Goal: Task Accomplishment & Management: Manage account settings

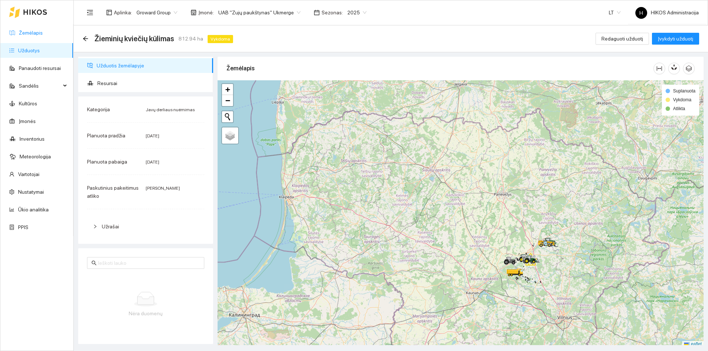
click at [43, 32] on link "Žemėlapis" at bounding box center [31, 33] width 24 height 6
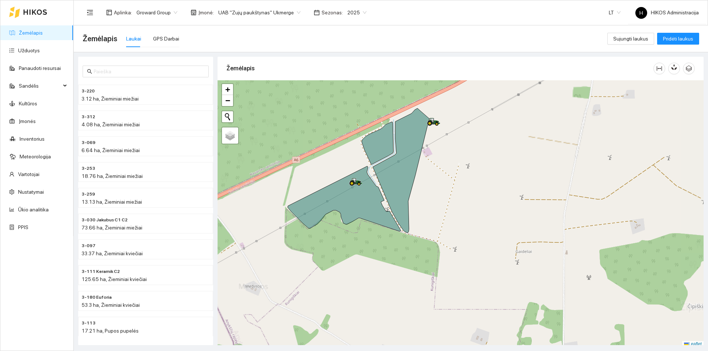
scroll to position [2, 0]
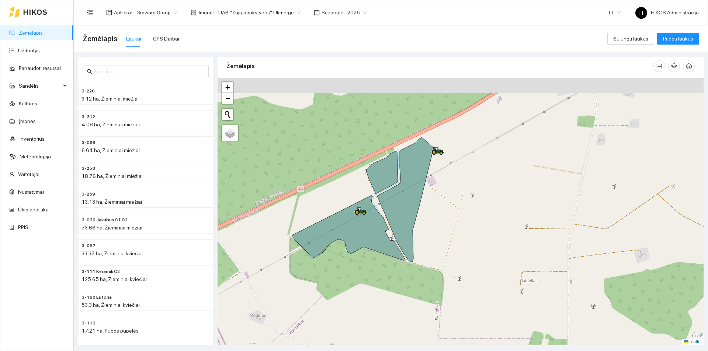
drag, startPoint x: 453, startPoint y: 104, endPoint x: 458, endPoint y: 135, distance: 31.6
click at [458, 135] on div at bounding box center [461, 211] width 486 height 267
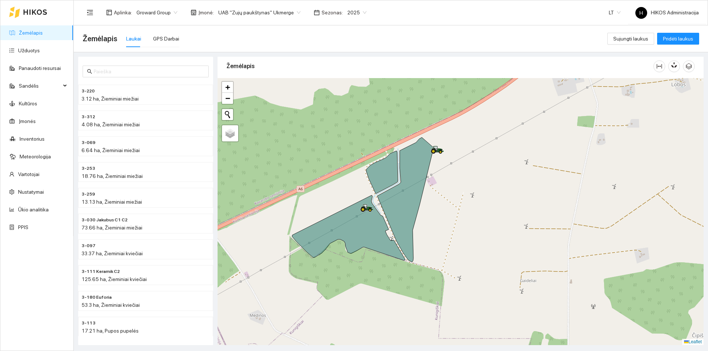
click at [347, 11] on span "2025" at bounding box center [356, 12] width 19 height 11
click at [347, 98] on div "2026" at bounding box center [347, 98] width 19 height 8
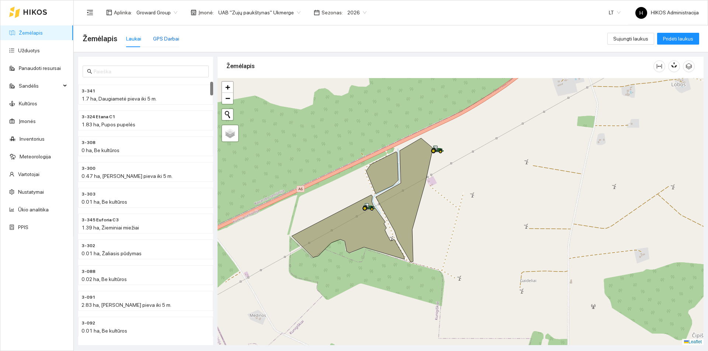
click at [159, 38] on div "GPS Darbai" at bounding box center [166, 39] width 26 height 8
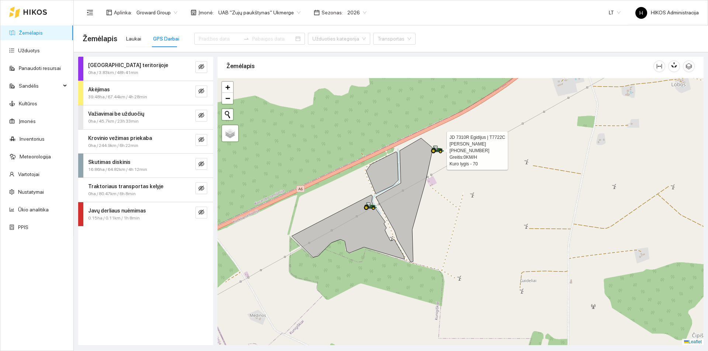
click at [439, 150] on icon at bounding box center [437, 149] width 13 height 6
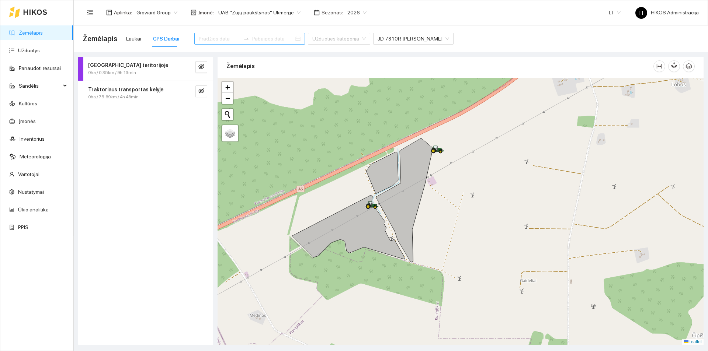
click at [219, 40] on input at bounding box center [220, 39] width 42 height 8
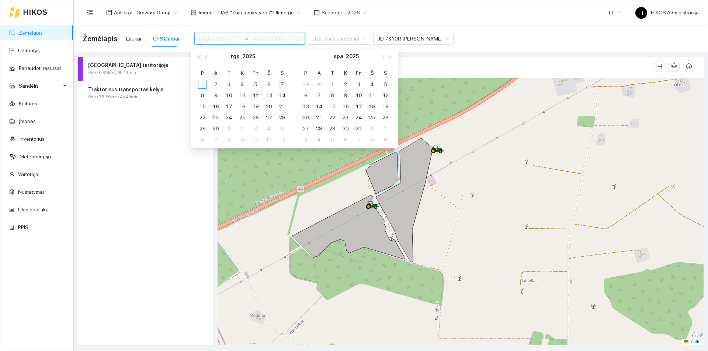
type input "2025-09-07"
type input "2025-10-13"
type input "2025-09-05"
click at [206, 58] on span "button" at bounding box center [207, 57] width 4 height 4
type input "2025-08-17"
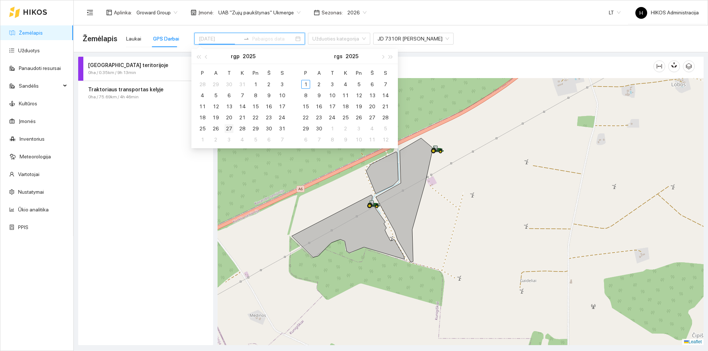
type input "2025-08-27"
click at [227, 129] on div "27" at bounding box center [229, 128] width 9 height 9
type input "2025-09-02"
click at [317, 83] on div "2" at bounding box center [318, 84] width 9 height 9
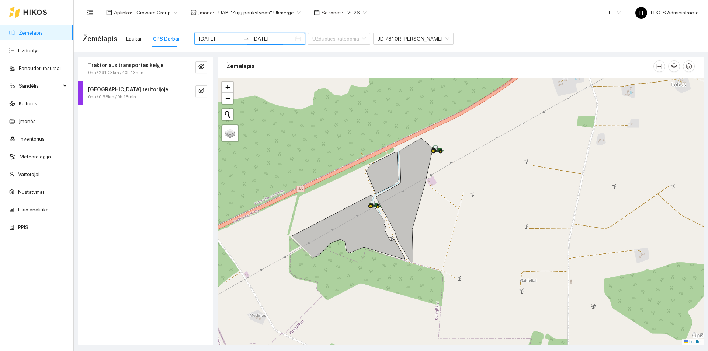
click at [145, 71] on div "0ha / 291.03km / 40h 13min" at bounding box center [133, 72] width 90 height 7
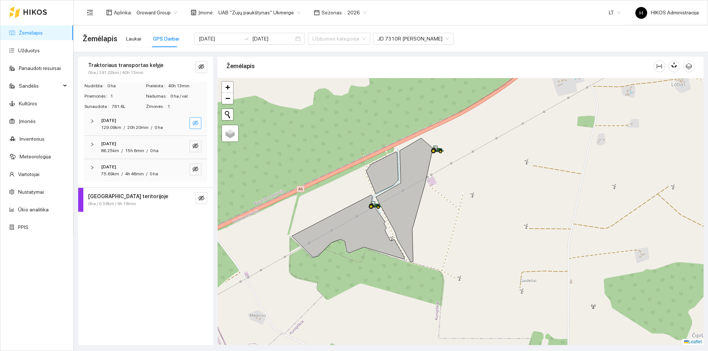
click at [195, 119] on button "button" at bounding box center [195, 123] width 12 height 12
click at [179, 126] on span "search" at bounding box center [181, 123] width 6 height 7
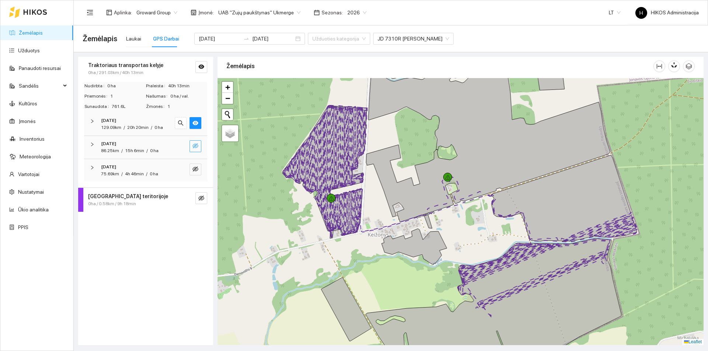
click at [195, 146] on icon "eye-invisible" at bounding box center [195, 145] width 6 height 5
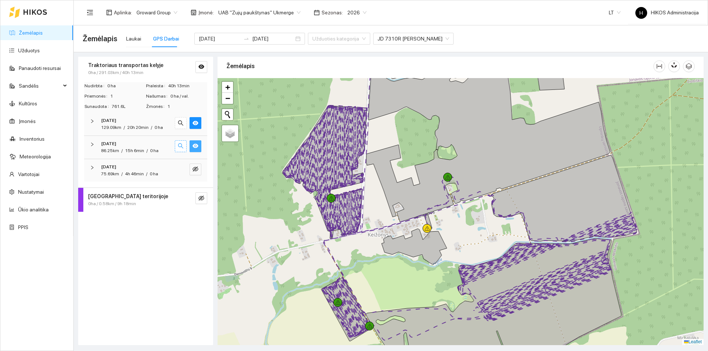
click at [178, 146] on icon "search" at bounding box center [181, 146] width 6 height 6
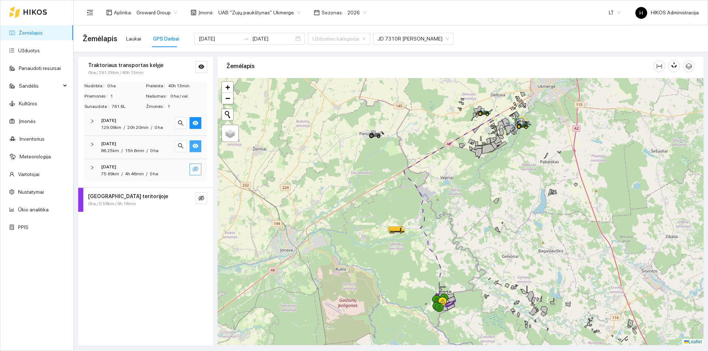
click at [194, 166] on button "button" at bounding box center [195, 170] width 12 height 12
click at [182, 168] on icon "search" at bounding box center [181, 169] width 6 height 6
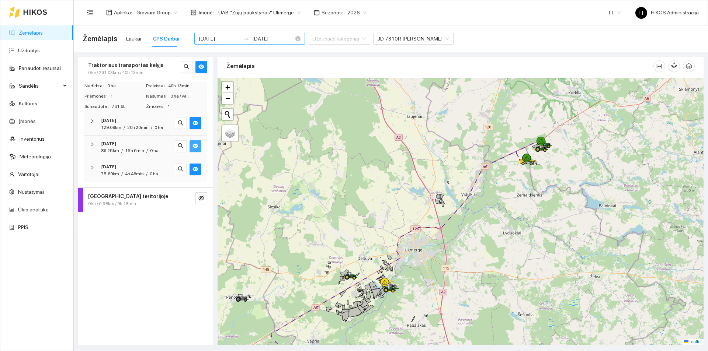
click at [215, 39] on input "[DATE]" at bounding box center [220, 39] width 42 height 8
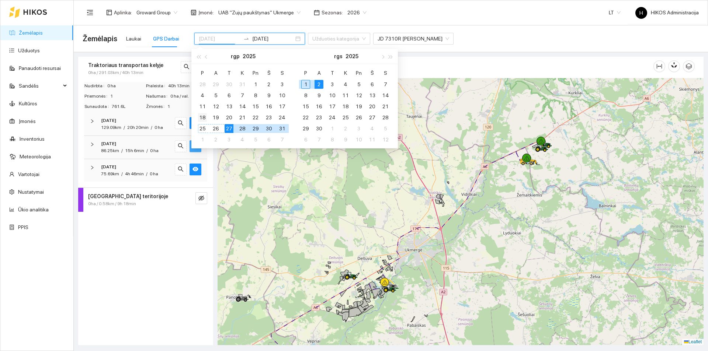
type input "2025-08-18"
click at [203, 118] on div "18" at bounding box center [202, 117] width 9 height 9
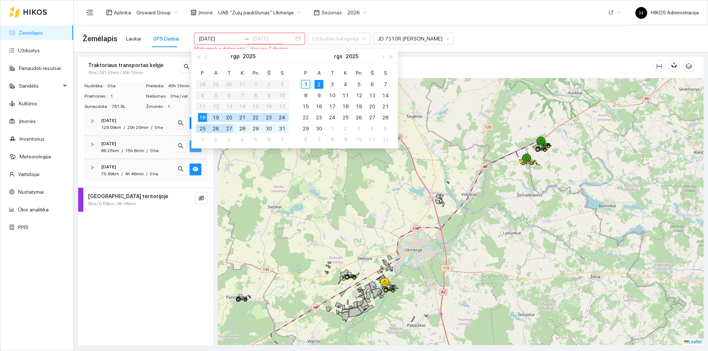
type input "2025-08-29"
click at [256, 130] on div "29" at bounding box center [255, 128] width 9 height 9
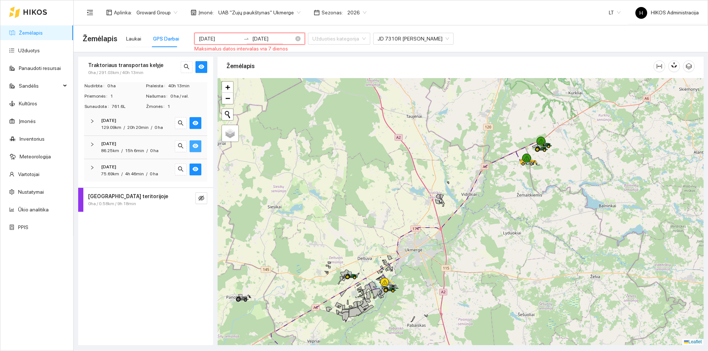
click at [229, 37] on input "2025-08-18" at bounding box center [220, 39] width 42 height 8
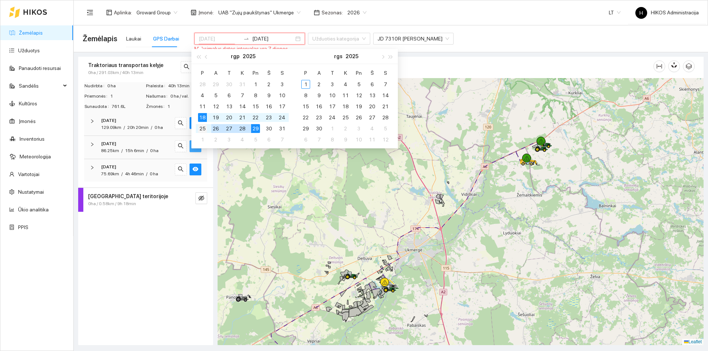
type input "2025-08-25"
click at [203, 127] on div "25" at bounding box center [202, 128] width 9 height 9
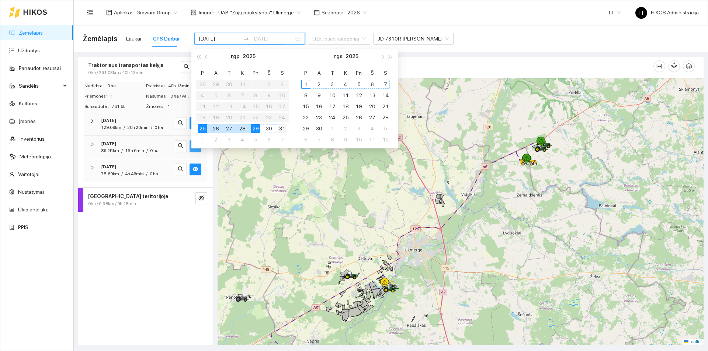
type input "2025-08-31"
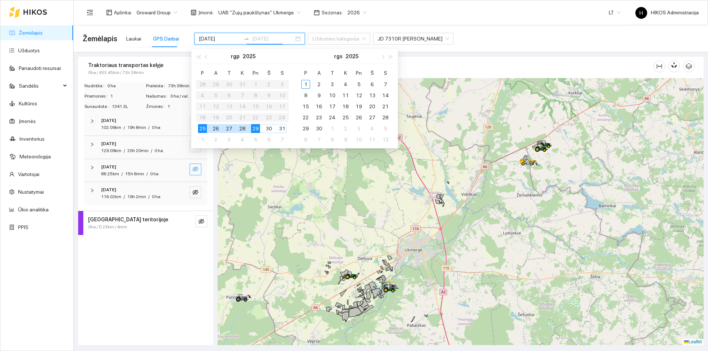
click at [280, 128] on div "31" at bounding box center [282, 128] width 9 height 9
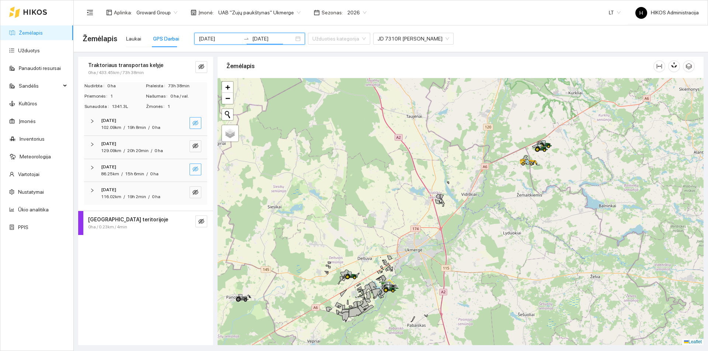
click at [196, 123] on icon "eye-invisible" at bounding box center [195, 123] width 6 height 5
click at [181, 124] on icon "search" at bounding box center [180, 123] width 5 height 5
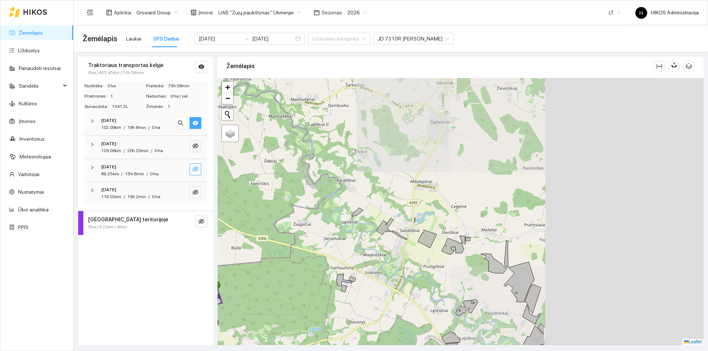
drag, startPoint x: 544, startPoint y: 174, endPoint x: 327, endPoint y: 235, distance: 225.1
click at [305, 246] on div at bounding box center [461, 211] width 486 height 267
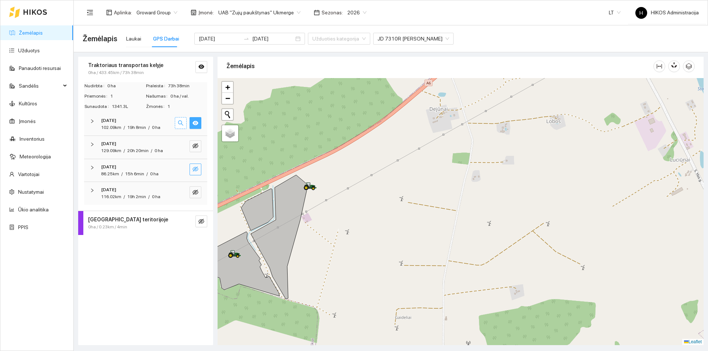
click at [181, 122] on icon "search" at bounding box center [181, 123] width 6 height 6
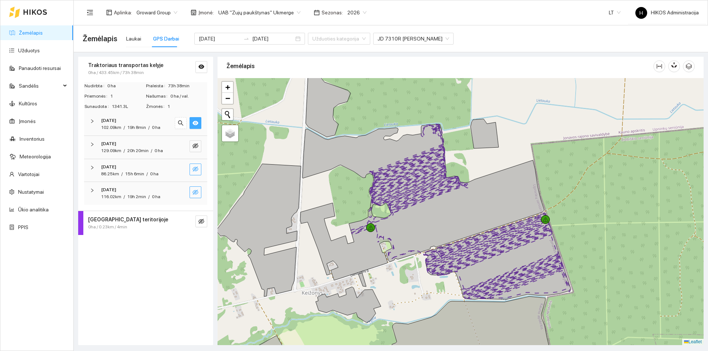
click at [196, 191] on icon "eye-invisible" at bounding box center [195, 192] width 6 height 5
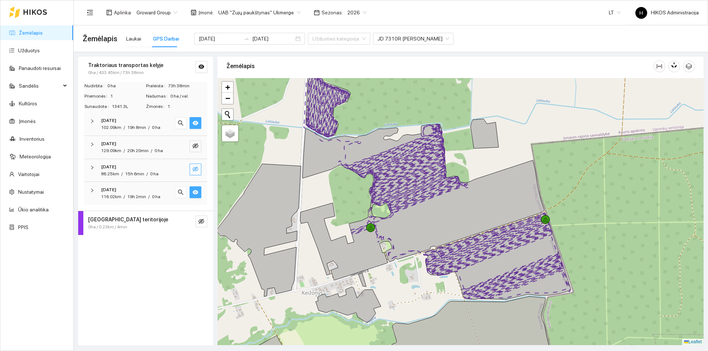
click at [197, 124] on icon "eye" at bounding box center [195, 123] width 6 height 4
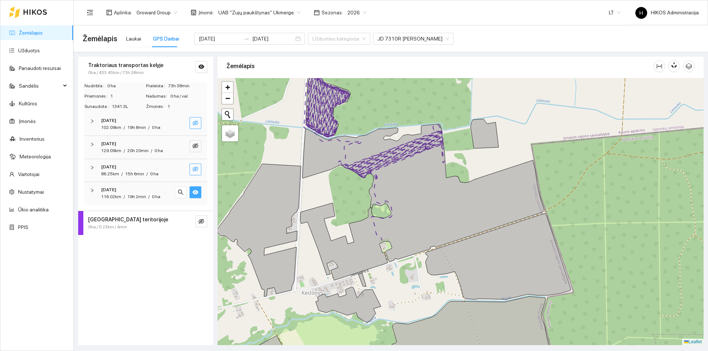
click at [403, 3] on div "Aplinka : Groward Group Įmonė : UAB "Zujų paukštynas" Ukmerge Sezonas : 2026 LT…" at bounding box center [391, 12] width 616 height 24
click at [232, 38] on input "2025-08-25" at bounding box center [220, 39] width 42 height 8
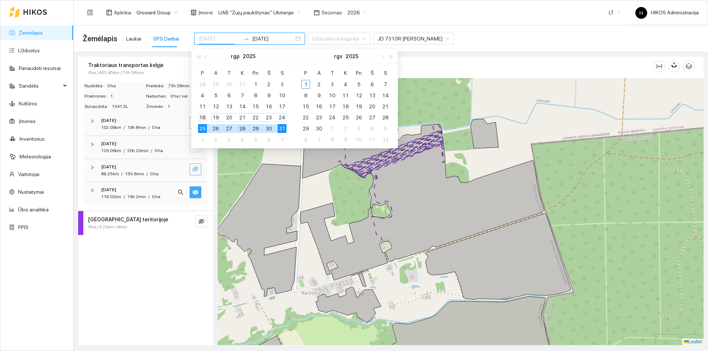
type input "2025-08-18"
click at [202, 118] on div "18" at bounding box center [202, 117] width 9 height 9
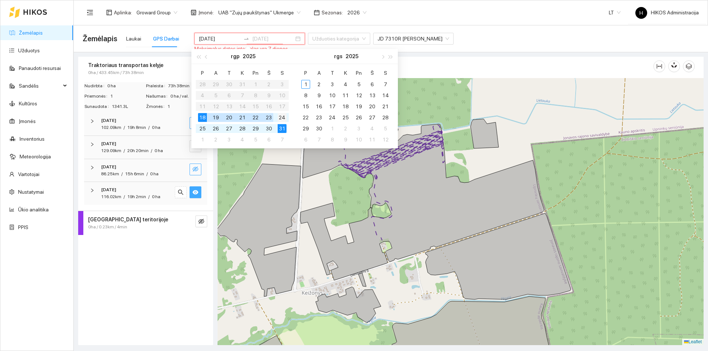
type input "2025-08-24"
click at [278, 118] on div "24" at bounding box center [282, 117] width 9 height 9
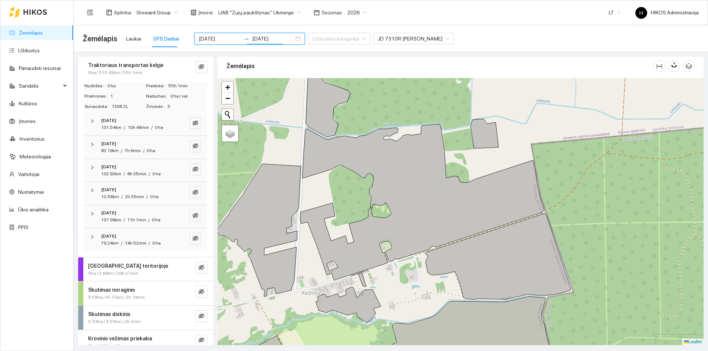
scroll to position [9, 0]
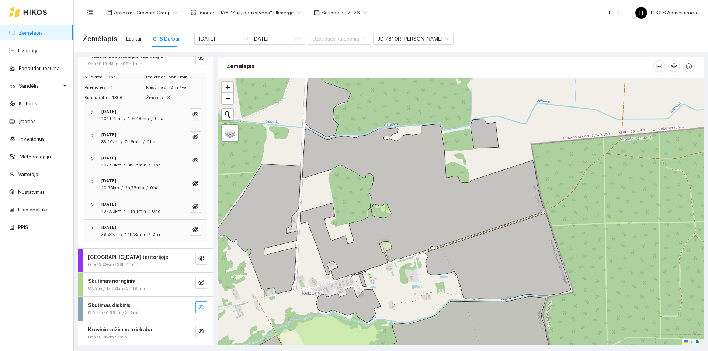
click at [198, 307] on icon "eye-invisible" at bounding box center [201, 307] width 6 height 5
click at [184, 307] on icon "search" at bounding box center [187, 308] width 6 height 6
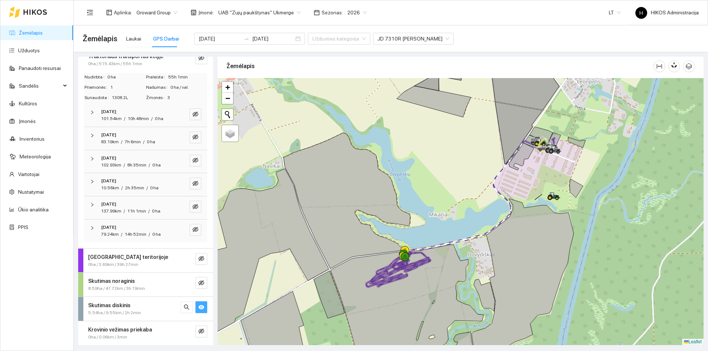
click at [159, 309] on div "Skutimas diskinis" at bounding box center [133, 306] width 90 height 8
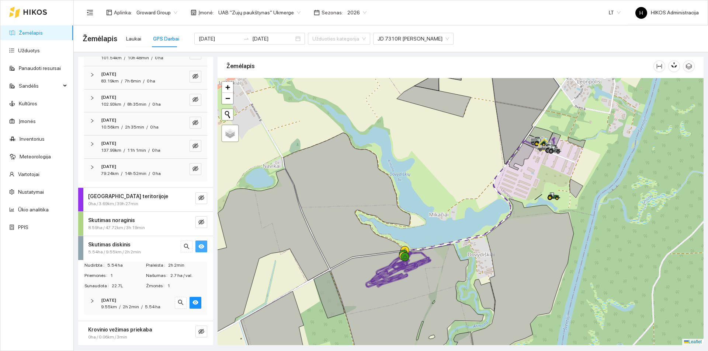
click at [157, 309] on span "5.54 ha" at bounding box center [152, 307] width 15 height 5
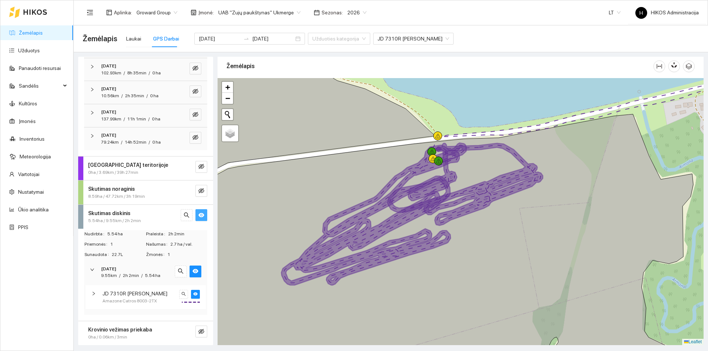
drag, startPoint x: 439, startPoint y: 262, endPoint x: 412, endPoint y: 251, distance: 29.9
click at [412, 251] on icon at bounding box center [370, 215] width 178 height 140
click at [142, 300] on span "Amazone Catros 8003-2TX" at bounding box center [129, 301] width 55 height 7
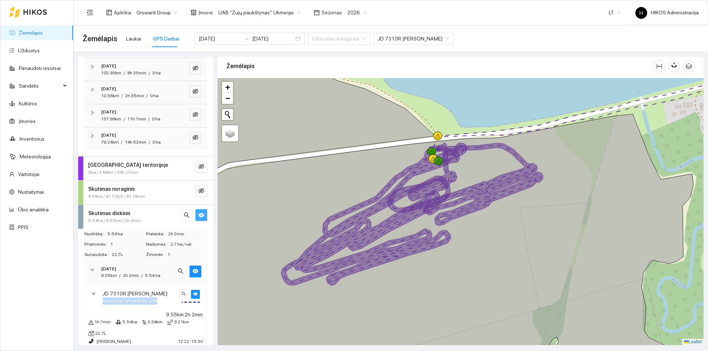
copy div "Amazone Catros 8003-2TX"
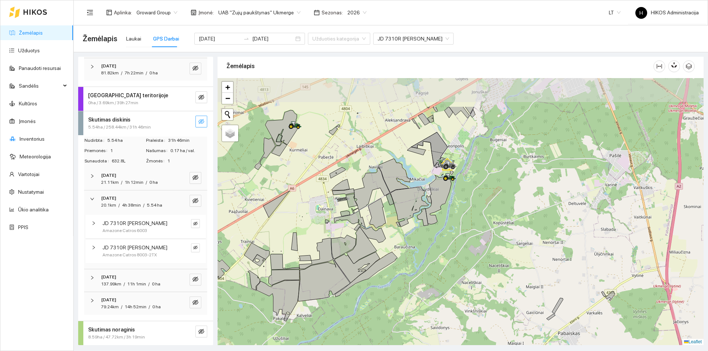
drag, startPoint x: 416, startPoint y: 143, endPoint x: 346, endPoint y: 117, distance: 74.8
click at [417, 167] on div at bounding box center [461, 211] width 486 height 267
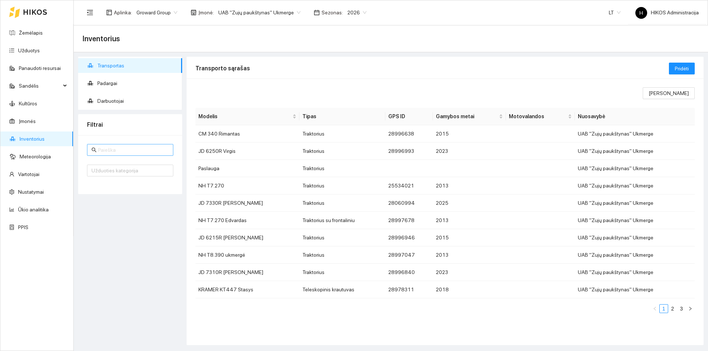
click at [130, 150] on input "text" at bounding box center [133, 150] width 71 height 8
click at [119, 84] on span "Padargai" at bounding box center [136, 83] width 79 height 15
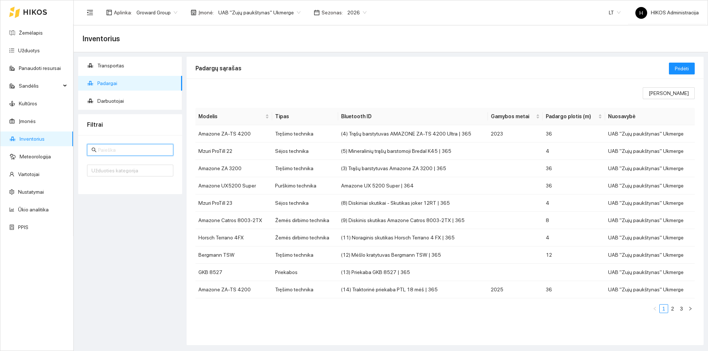
click at [127, 147] on input "text" at bounding box center [133, 150] width 71 height 8
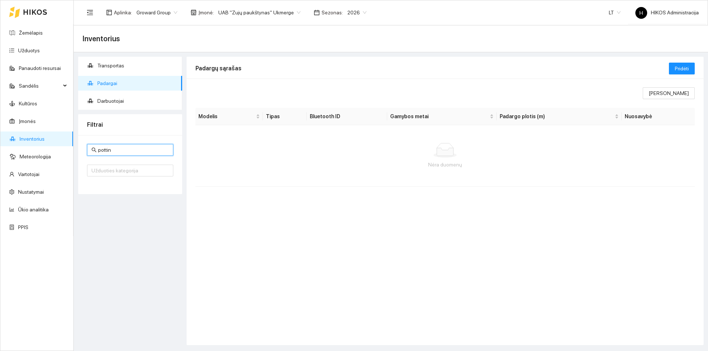
click at [280, 16] on span "UAB "Zujų paukštynas" Ukmerge" at bounding box center [259, 12] width 82 height 11
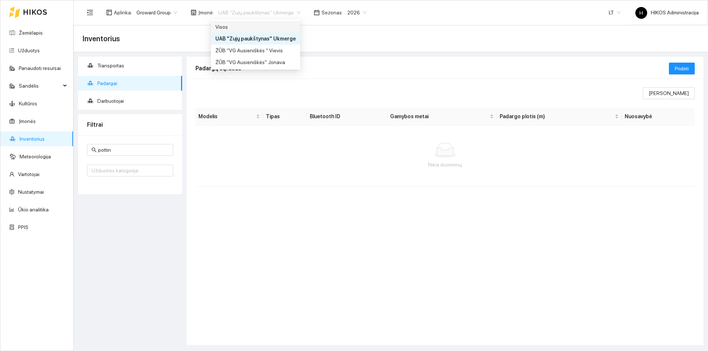
click at [271, 26] on div "Visos" at bounding box center [255, 27] width 80 height 8
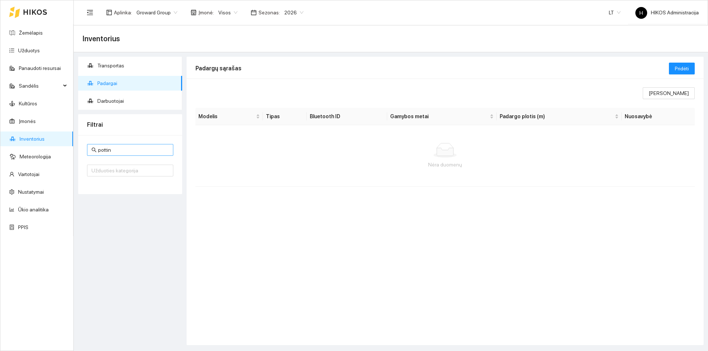
click at [136, 153] on input "pottin" at bounding box center [133, 150] width 71 height 8
paste input "0CBCE0822C8455AAB766"
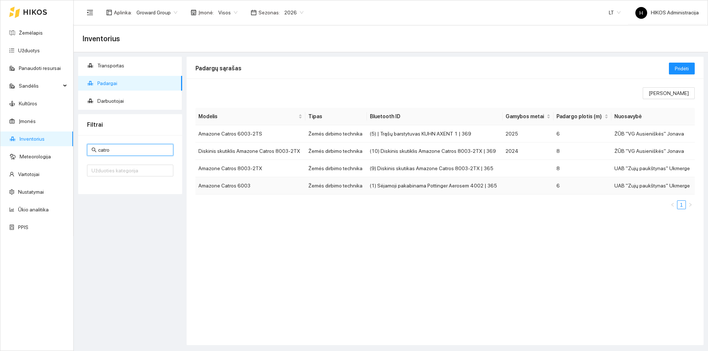
type input "catro"
click at [279, 181] on td "Amazone Catros 6003" at bounding box center [250, 185] width 110 height 17
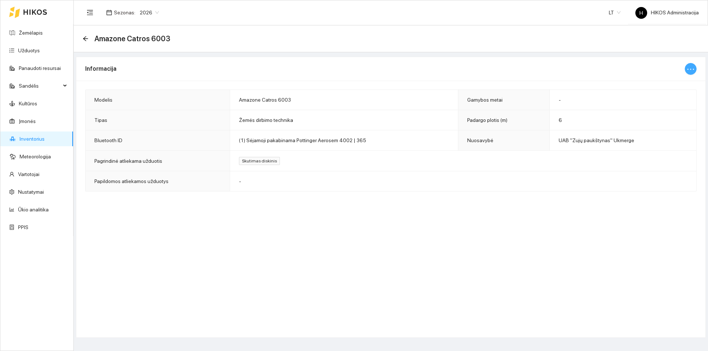
click at [688, 67] on icon "ellipsis" at bounding box center [690, 69] width 9 height 9
click at [671, 81] on span "Keisti informaciją" at bounding box center [675, 84] width 38 height 8
type input "Amazone Catros 6003"
type input "6"
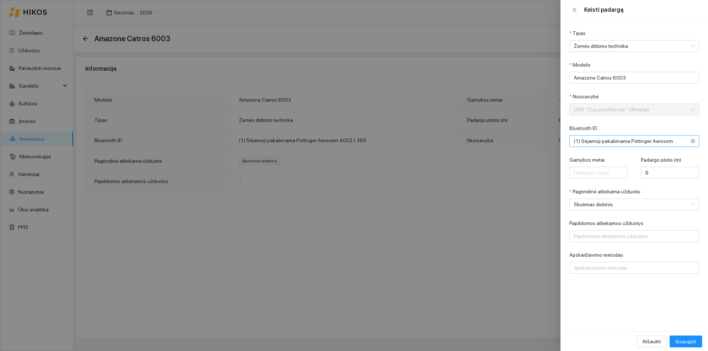
click at [607, 145] on span "(1) Sėjamoji pakabinama Pottinger Aerosem 4002 | 365" at bounding box center [629, 141] width 111 height 11
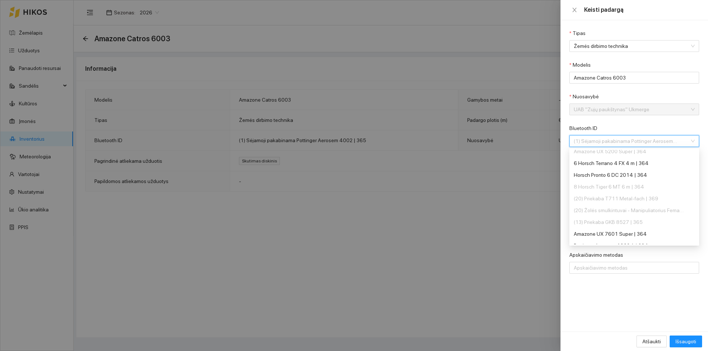
scroll to position [195, 0]
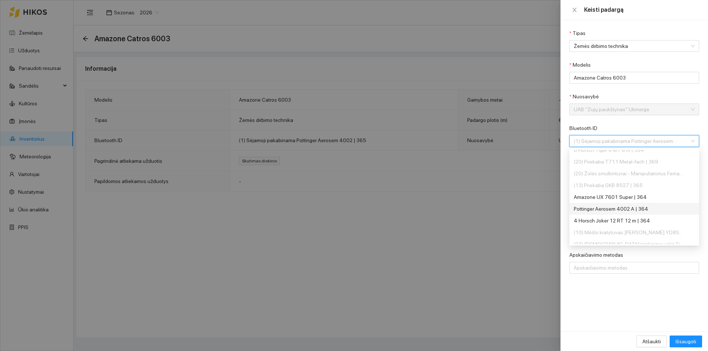
click at [632, 206] on div "Pottinger Aerosem 4002 A | 364" at bounding box center [629, 209] width 111 height 8
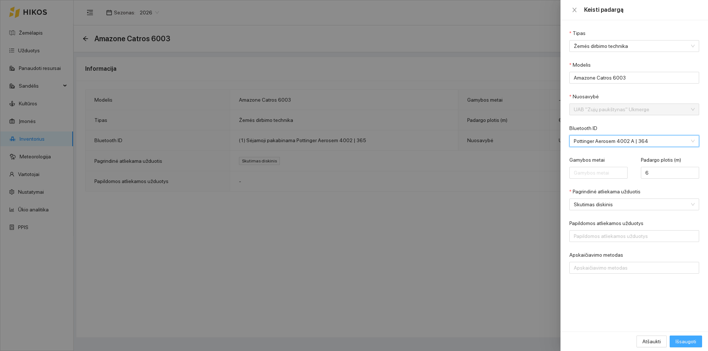
click at [681, 341] on span "Išsaugoti" at bounding box center [685, 342] width 21 height 8
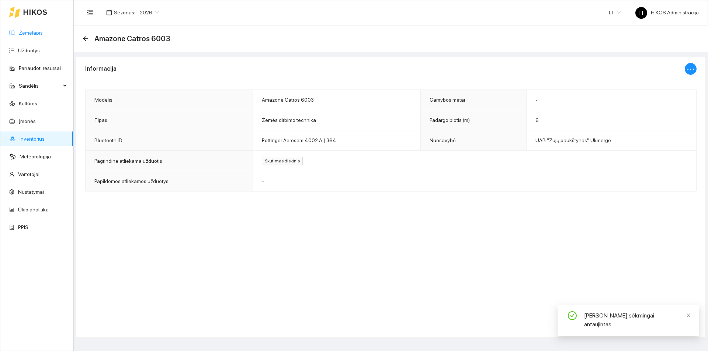
click at [41, 31] on link "Žemėlapis" at bounding box center [31, 33] width 24 height 6
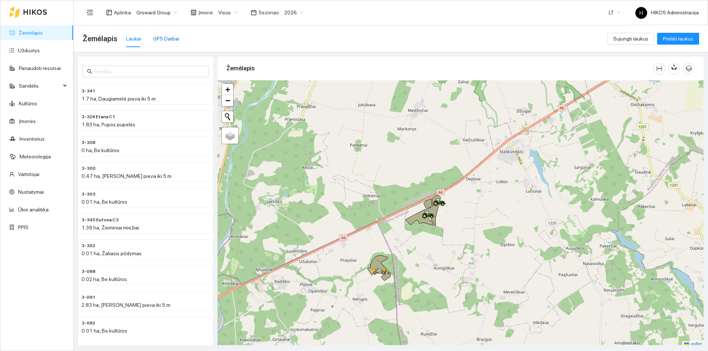
click at [159, 38] on div "GPS Darbai" at bounding box center [166, 39] width 26 height 8
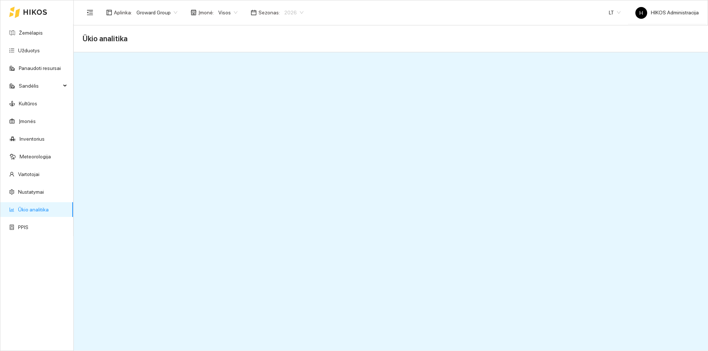
click at [289, 13] on span "2026" at bounding box center [293, 12] width 19 height 11
click at [289, 80] on div "2025" at bounding box center [288, 86] width 28 height 12
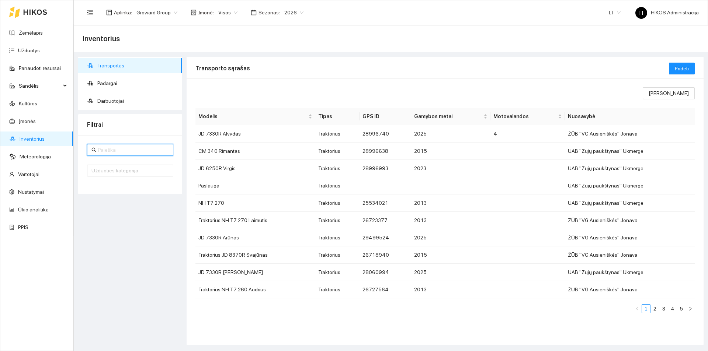
click at [122, 151] on input "text" at bounding box center [133, 150] width 71 height 8
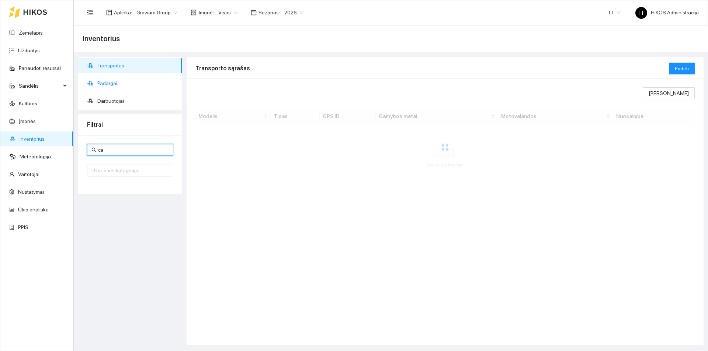
type input "ca"
click at [114, 79] on span "Padargai" at bounding box center [136, 83] width 79 height 15
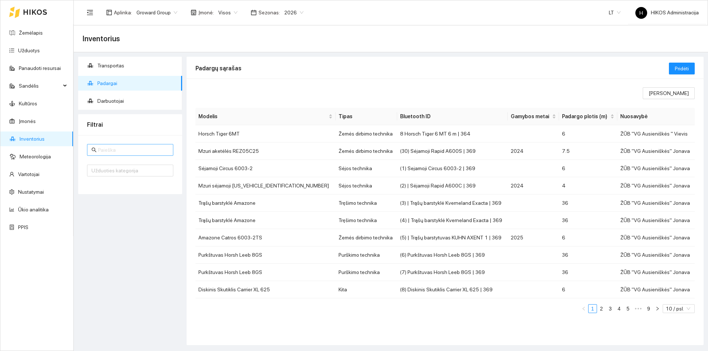
click at [111, 147] on input "text" at bounding box center [133, 150] width 71 height 8
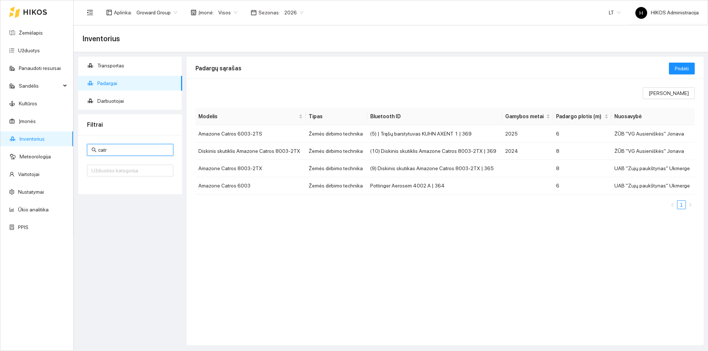
type input "catr"
click at [40, 53] on link "Užduotys" at bounding box center [29, 51] width 22 height 6
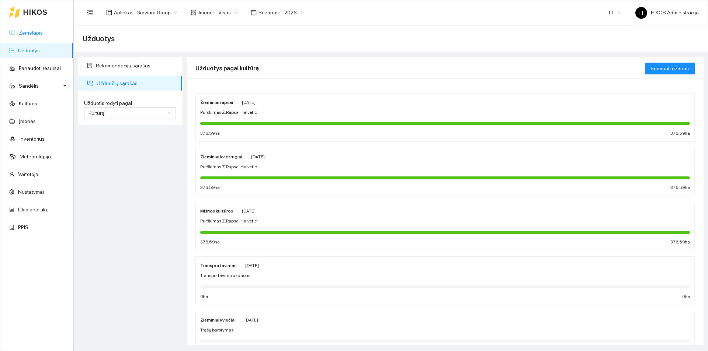
click at [30, 30] on link "Žemėlapis" at bounding box center [31, 33] width 24 height 6
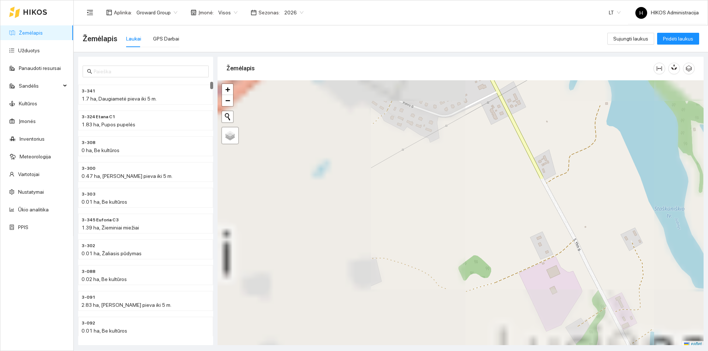
scroll to position [2, 0]
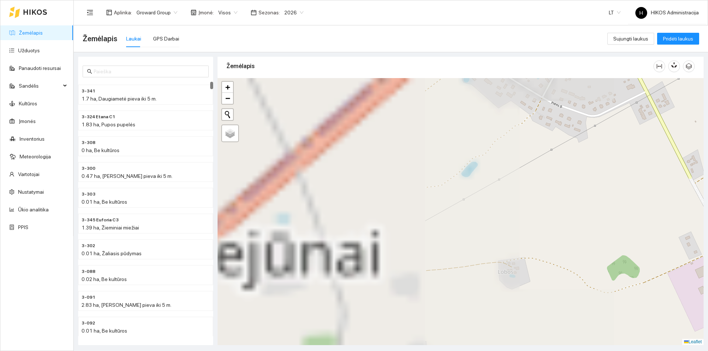
drag, startPoint x: 449, startPoint y: 208, endPoint x: 601, endPoint y: 209, distance: 151.9
click at [604, 210] on div at bounding box center [461, 211] width 486 height 267
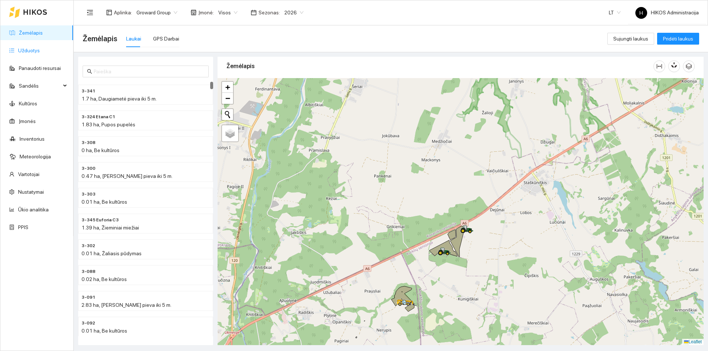
click at [28, 52] on link "Užduotys" at bounding box center [29, 51] width 22 height 6
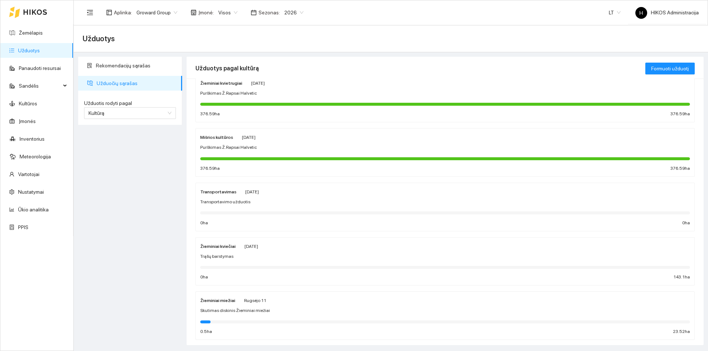
scroll to position [184, 0]
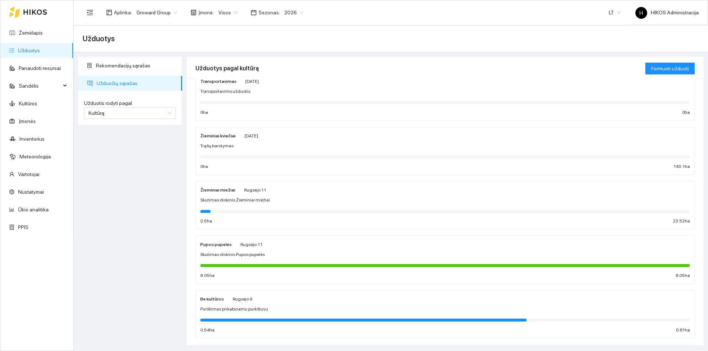
click at [250, 191] on span "Rugsėjo 11" at bounding box center [255, 190] width 22 height 5
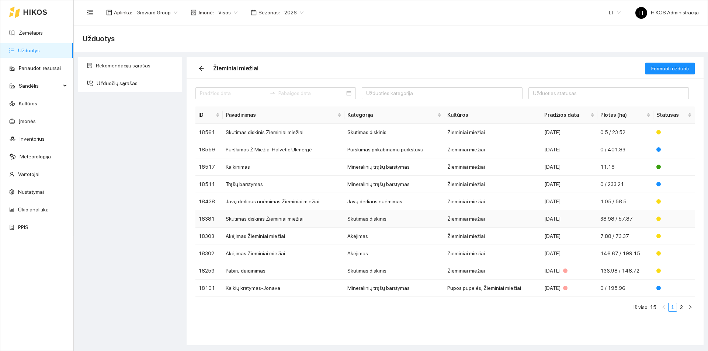
click at [423, 223] on td "Skutimas diskinis" at bounding box center [394, 219] width 100 height 17
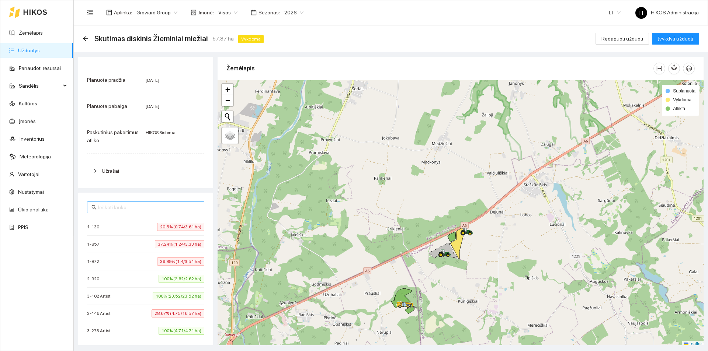
scroll to position [74, 0]
click at [173, 225] on span "20.5% (0.74/3.61 ha)" at bounding box center [180, 227] width 47 height 8
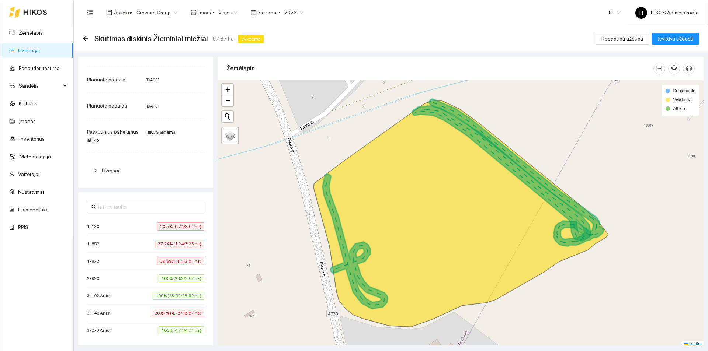
click at [172, 244] on span "37.24% (1.24/3.33 ha)" at bounding box center [179, 244] width 49 height 8
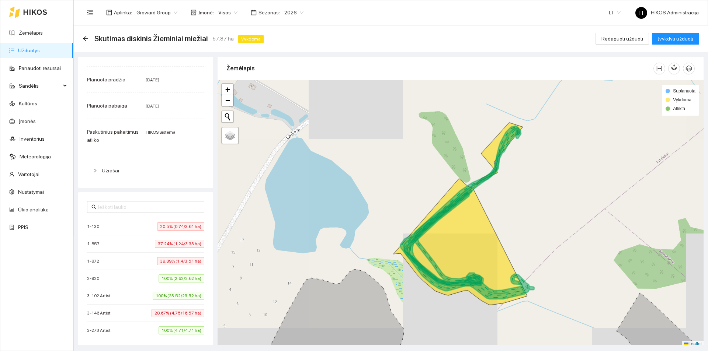
click at [172, 263] on span "39.89% (1.4/3.51 ha)" at bounding box center [180, 261] width 47 height 8
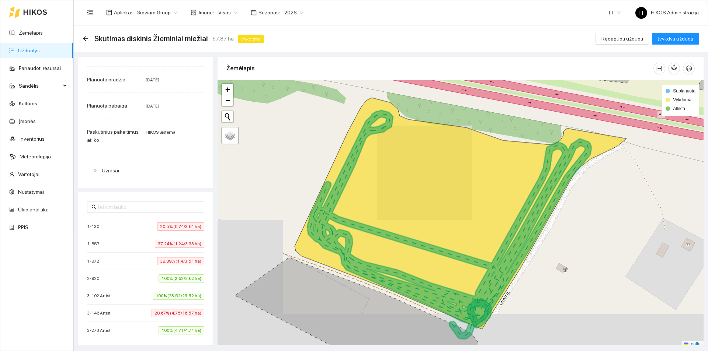
click at [180, 277] on span "100% (2.62/2.62 ha)" at bounding box center [182, 279] width 46 height 8
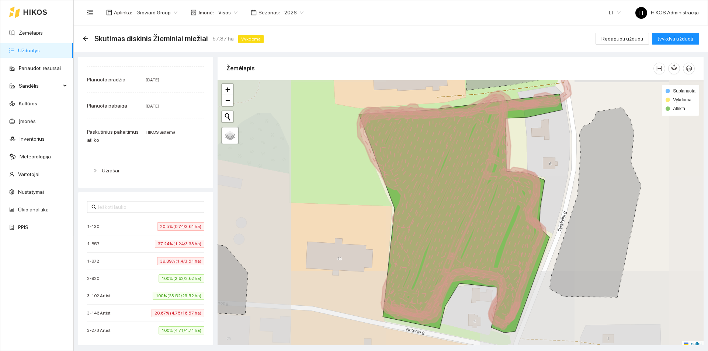
click at [172, 314] on span "28.67% (4.75/16.57 ha)" at bounding box center [178, 313] width 53 height 8
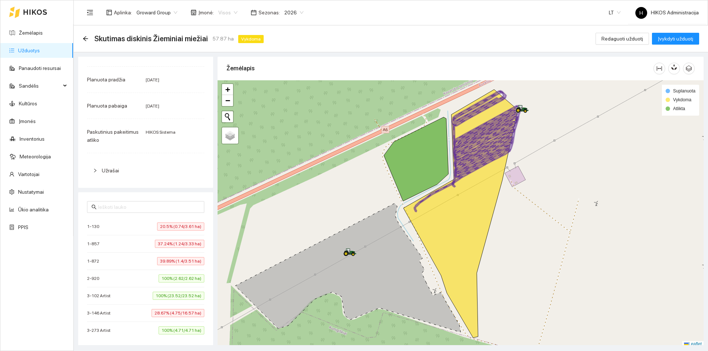
click at [225, 9] on span "Visos" at bounding box center [227, 12] width 19 height 11
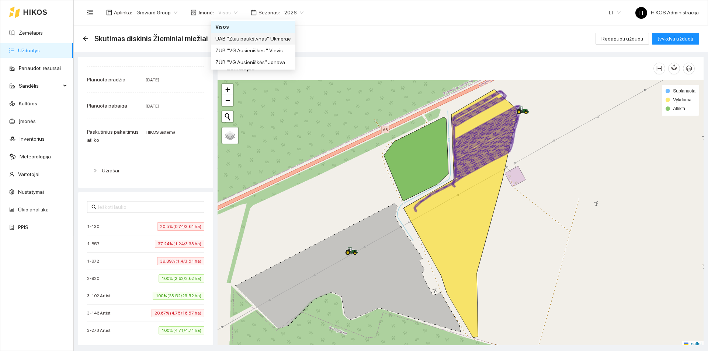
click at [260, 34] on div "UAB "Zujų paukštynas" Ukmerge" at bounding box center [253, 39] width 84 height 12
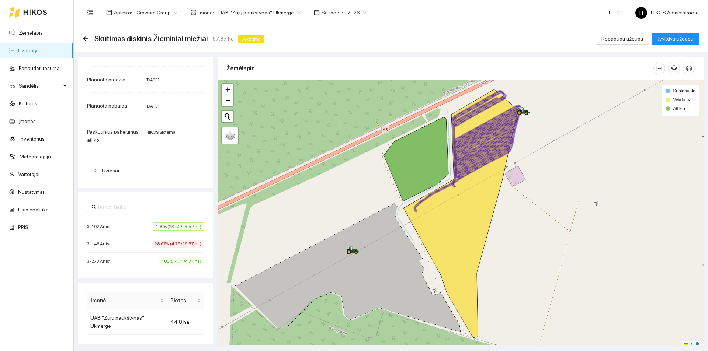
scroll to position [74, 0]
click at [86, 39] on icon "arrow-left" at bounding box center [86, 39] width 6 height 6
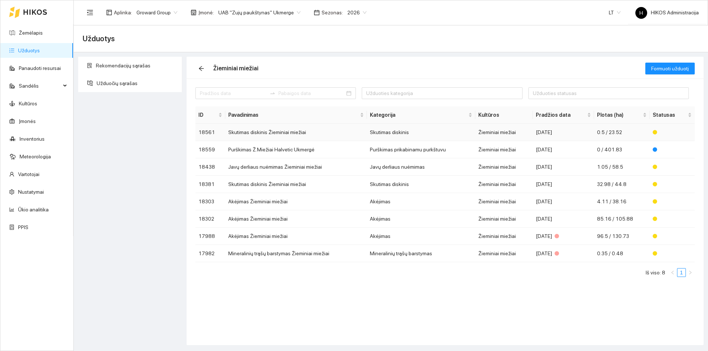
click at [415, 136] on td "Skutimas diskinis" at bounding box center [421, 132] width 108 height 17
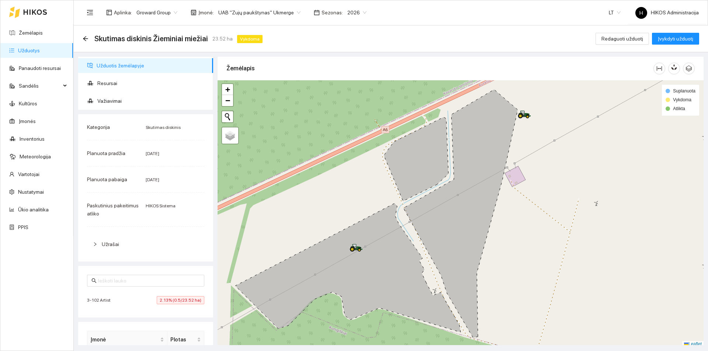
click at [147, 298] on div "3-102 Artist 2.13% (0.5/23.52 ha)" at bounding box center [145, 300] width 117 height 8
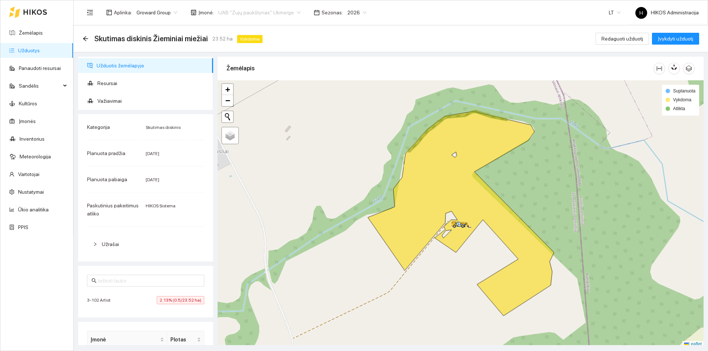
click at [279, 14] on span "UAB "Zujų paukštynas" Ukmerge" at bounding box center [259, 12] width 82 height 11
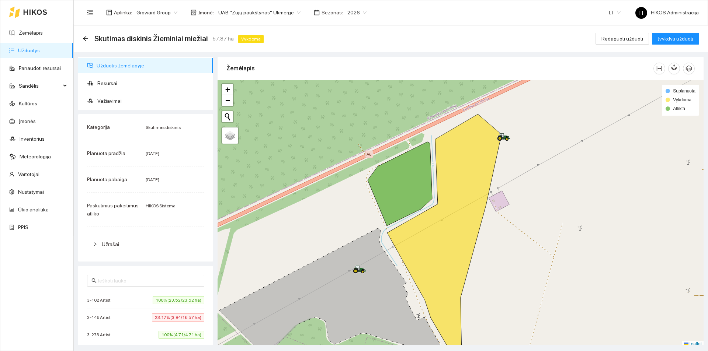
scroll to position [2, 0]
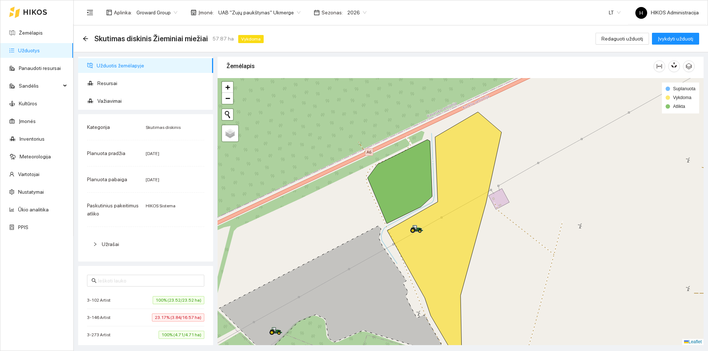
click at [345, 48] on div "Skutimas diskinis Žieminiai miežiai 57.87 ha Vykdoma Redaguoti užduotį Įvykdyti…" at bounding box center [391, 38] width 634 height 27
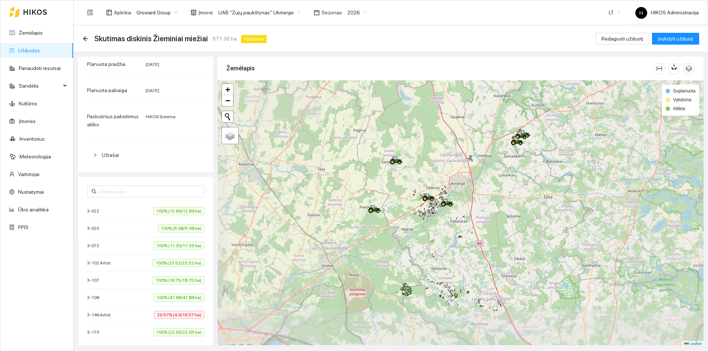
scroll to position [111, 0]
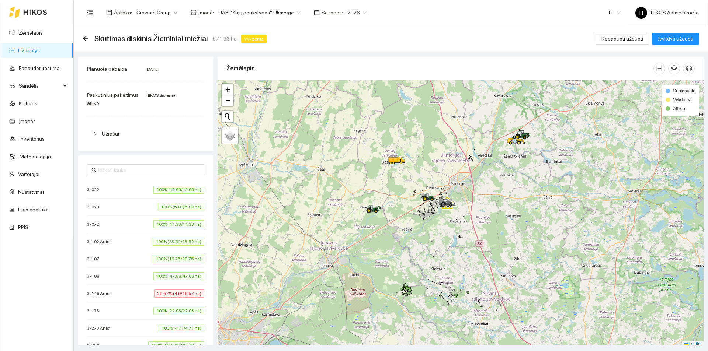
click at [172, 192] on span "100% (12.69/12.69 ha)" at bounding box center [178, 190] width 51 height 8
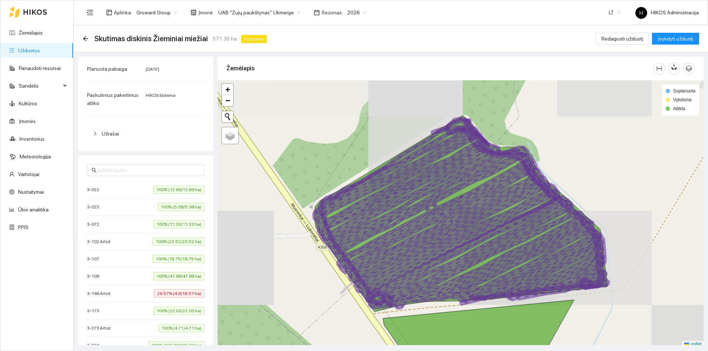
click at [169, 204] on span "100% (5.08/5.08 ha)" at bounding box center [181, 207] width 46 height 8
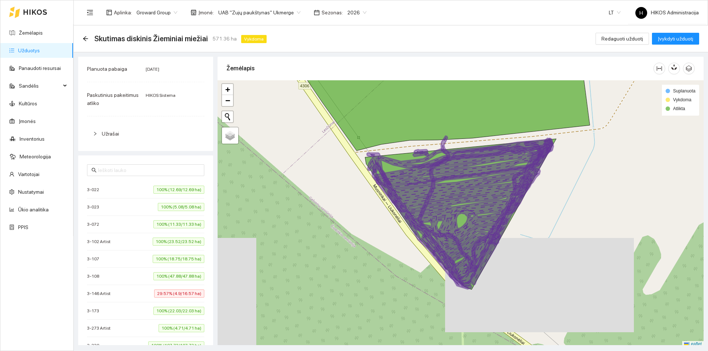
click at [169, 225] on span "100% (11.33/11.33 ha)" at bounding box center [178, 224] width 51 height 8
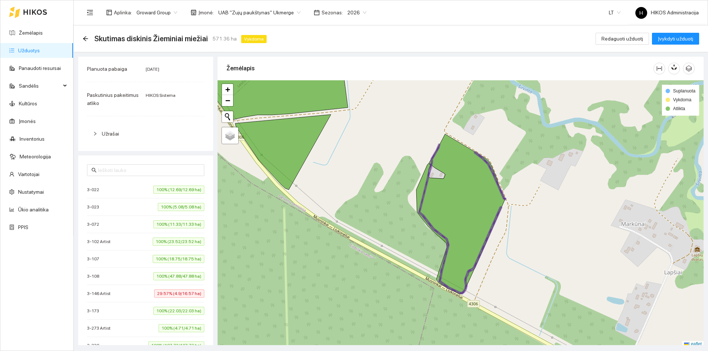
click at [169, 226] on span "100% (11.33/11.33 ha)" at bounding box center [178, 224] width 51 height 8
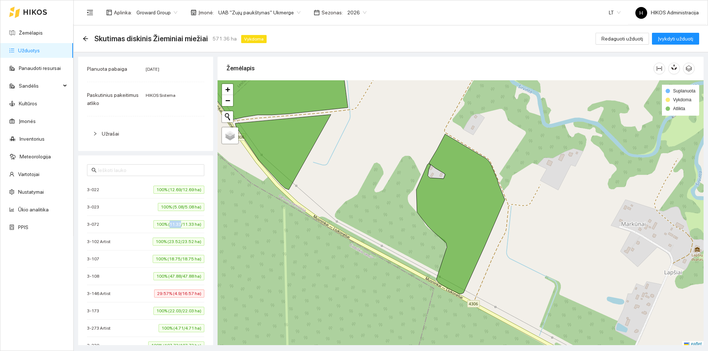
click at [169, 226] on span "100% (11.33/11.33 ha)" at bounding box center [178, 224] width 51 height 8
click at [168, 243] on span "100% (23.52/23.52 ha)" at bounding box center [179, 242] width 52 height 8
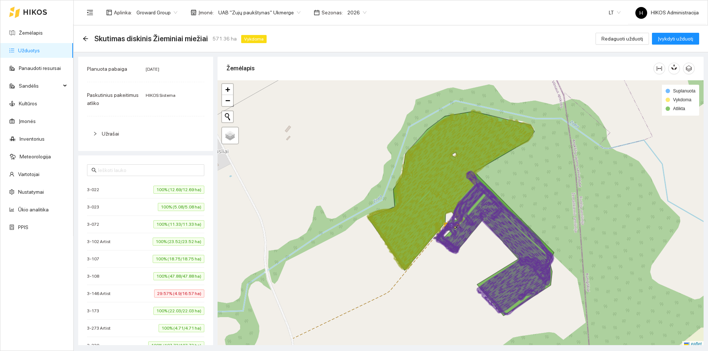
click at [170, 255] on span "100% (18.75/18.75 ha)" at bounding box center [179, 259] width 52 height 8
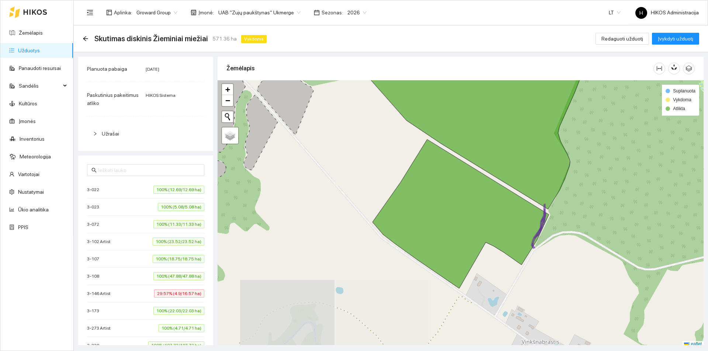
click at [177, 274] on span "100% (47.88/47.88 ha)" at bounding box center [178, 276] width 51 height 8
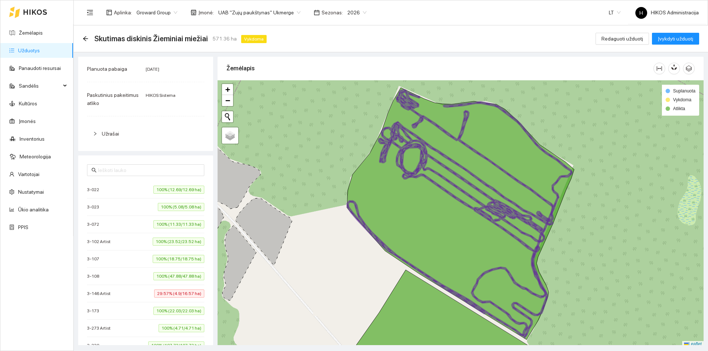
click at [179, 294] on span "29.57% (4.9/16.57 ha)" at bounding box center [179, 294] width 50 height 8
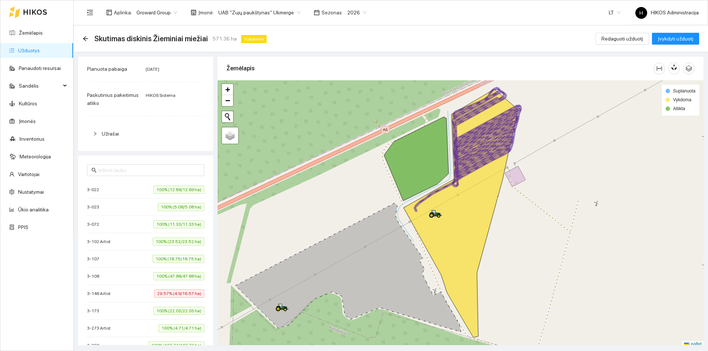
click at [176, 312] on span "100% (22.03/22.03 ha)" at bounding box center [178, 311] width 51 height 8
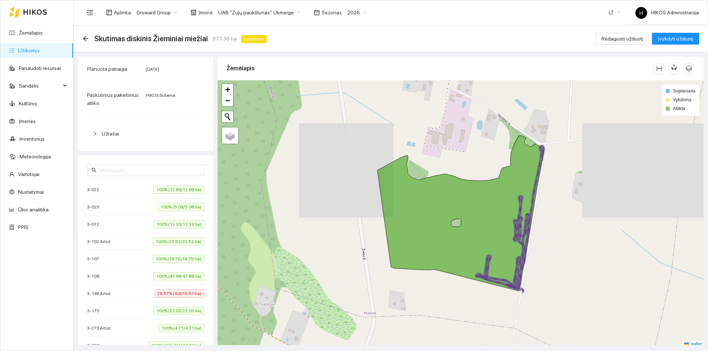
click at [177, 326] on span "100% (4.71/4.71 ha)" at bounding box center [182, 328] width 46 height 8
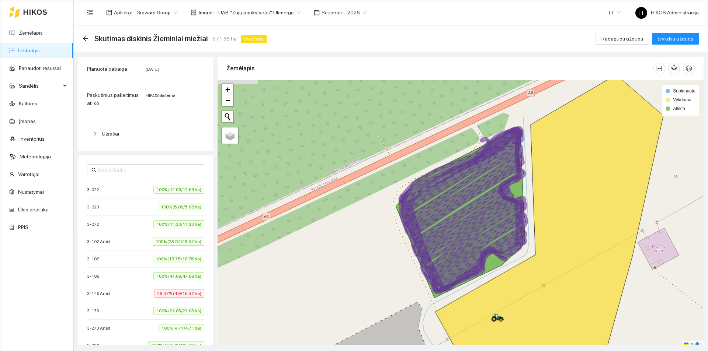
click at [177, 342] on span "100% (107.73/107.73 ha)" at bounding box center [176, 346] width 56 height 8
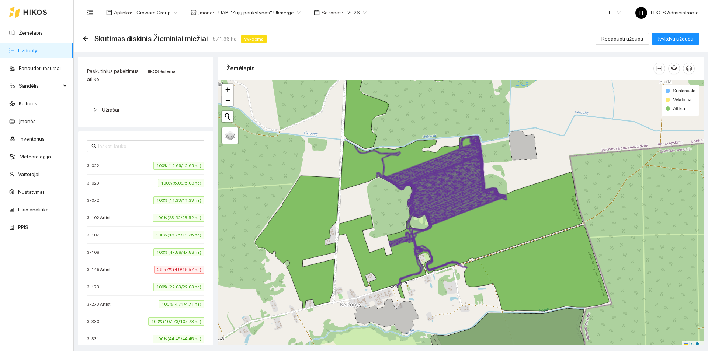
scroll to position [147, 0]
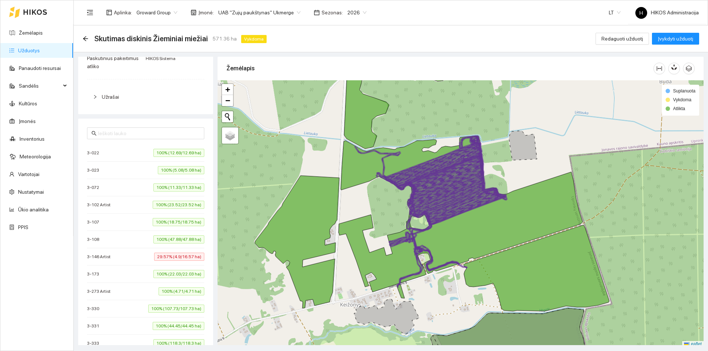
click at [438, 213] on icon at bounding box center [455, 205] width 101 height 98
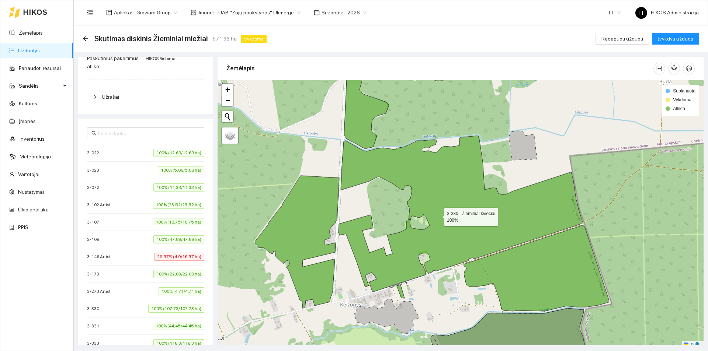
scroll to position [2, 0]
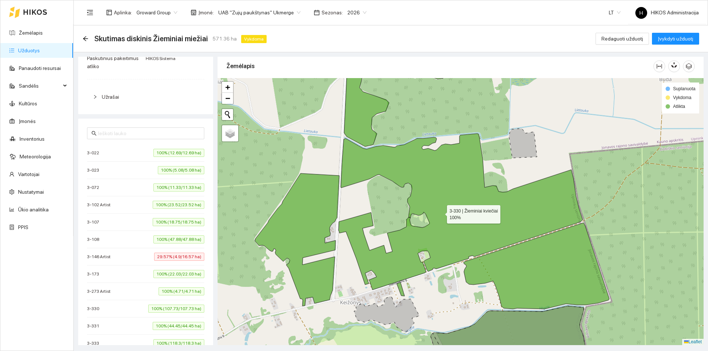
click at [441, 212] on icon at bounding box center [460, 212] width 244 height 156
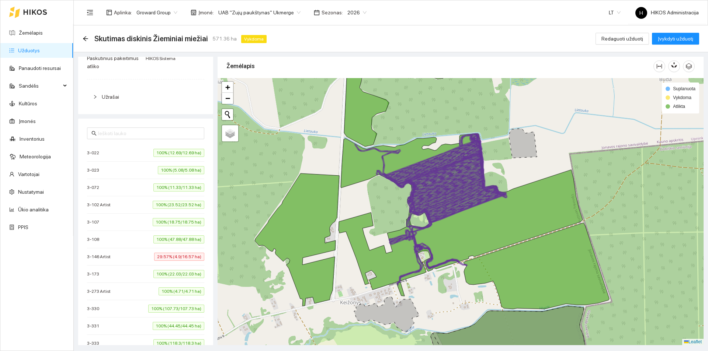
click at [159, 291] on span "100% (4.71/4.71 ha)" at bounding box center [182, 292] width 46 height 8
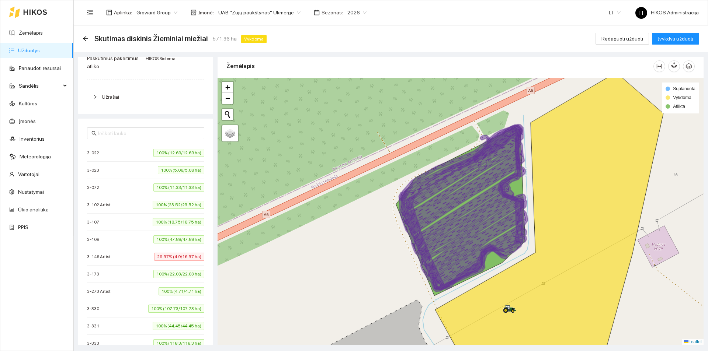
click at [166, 309] on span "100% (107.73/107.73 ha)" at bounding box center [176, 309] width 56 height 8
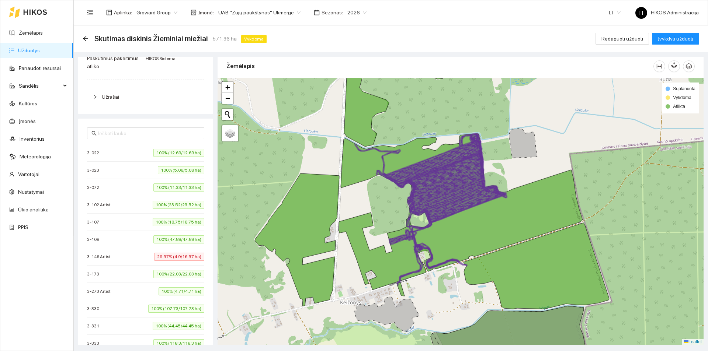
scroll to position [184, 0]
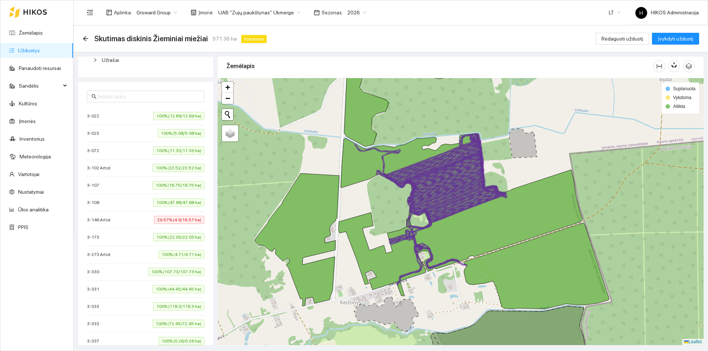
click at [174, 290] on span "100% (44.45/44.45 ha)" at bounding box center [179, 289] width 52 height 8
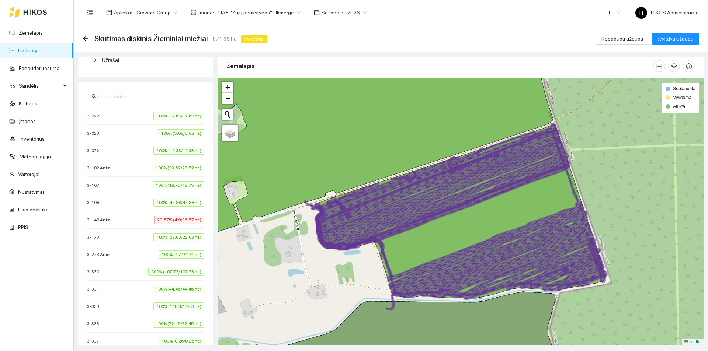
click at [182, 307] on span "100% (118.3/118.3 ha)" at bounding box center [178, 307] width 51 height 8
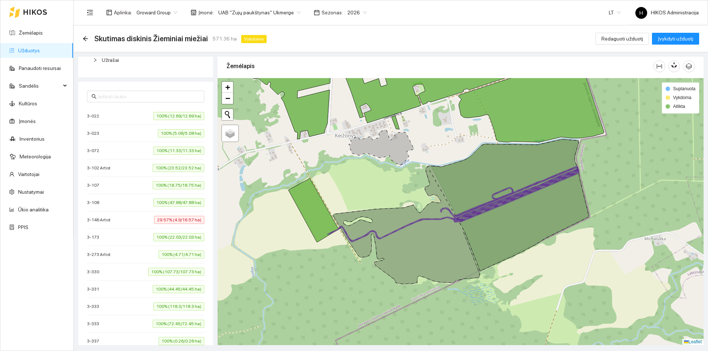
click at [181, 327] on span "100% (72.45/72.45 ha)" at bounding box center [179, 324] width 52 height 8
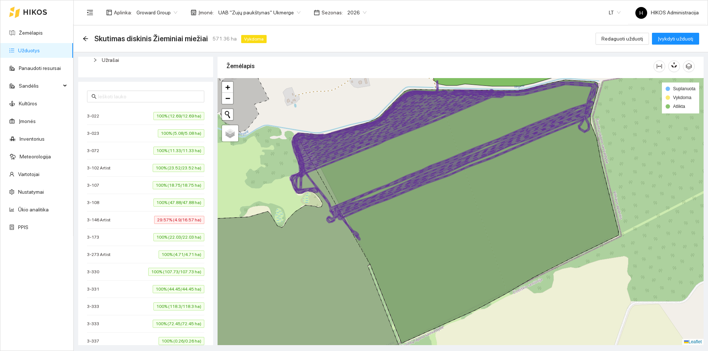
click at [179, 327] on span "100% (72.45/72.45 ha)" at bounding box center [179, 324] width 52 height 8
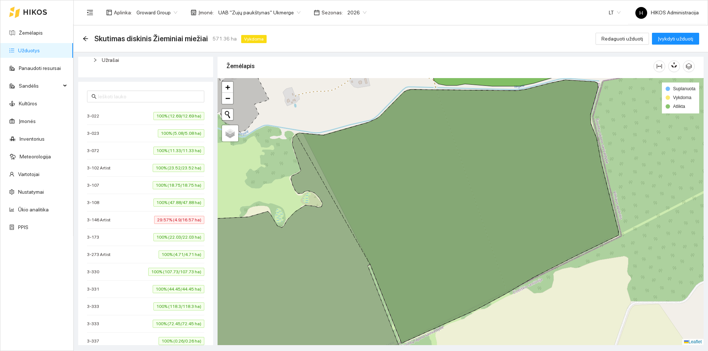
click at [179, 327] on span "100% (72.45/72.45 ha)" at bounding box center [179, 324] width 52 height 8
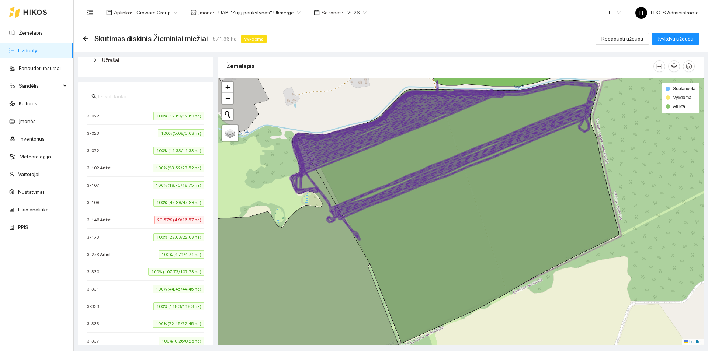
click at [179, 327] on span "100% (72.45/72.45 ha)" at bounding box center [179, 324] width 52 height 8
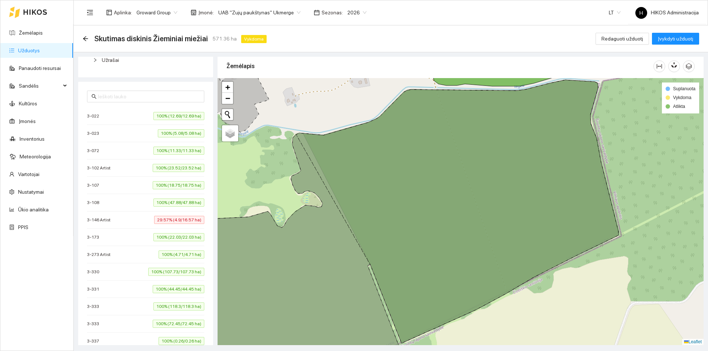
click at [173, 306] on span "100% (118.3/118.3 ha)" at bounding box center [178, 307] width 51 height 8
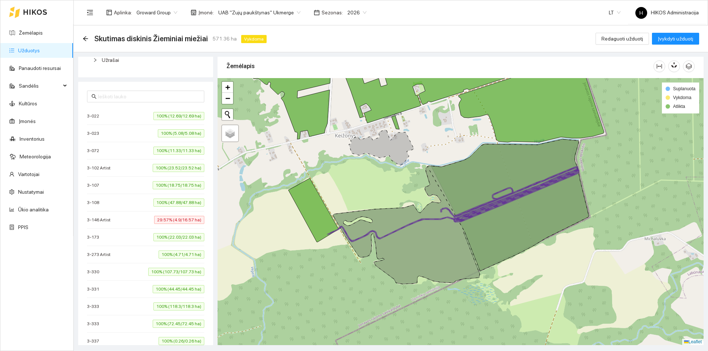
click at [173, 323] on span "100% (72.45/72.45 ha)" at bounding box center [179, 324] width 52 height 8
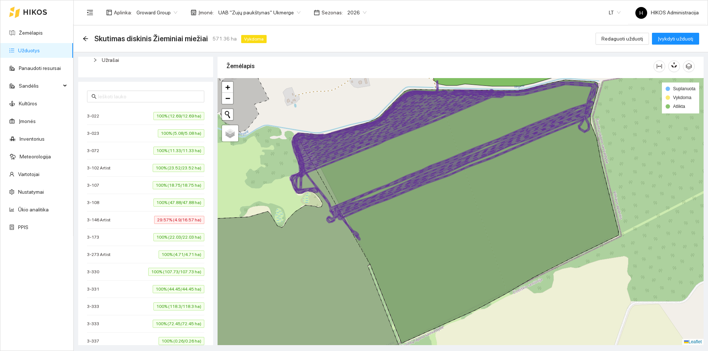
click at [173, 323] on span "100% (72.45/72.45 ha)" at bounding box center [179, 324] width 52 height 8
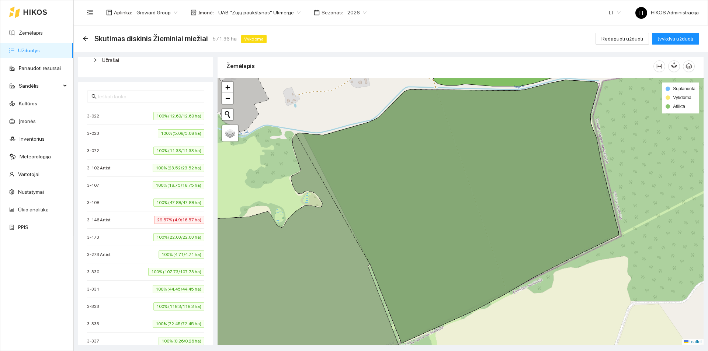
scroll to position [221, 0]
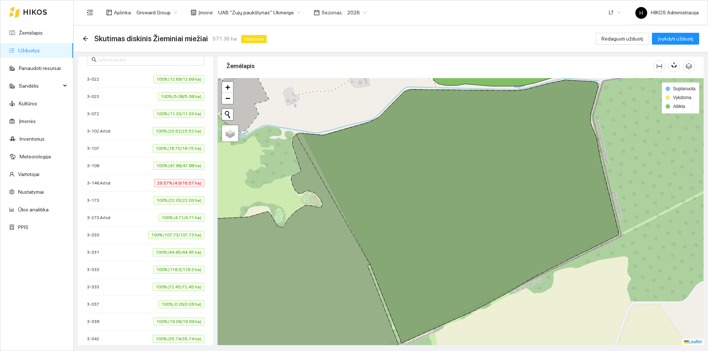
click at [171, 309] on li "3-337 100% (0.26/0.26 ha)" at bounding box center [145, 304] width 117 height 17
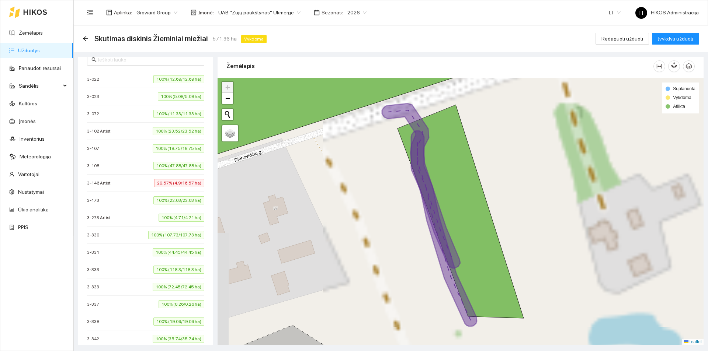
click at [171, 309] on li "3-337 100% (0.26/0.26 ha)" at bounding box center [145, 304] width 117 height 17
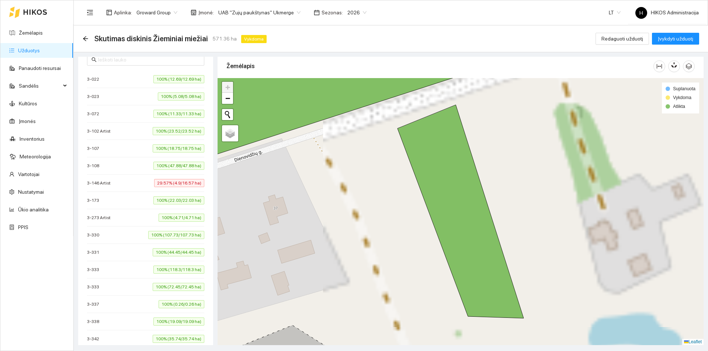
click at [171, 323] on span "100% (19.09/19.09 ha)" at bounding box center [178, 322] width 51 height 8
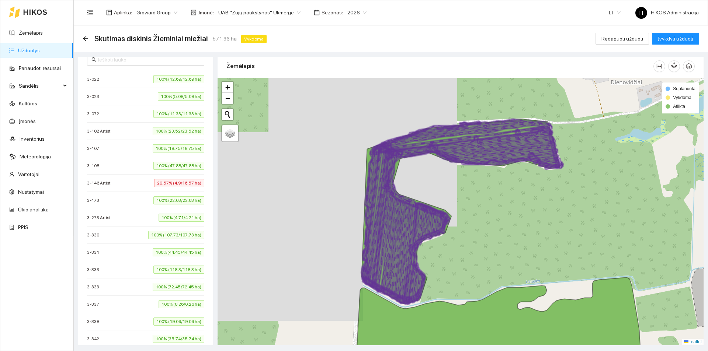
click at [171, 323] on span "100% (19.09/19.09 ha)" at bounding box center [178, 322] width 51 height 8
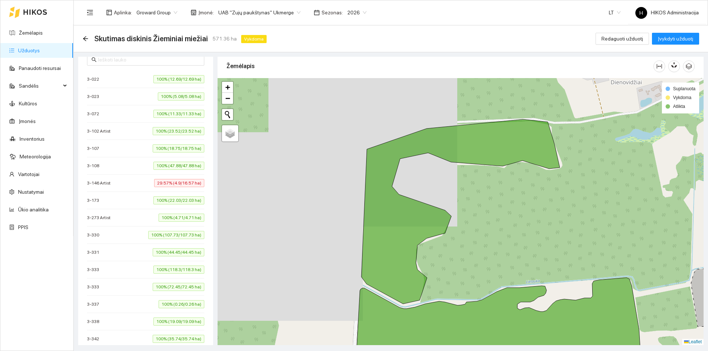
click at [171, 342] on span "100% (35.74/35.74 ha)" at bounding box center [179, 339] width 52 height 8
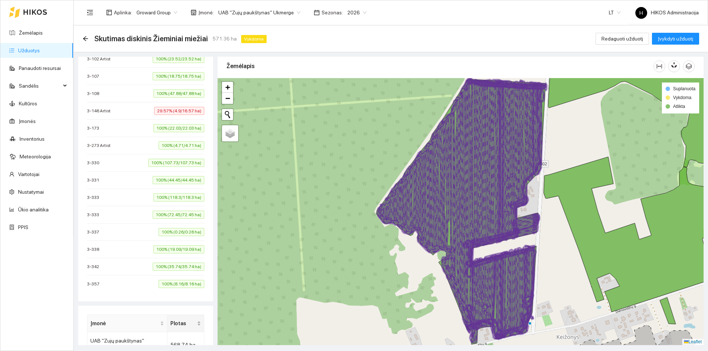
scroll to position [295, 0]
click at [172, 285] on span "100% (8.16/8.16 ha)" at bounding box center [182, 283] width 46 height 8
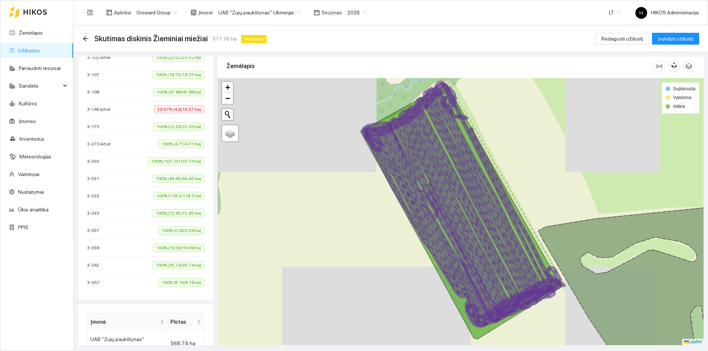
click at [173, 267] on span "100% (35.74/35.74 ha)" at bounding box center [179, 265] width 52 height 8
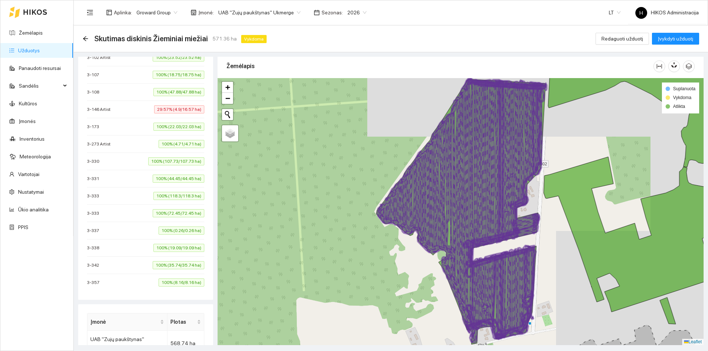
click at [175, 247] on span "100% (19.09/19.09 ha)" at bounding box center [178, 248] width 51 height 8
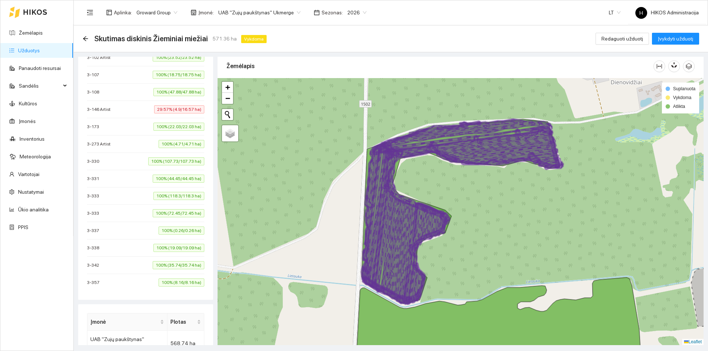
click at [173, 233] on span "100% (0.26/0.26 ha)" at bounding box center [182, 231] width 46 height 8
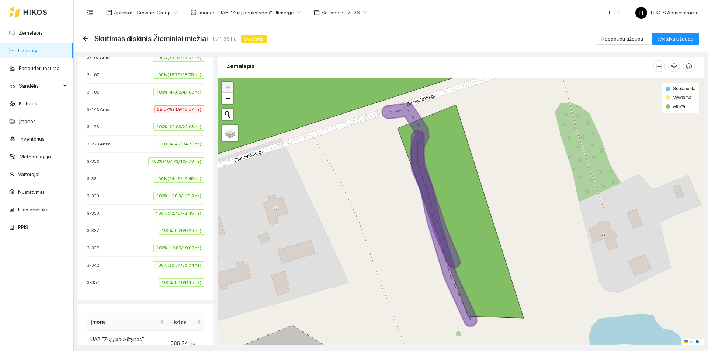
click at [172, 233] on span "100% (0.26/0.26 ha)" at bounding box center [182, 231] width 46 height 8
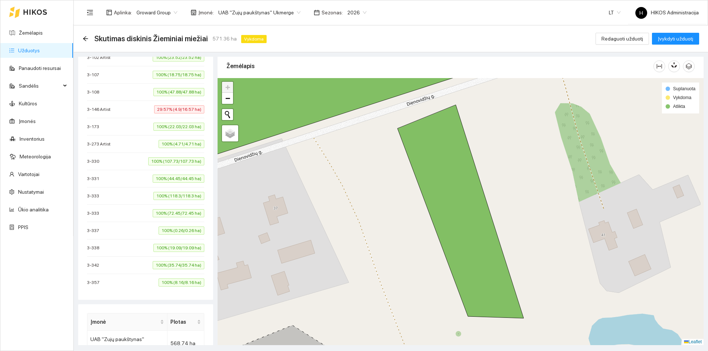
click at [172, 233] on span "100% (0.26/0.26 ha)" at bounding box center [182, 231] width 46 height 8
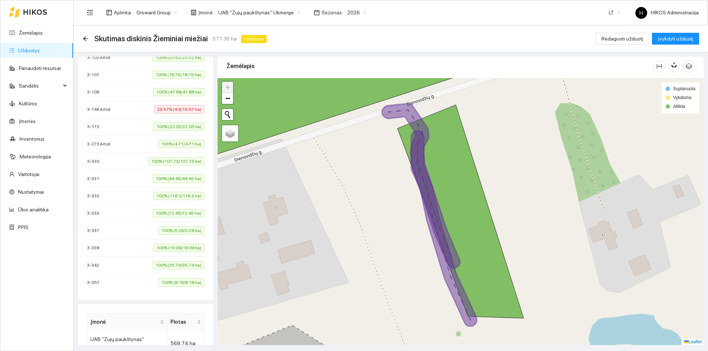
click at [172, 233] on span "100% (0.26/0.26 ha)" at bounding box center [182, 231] width 46 height 8
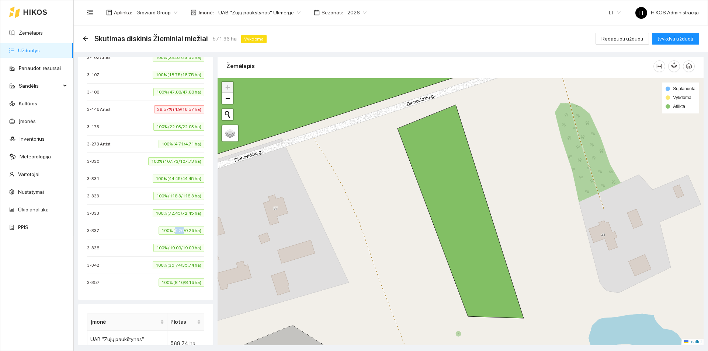
click at [172, 233] on span "100% (0.26/0.26 ha)" at bounding box center [182, 231] width 46 height 8
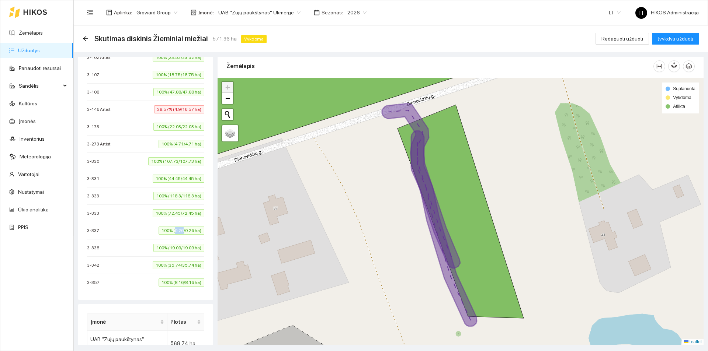
click at [172, 233] on span "100% (0.26/0.26 ha)" at bounding box center [182, 231] width 46 height 8
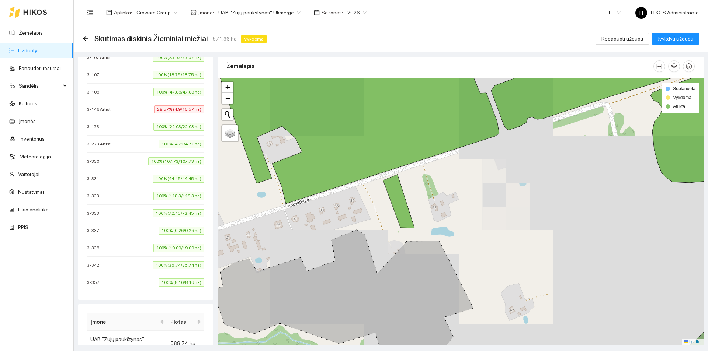
click at [368, 155] on icon at bounding box center [481, 127] width 542 height 153
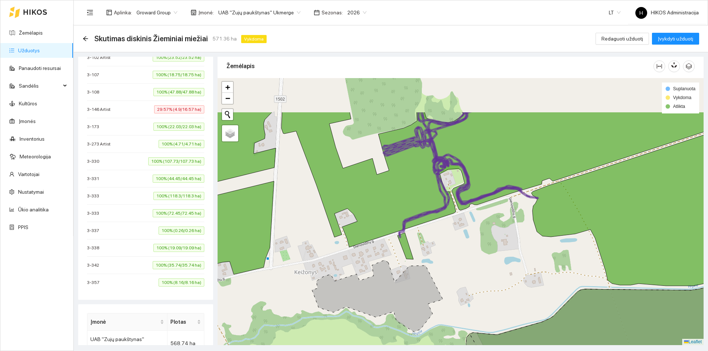
drag, startPoint x: 453, startPoint y: 160, endPoint x: 435, endPoint y: 220, distance: 63.5
click at [435, 220] on div at bounding box center [461, 211] width 486 height 267
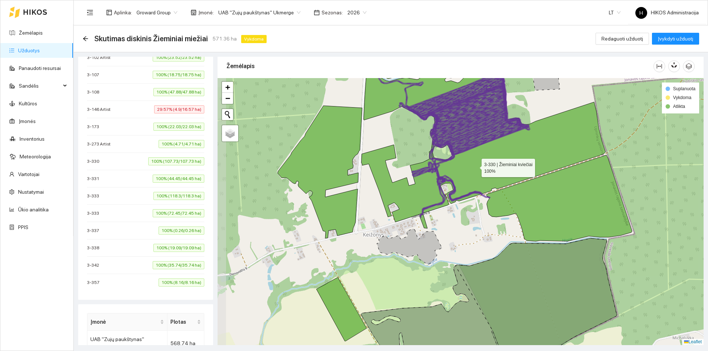
drag, startPoint x: 475, startPoint y: 166, endPoint x: 444, endPoint y: 201, distance: 46.8
click at [444, 201] on icon at bounding box center [483, 144] width 244 height 156
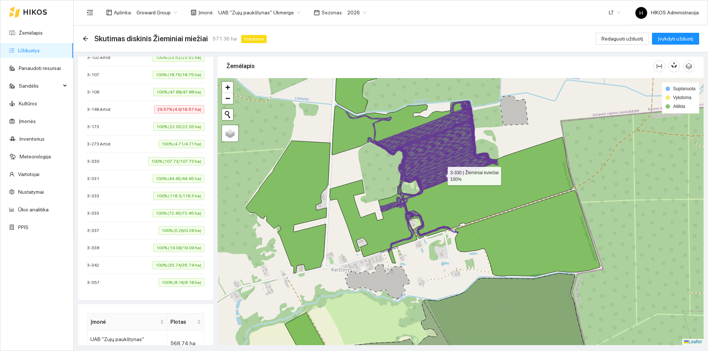
click at [440, 200] on icon at bounding box center [452, 179] width 244 height 156
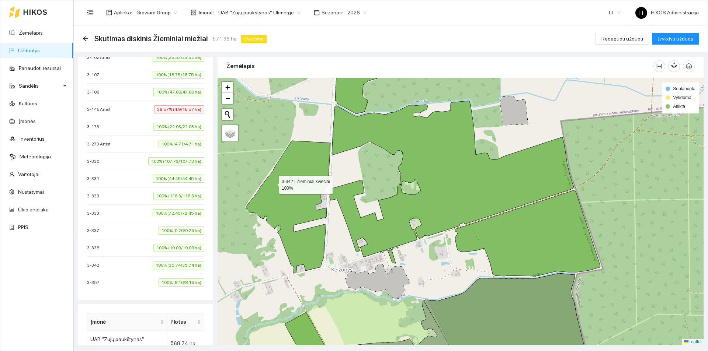
click at [287, 182] on icon at bounding box center [288, 207] width 84 height 133
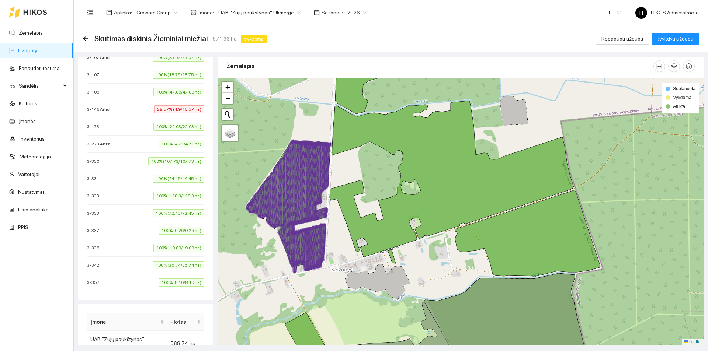
click at [299, 181] on icon at bounding box center [305, 187] width 25 height 93
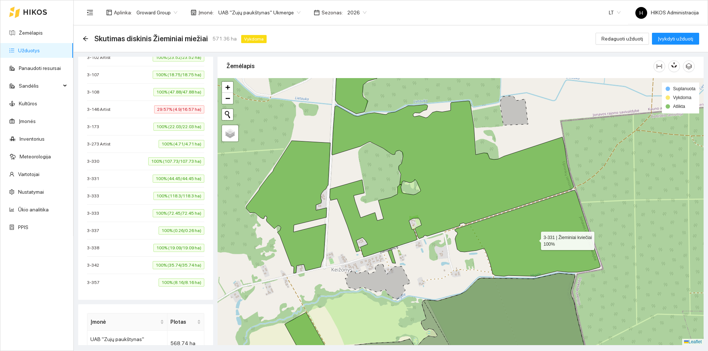
click at [568, 236] on icon at bounding box center [528, 233] width 146 height 86
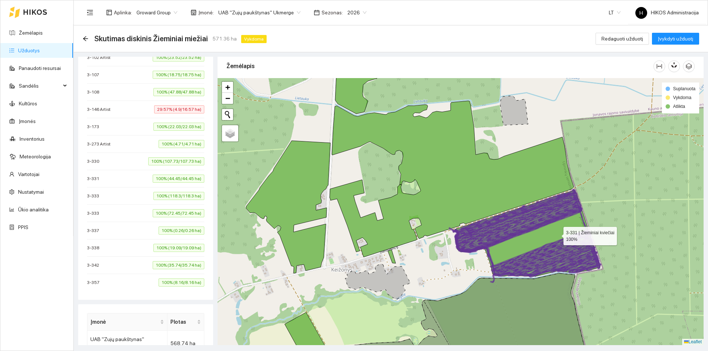
click at [557, 234] on icon at bounding box center [528, 233] width 146 height 86
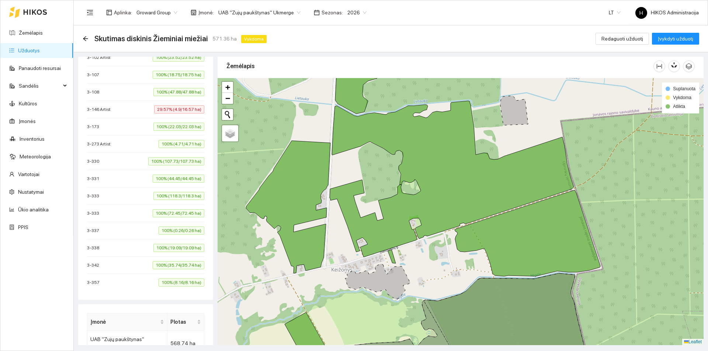
click at [534, 296] on icon at bounding box center [504, 323] width 161 height 99
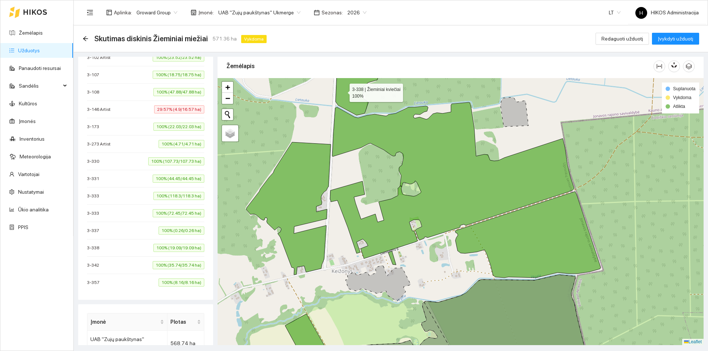
click at [343, 91] on icon at bounding box center [357, 83] width 45 height 64
click at [343, 91] on icon at bounding box center [359, 83] width 41 height 65
click at [464, 168] on icon at bounding box center [452, 180] width 244 height 156
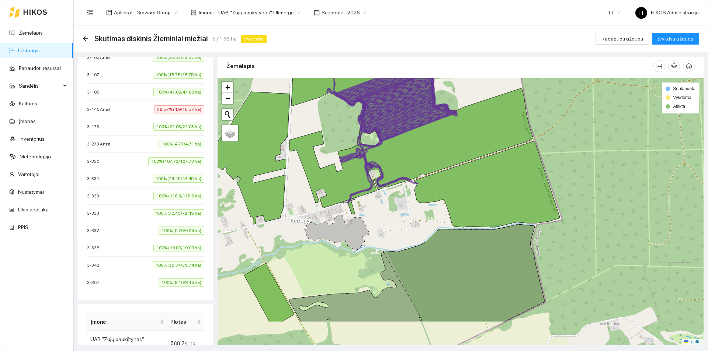
drag, startPoint x: 510, startPoint y: 280, endPoint x: 461, endPoint y: 217, distance: 79.1
click at [465, 223] on div at bounding box center [461, 211] width 486 height 267
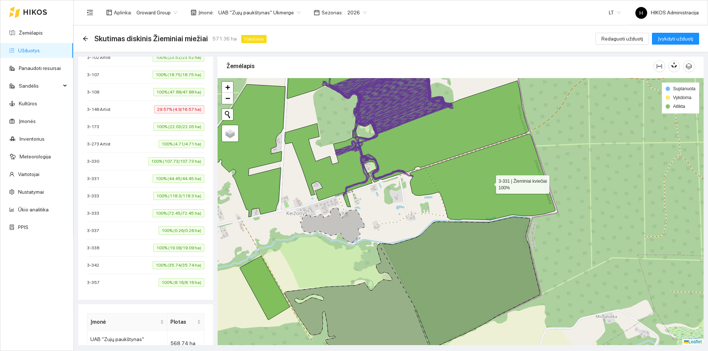
click at [472, 188] on icon at bounding box center [483, 177] width 146 height 86
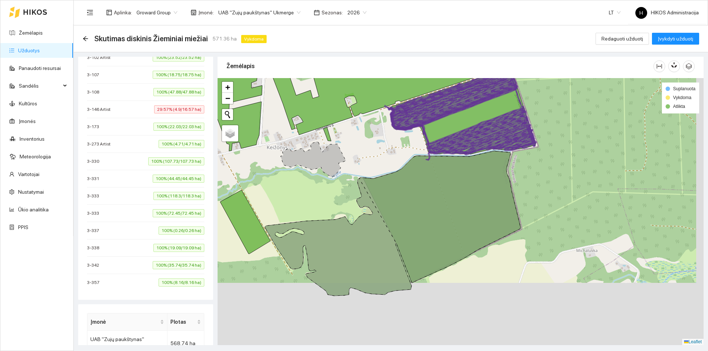
drag, startPoint x: 592, startPoint y: 217, endPoint x: 568, endPoint y: 141, distance: 79.2
click at [568, 141] on div at bounding box center [461, 211] width 486 height 267
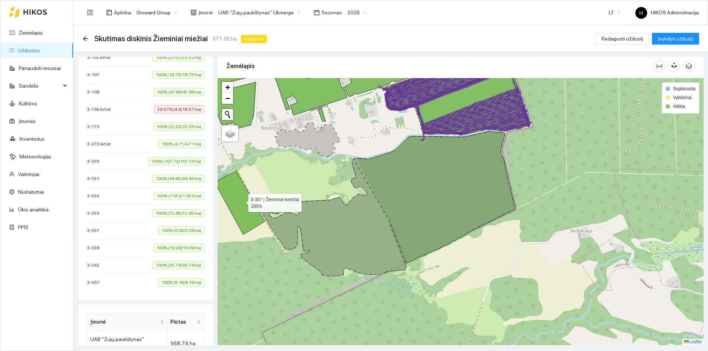
click at [239, 205] on icon at bounding box center [240, 203] width 50 height 64
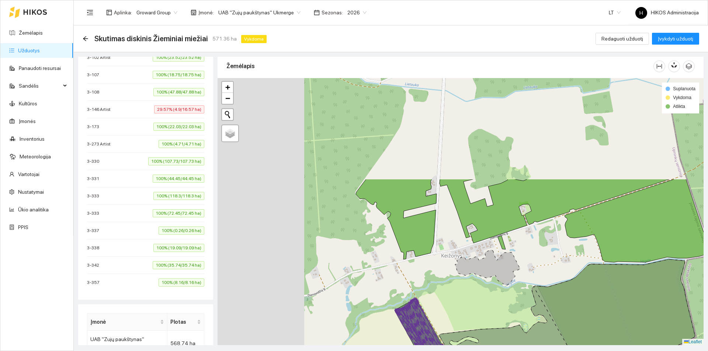
drag, startPoint x: 336, startPoint y: 187, endPoint x: 482, endPoint y: 278, distance: 172.8
click at [482, 278] on div at bounding box center [461, 211] width 486 height 267
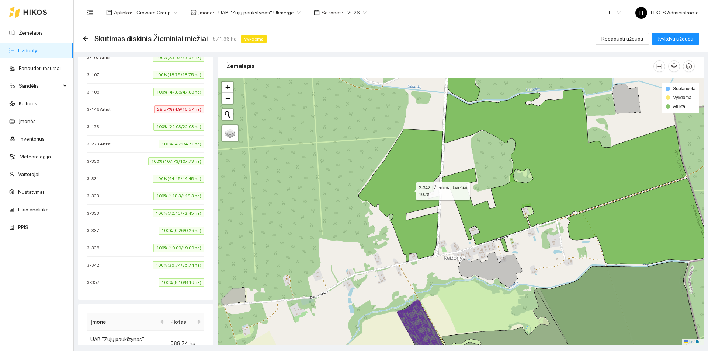
click at [412, 241] on icon at bounding box center [400, 195] width 84 height 133
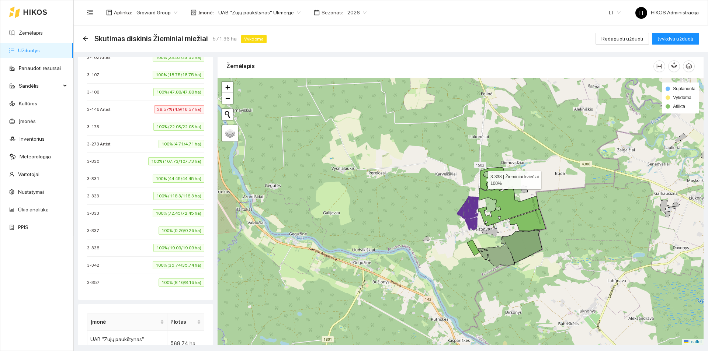
click at [481, 178] on icon at bounding box center [492, 178] width 24 height 23
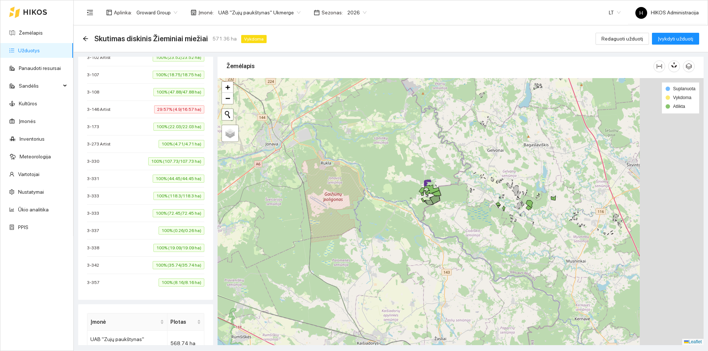
drag, startPoint x: 526, startPoint y: 169, endPoint x: 420, endPoint y: 169, distance: 106.5
click at [420, 169] on div at bounding box center [461, 211] width 486 height 267
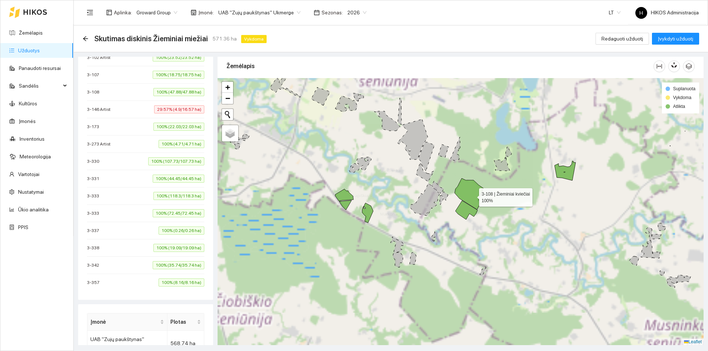
click at [472, 196] on icon at bounding box center [469, 193] width 29 height 31
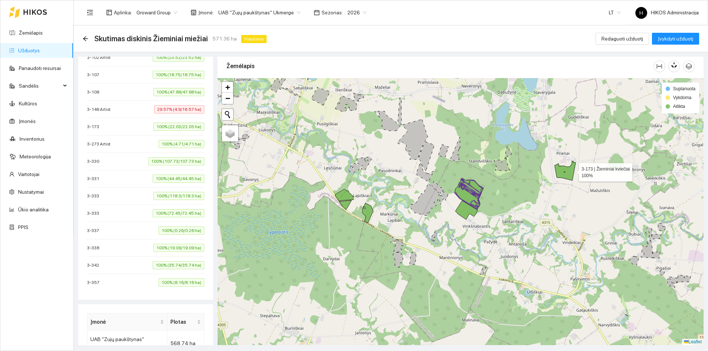
click at [572, 171] on icon at bounding box center [564, 171] width 21 height 20
click at [468, 215] on icon at bounding box center [466, 210] width 22 height 19
click at [464, 209] on icon at bounding box center [466, 210] width 22 height 19
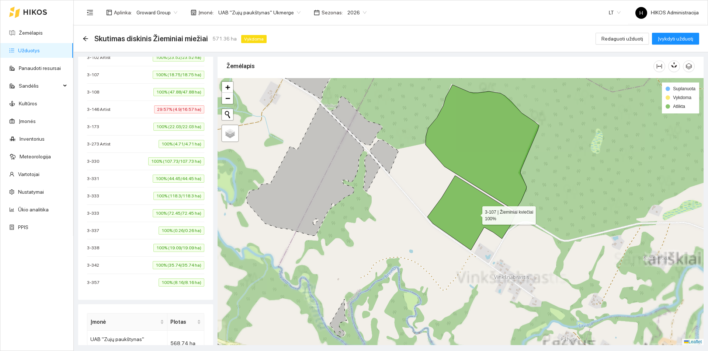
click at [477, 214] on icon at bounding box center [471, 213] width 88 height 74
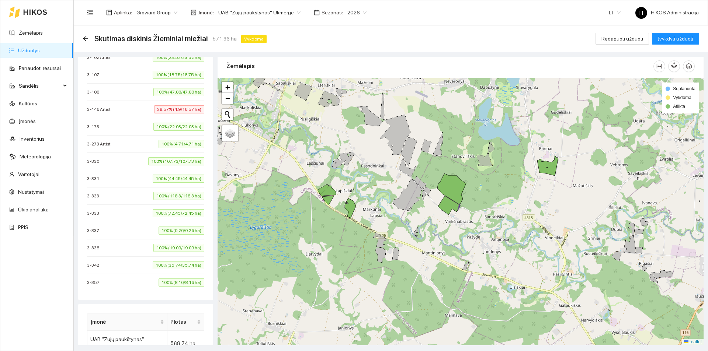
drag, startPoint x: 432, startPoint y: 198, endPoint x: 467, endPoint y: 209, distance: 36.3
click at [467, 209] on div at bounding box center [461, 211] width 486 height 267
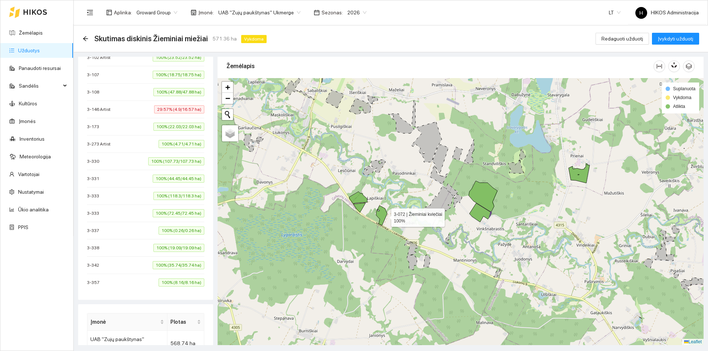
click at [385, 216] on icon at bounding box center [381, 216] width 11 height 20
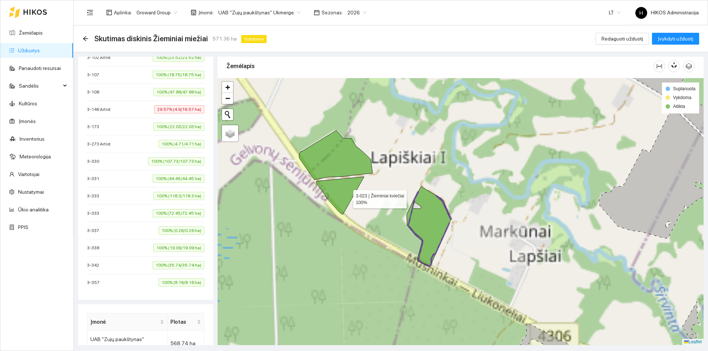
click at [346, 197] on icon at bounding box center [340, 196] width 48 height 38
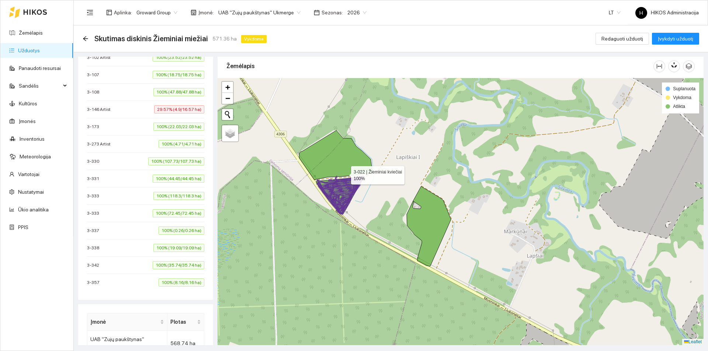
click at [341, 164] on icon at bounding box center [335, 155] width 73 height 49
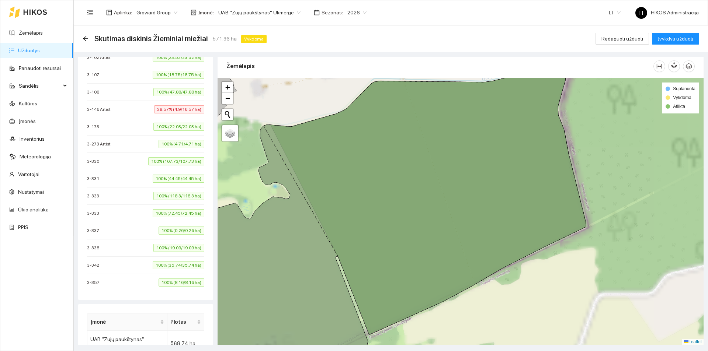
click at [315, 205] on icon at bounding box center [425, 204] width 322 height 264
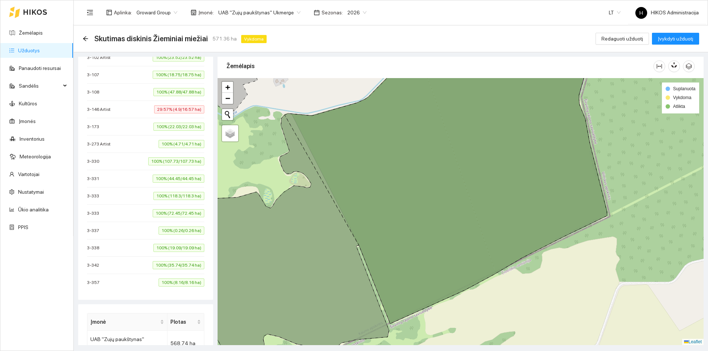
drag, startPoint x: 353, startPoint y: 234, endPoint x: 471, endPoint y: 171, distance: 133.9
click at [471, 171] on icon at bounding box center [446, 192] width 322 height 264
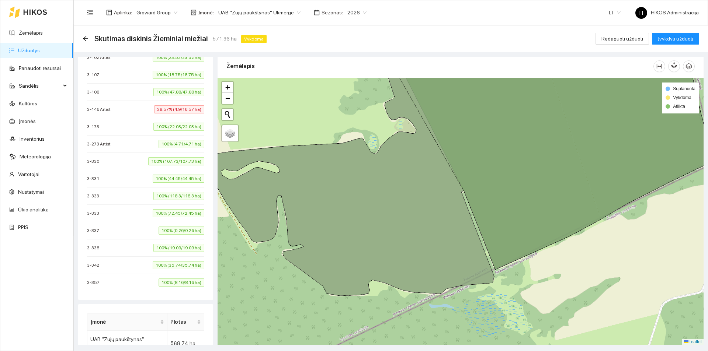
click at [387, 188] on icon at bounding box center [347, 178] width 294 height 235
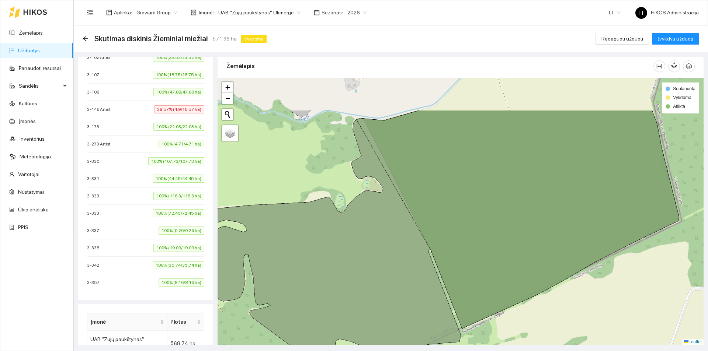
drag, startPoint x: 506, startPoint y: 232, endPoint x: 493, endPoint y: 265, distance: 35.7
click at [493, 265] on icon at bounding box center [518, 219] width 322 height 219
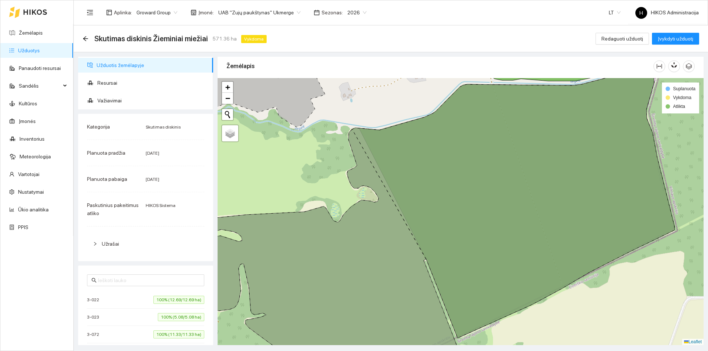
scroll to position [0, 0]
drag, startPoint x: 137, startPoint y: 97, endPoint x: 149, endPoint y: 107, distance: 15.2
click at [137, 97] on span "Važiavimai" at bounding box center [152, 101] width 110 height 15
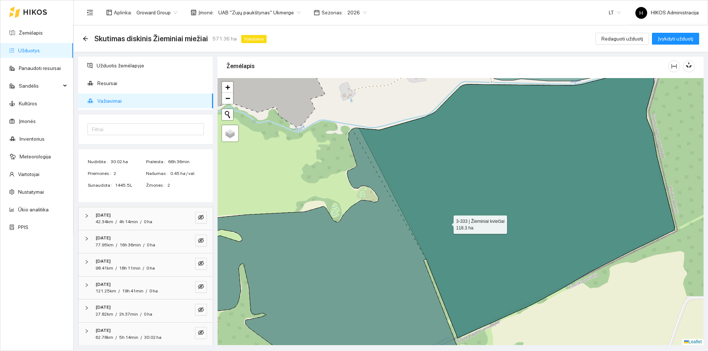
click at [492, 198] on icon at bounding box center [421, 220] width 507 height 290
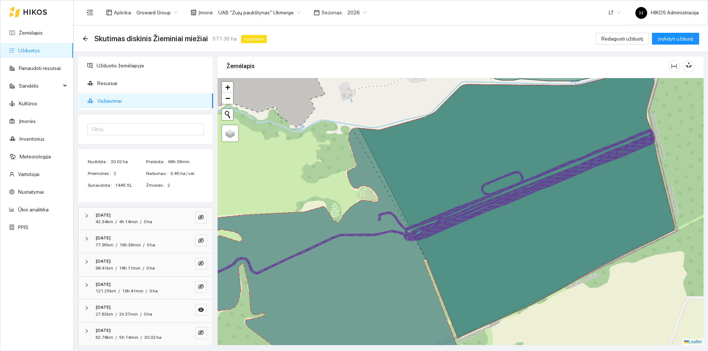
click at [457, 170] on icon at bounding box center [421, 220] width 507 height 290
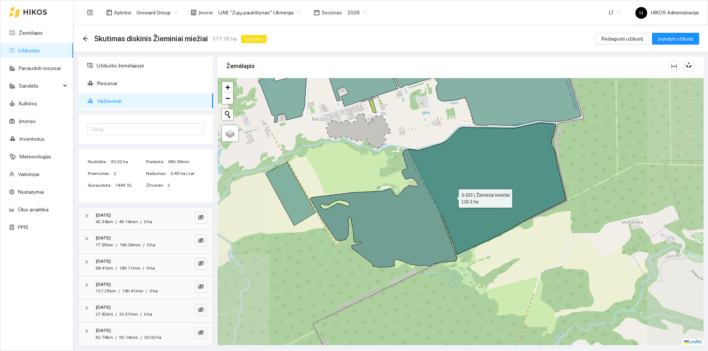
click at [457, 170] on icon at bounding box center [437, 195] width 255 height 145
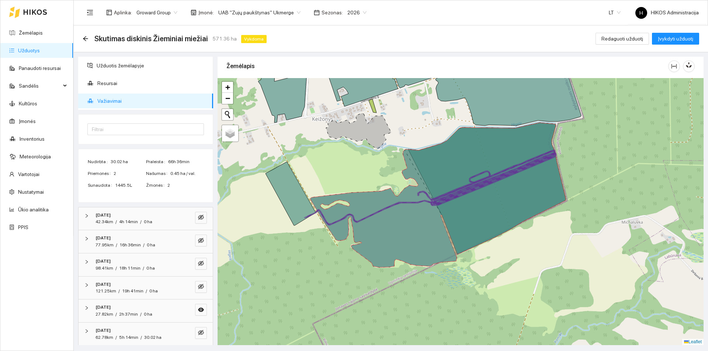
click at [299, 199] on icon at bounding box center [290, 194] width 50 height 64
click at [299, 198] on icon at bounding box center [293, 191] width 42 height 60
click at [199, 333] on button "button" at bounding box center [201, 333] width 12 height 12
click at [198, 289] on icon "eye-invisible" at bounding box center [201, 286] width 6 height 5
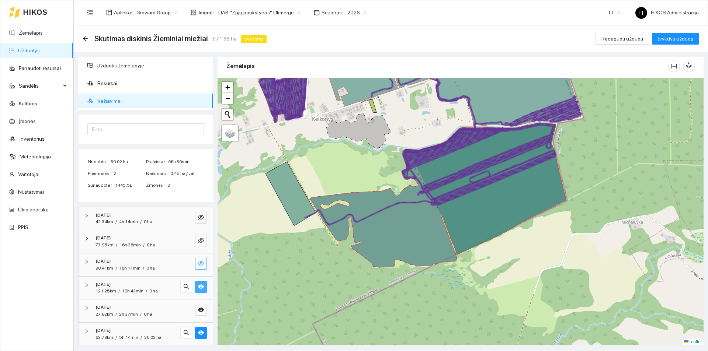
click at [198, 264] on icon "eye-invisible" at bounding box center [201, 264] width 6 height 6
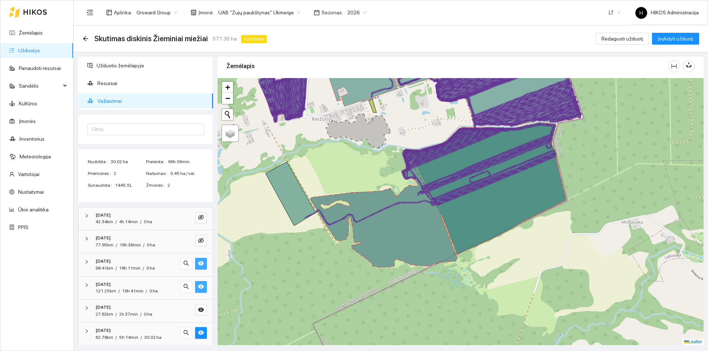
click at [198, 264] on icon "eye" at bounding box center [201, 264] width 6 height 4
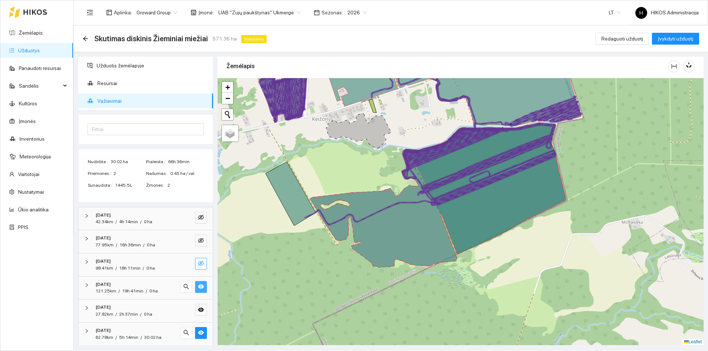
click at [198, 288] on icon "eye" at bounding box center [201, 287] width 6 height 4
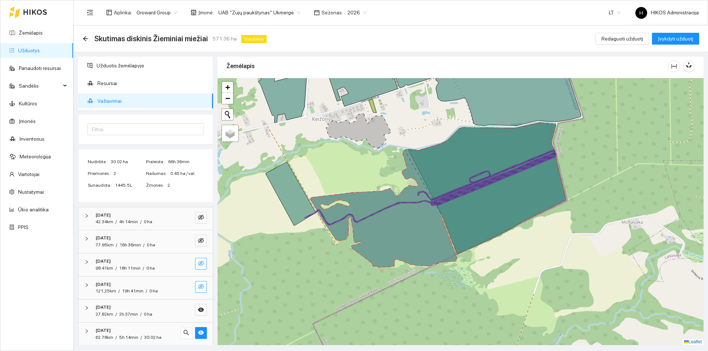
click at [198, 288] on icon "eye-invisible" at bounding box center [201, 287] width 6 height 6
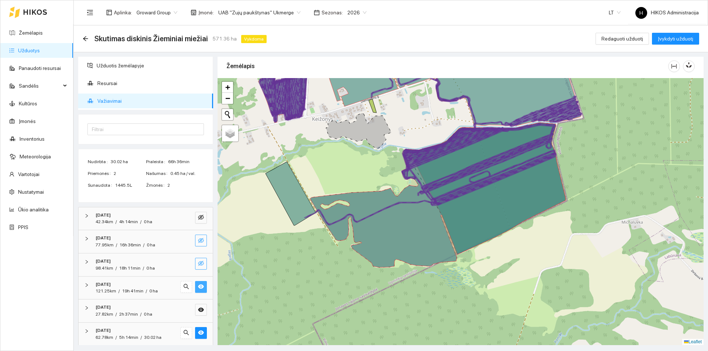
click at [195, 237] on button "button" at bounding box center [201, 241] width 12 height 12
click at [198, 218] on icon "eye-invisible" at bounding box center [201, 217] width 6 height 5
click at [169, 65] on span "Užduotis žemėlapyje" at bounding box center [152, 65] width 111 height 15
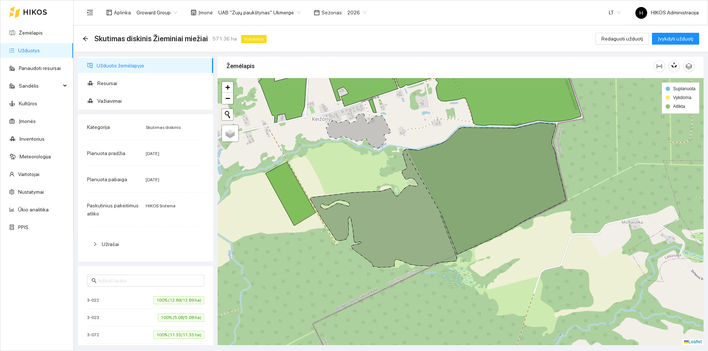
click at [455, 198] on icon at bounding box center [484, 189] width 161 height 132
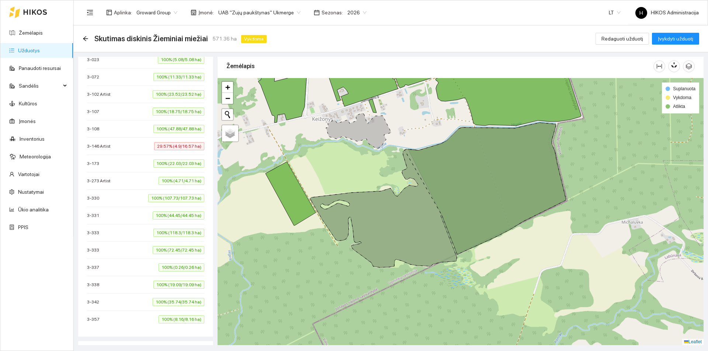
click at [135, 246] on div "3-333 100% (72.45/72.45 ha)" at bounding box center [145, 250] width 117 height 8
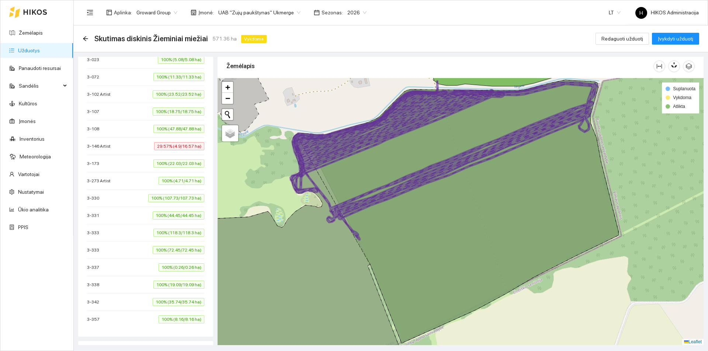
click at [134, 233] on div "3-333 100% (118.3/118.3 ha)" at bounding box center [145, 233] width 117 height 8
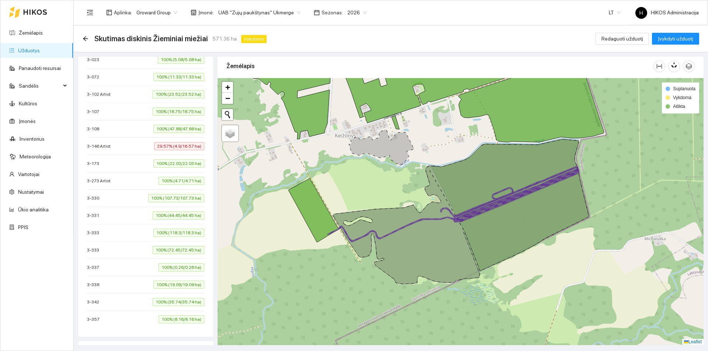
click at [338, 45] on div "Skutimas diskinis Žieminiai miežiai 571.36 ha Vykdoma Redaguoti užduotį Įvykdyt…" at bounding box center [391, 38] width 616 height 15
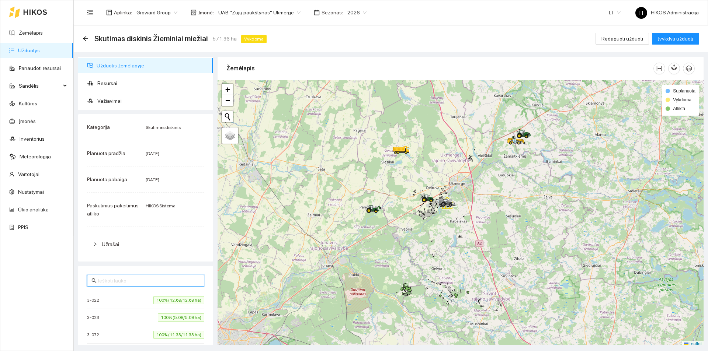
click at [135, 281] on input "text" at bounding box center [149, 281] width 102 height 8
type input "3-3"
click at [139, 293] on li "[PHONE_NUMBER]% (107.73/107.73 ha)" at bounding box center [145, 300] width 117 height 17
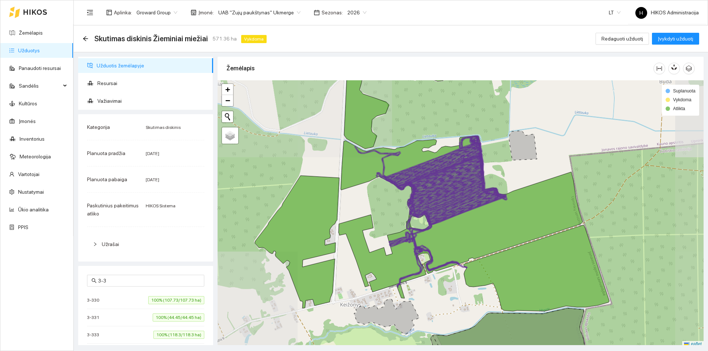
click at [274, 13] on span "UAB "Zujų paukštynas" Ukmerge" at bounding box center [259, 12] width 82 height 11
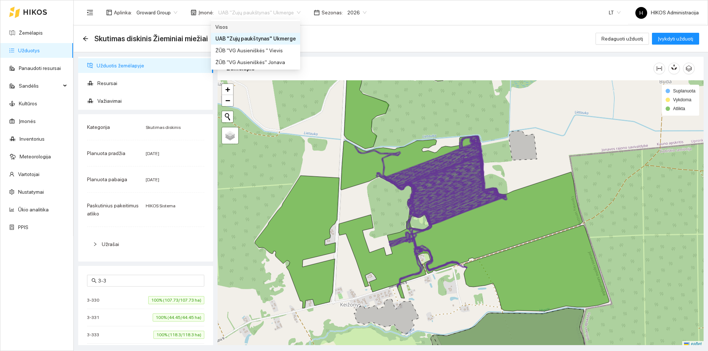
click at [260, 29] on div "Visos" at bounding box center [255, 27] width 80 height 8
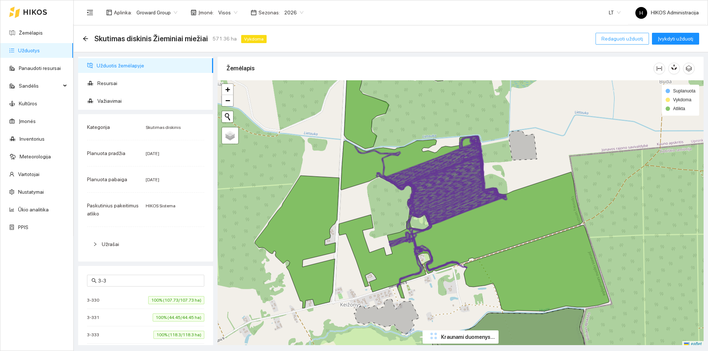
click at [610, 41] on span "Redaguoti užduotį" at bounding box center [622, 39] width 42 height 8
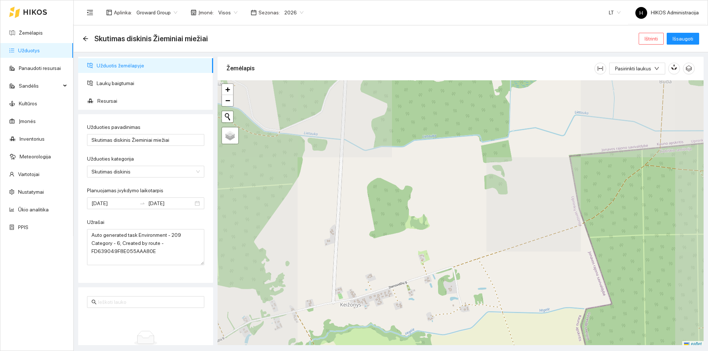
type input "2025-08-27"
type input "2025-09-06"
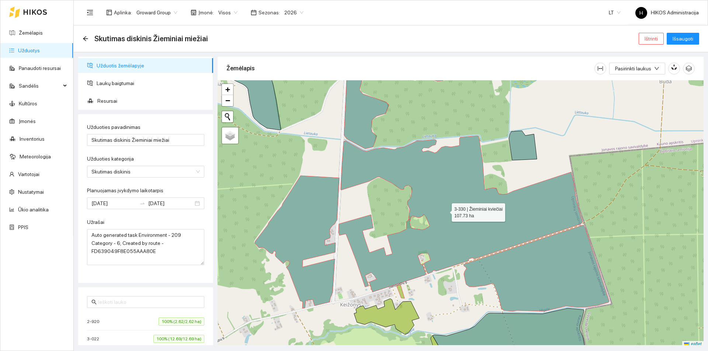
click at [445, 211] on icon at bounding box center [460, 214] width 244 height 156
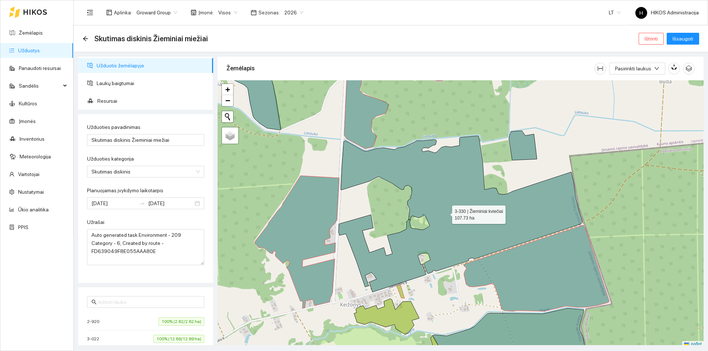
scroll to position [2, 0]
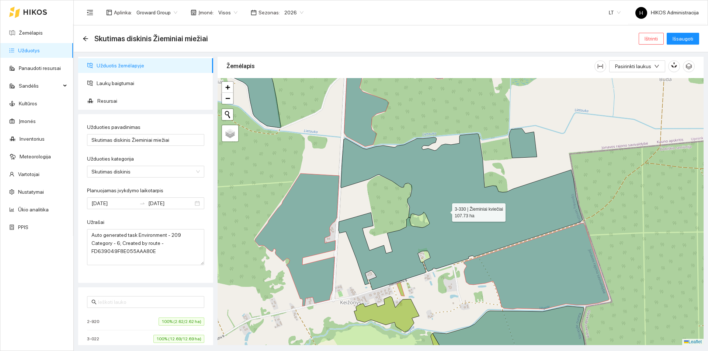
click at [445, 211] on icon at bounding box center [460, 212] width 244 height 156
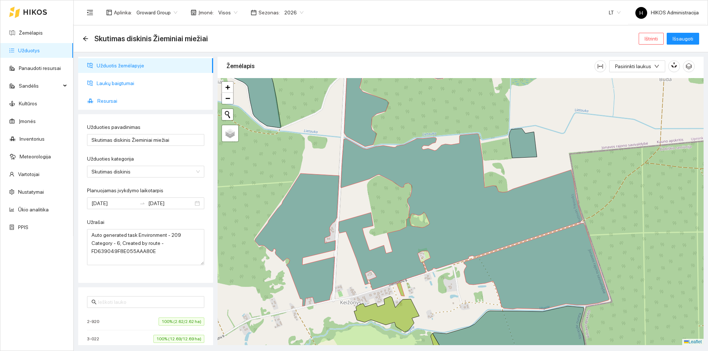
click at [118, 84] on span "Laukų baigtumai" at bounding box center [152, 83] width 111 height 15
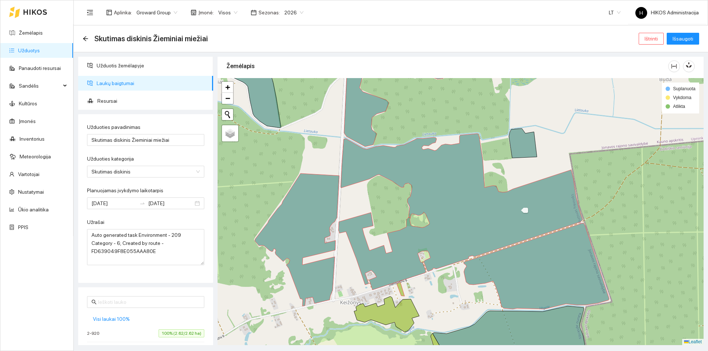
click at [400, 203] on div at bounding box center [461, 211] width 486 height 267
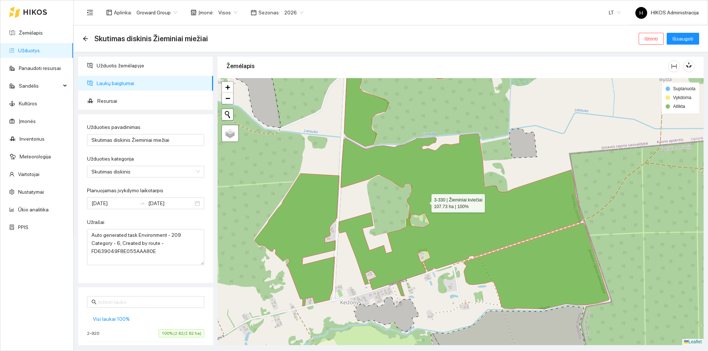
click at [425, 201] on icon at bounding box center [460, 212] width 244 height 156
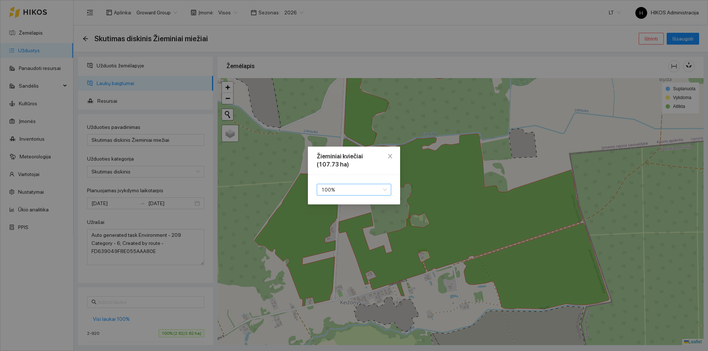
click at [341, 191] on span "100 %" at bounding box center [354, 189] width 66 height 11
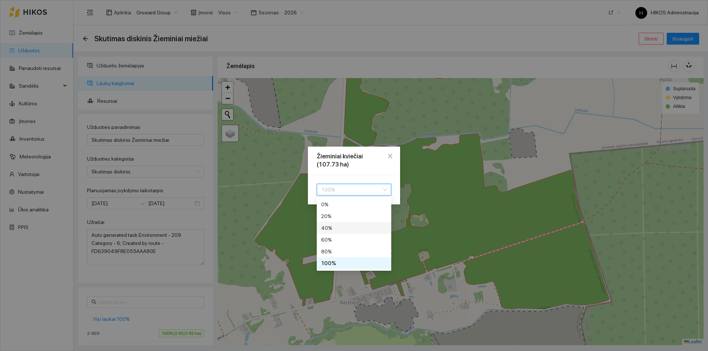
click at [330, 229] on div "40 %" at bounding box center [354, 228] width 66 height 8
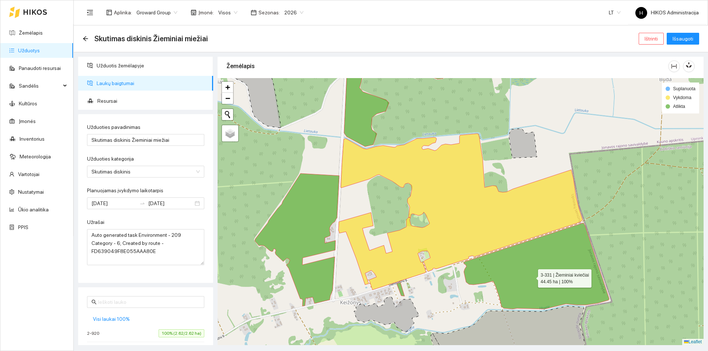
click at [531, 277] on icon at bounding box center [536, 266] width 146 height 86
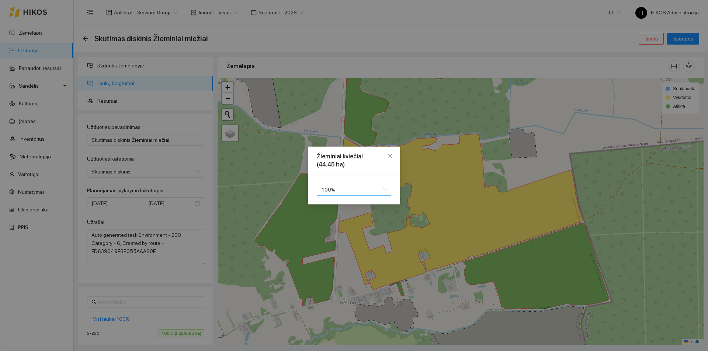
click at [361, 192] on span "100 %" at bounding box center [354, 189] width 66 height 11
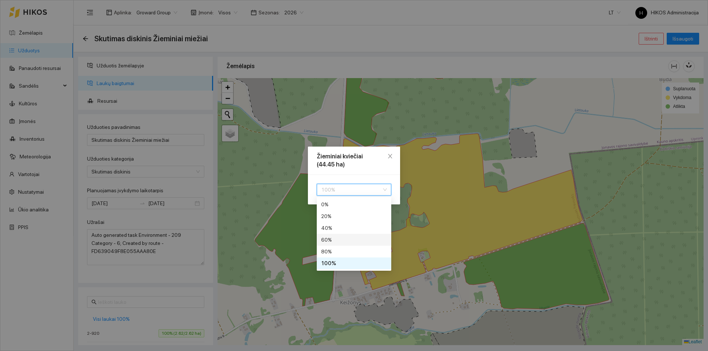
drag, startPoint x: 332, startPoint y: 250, endPoint x: 333, endPoint y: 242, distance: 8.2
click at [333, 242] on div "0 % 20 % 40 % 60 % 80 % 100 %" at bounding box center [354, 234] width 74 height 71
click at [333, 242] on div "60 %" at bounding box center [354, 240] width 66 height 8
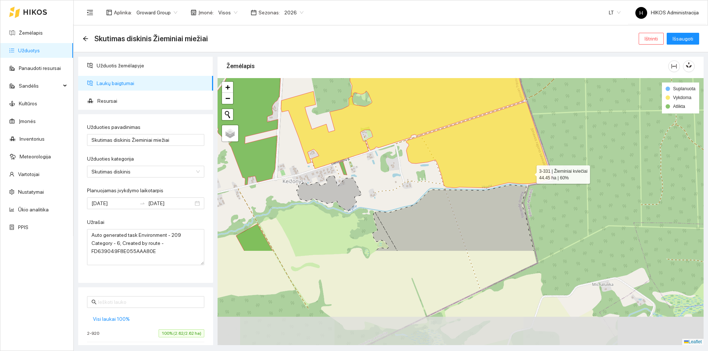
drag, startPoint x: 540, startPoint y: 261, endPoint x: 530, endPoint y: 170, distance: 91.3
click at [530, 170] on icon at bounding box center [479, 145] width 146 height 86
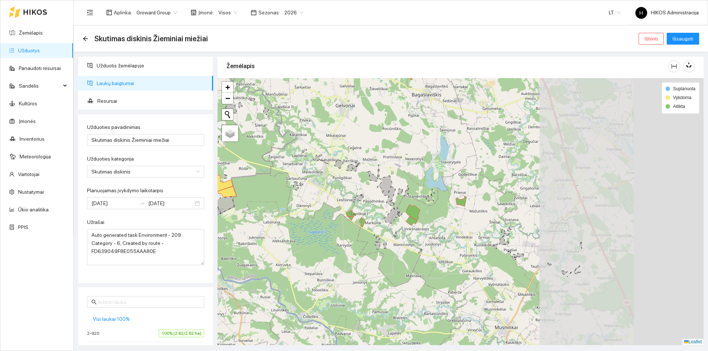
drag, startPoint x: 401, startPoint y: 206, endPoint x: 289, endPoint y: 191, distance: 112.8
click at [289, 191] on div at bounding box center [461, 211] width 486 height 267
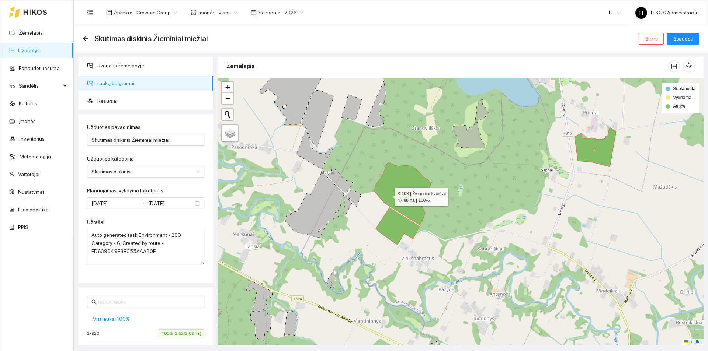
click at [393, 192] on icon at bounding box center [403, 193] width 57 height 63
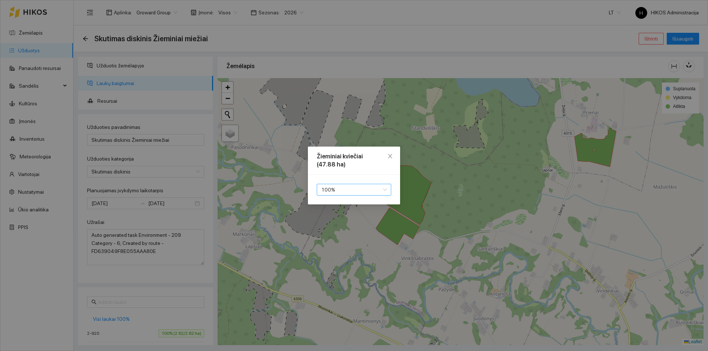
click at [358, 184] on span "100 %" at bounding box center [354, 189] width 66 height 11
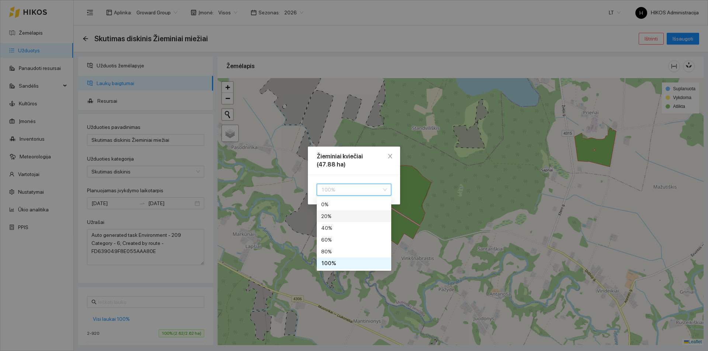
click at [335, 215] on div "20 %" at bounding box center [354, 216] width 66 height 8
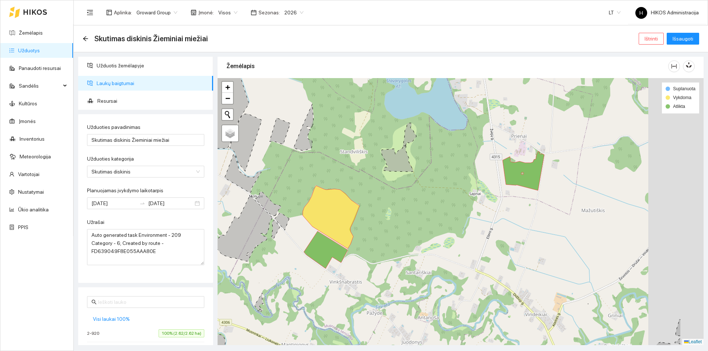
drag, startPoint x: 403, startPoint y: 199, endPoint x: 389, endPoint y: 202, distance: 14.3
click at [376, 203] on div at bounding box center [461, 211] width 486 height 267
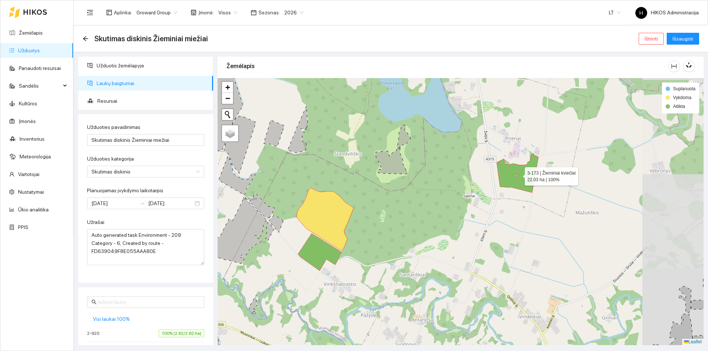
click at [505, 177] on icon at bounding box center [518, 173] width 42 height 39
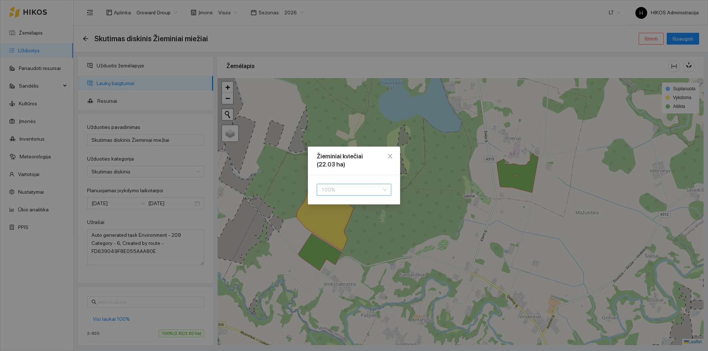
click at [326, 188] on span "100 %" at bounding box center [354, 189] width 66 height 11
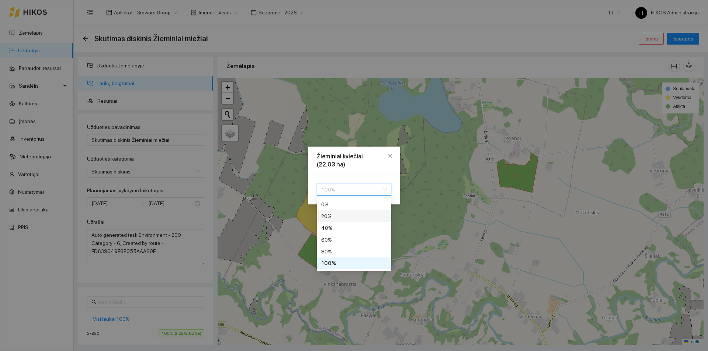
click at [337, 216] on div "20 %" at bounding box center [354, 216] width 66 height 8
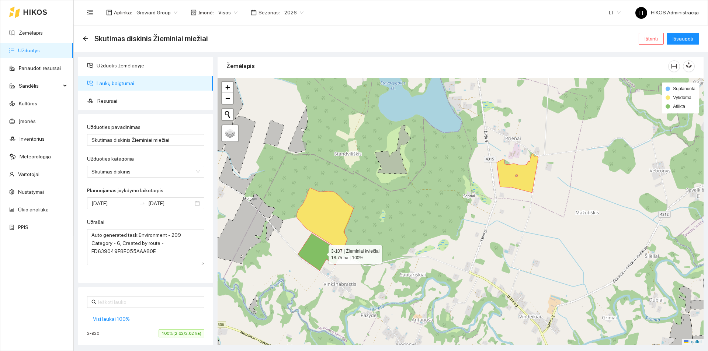
click at [322, 253] on icon at bounding box center [320, 252] width 44 height 37
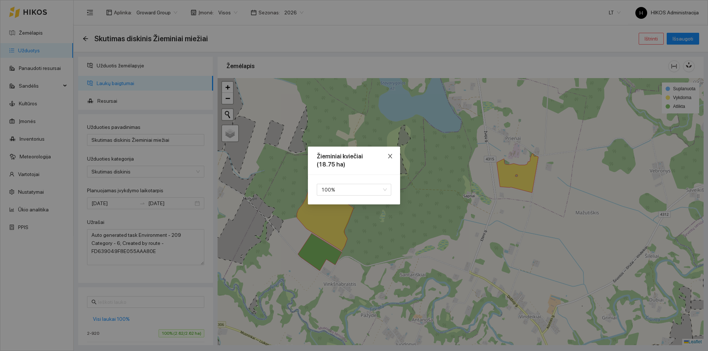
click at [393, 153] on icon "close" at bounding box center [390, 156] width 6 height 6
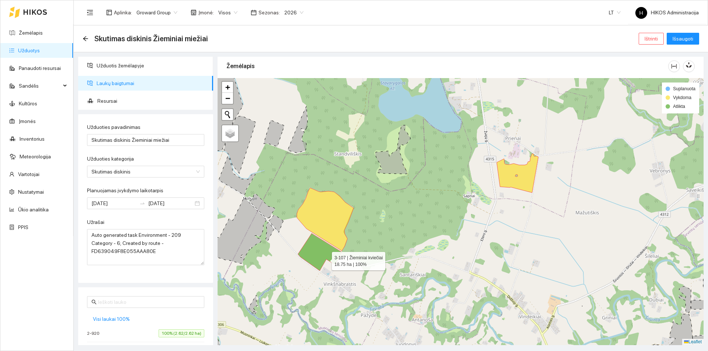
click at [328, 244] on icon at bounding box center [320, 252] width 44 height 37
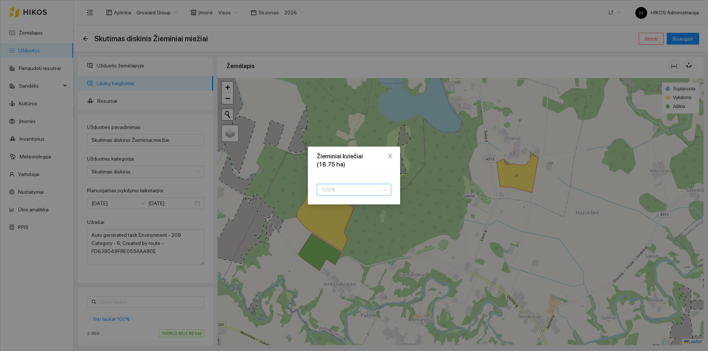
click at [348, 189] on span "100 %" at bounding box center [354, 189] width 66 height 11
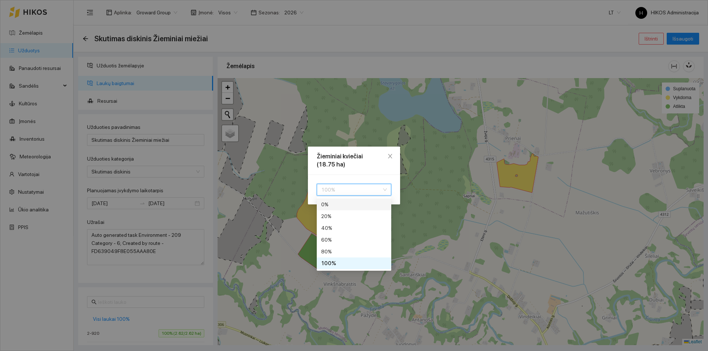
click at [337, 201] on div "0 %" at bounding box center [354, 205] width 66 height 8
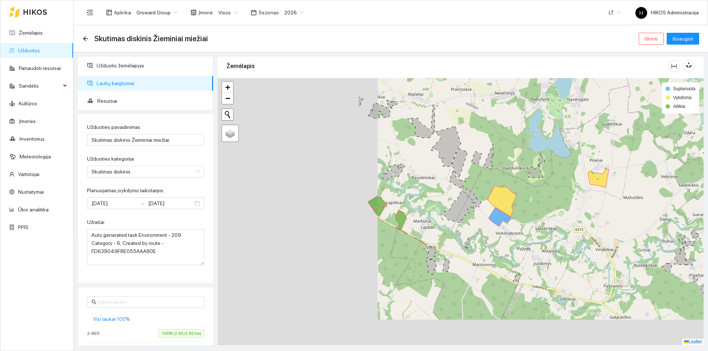
drag, startPoint x: 304, startPoint y: 260, endPoint x: 434, endPoint y: 222, distance: 135.9
click at [434, 222] on div at bounding box center [461, 211] width 486 height 267
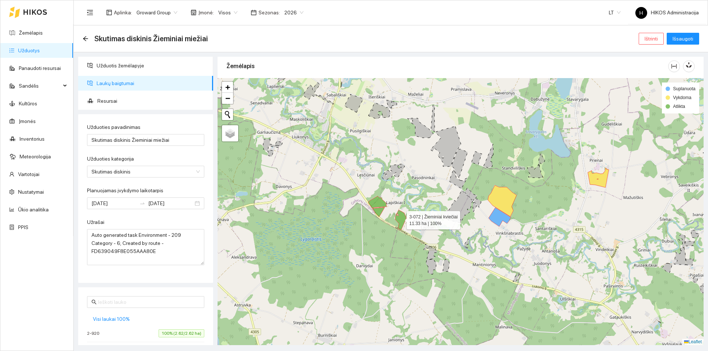
click at [400, 219] on icon at bounding box center [400, 220] width 11 height 20
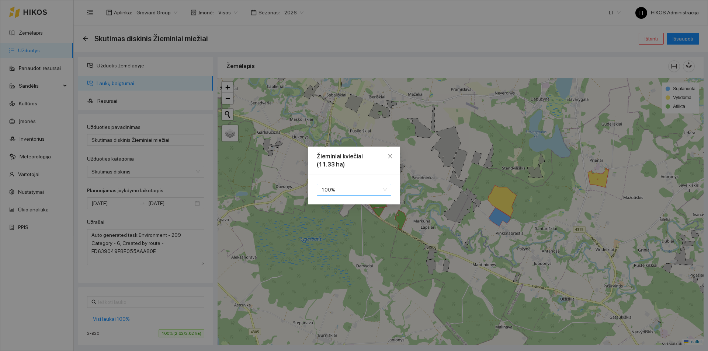
click at [341, 193] on span "100 %" at bounding box center [354, 189] width 66 height 11
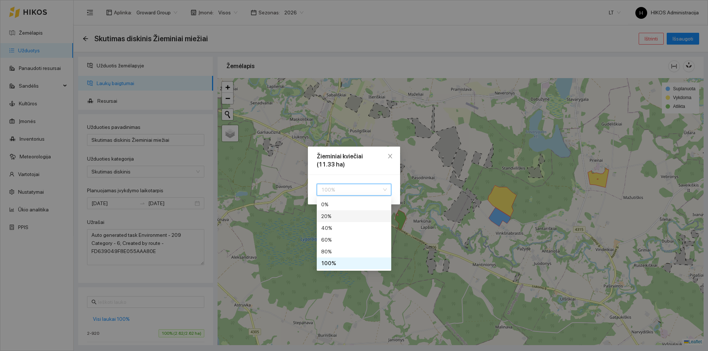
click at [332, 214] on div "20 %" at bounding box center [354, 216] width 66 height 8
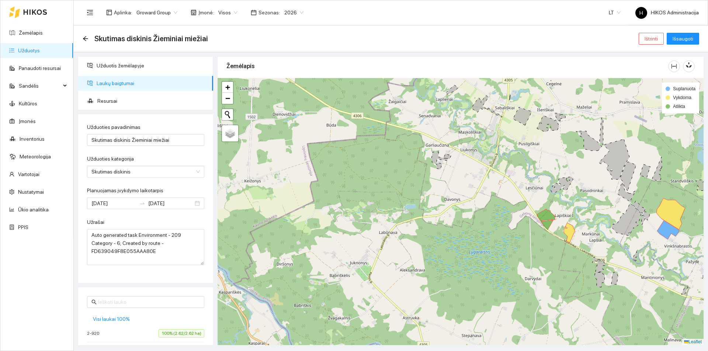
drag, startPoint x: 413, startPoint y: 218, endPoint x: 457, endPoint y: 214, distance: 44.4
click at [457, 214] on div at bounding box center [461, 211] width 486 height 267
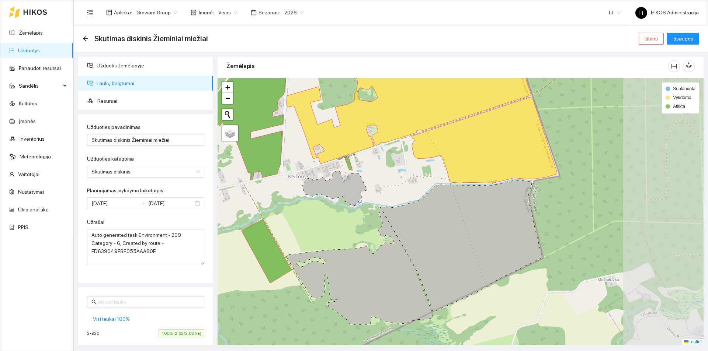
drag, startPoint x: 474, startPoint y: 202, endPoint x: 362, endPoint y: 187, distance: 113.1
click at [362, 187] on icon at bounding box center [334, 189] width 65 height 36
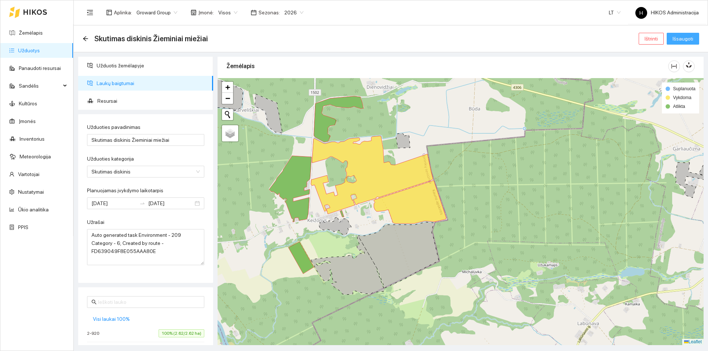
click at [684, 37] on span "Išsaugoti" at bounding box center [682, 39] width 21 height 8
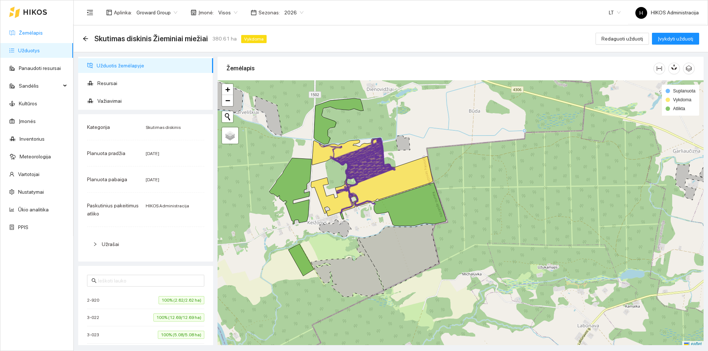
click at [43, 36] on link "Žemėlapis" at bounding box center [31, 33] width 24 height 6
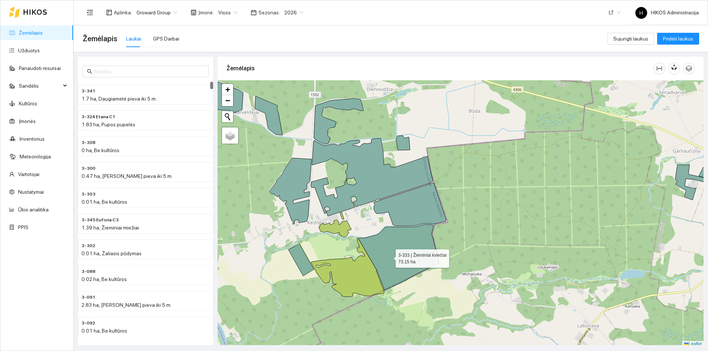
click at [389, 257] on icon at bounding box center [398, 258] width 81 height 66
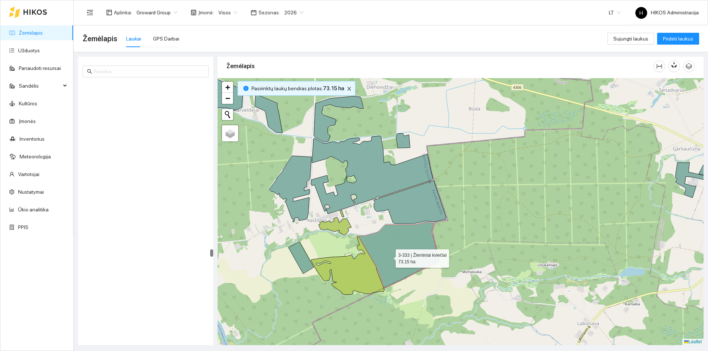
scroll to position [8930, 0]
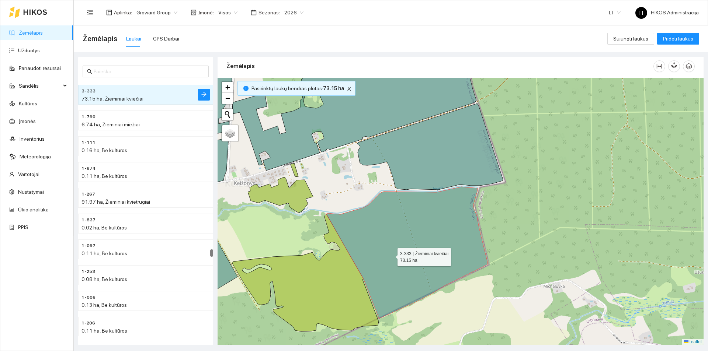
click at [391, 255] on icon at bounding box center [406, 253] width 161 height 132
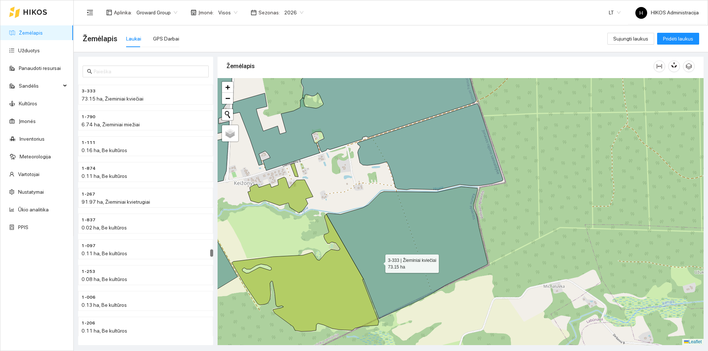
click at [345, 277] on icon at bounding box center [305, 273] width 147 height 118
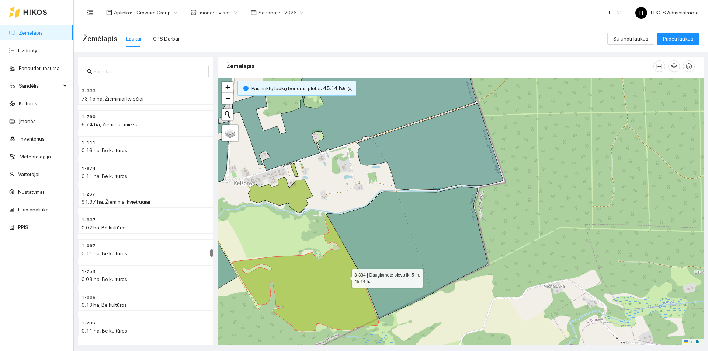
scroll to position [8905, 0]
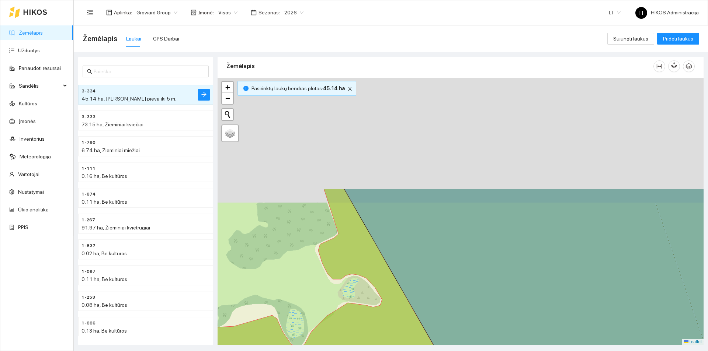
drag, startPoint x: 321, startPoint y: 157, endPoint x: 363, endPoint y: 298, distance: 147.5
click at [363, 298] on div at bounding box center [461, 211] width 486 height 267
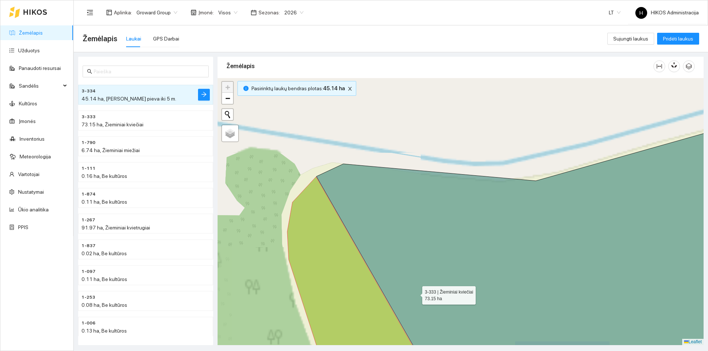
drag, startPoint x: 386, startPoint y: 200, endPoint x: 337, endPoint y: 109, distance: 103.4
click at [337, 120] on icon at bounding box center [534, 246] width 436 height 253
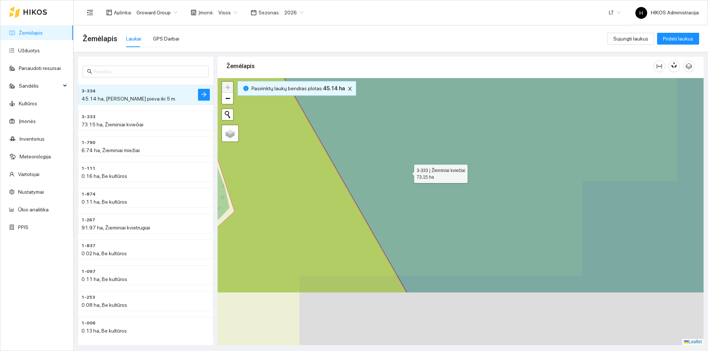
drag, startPoint x: 423, startPoint y: 196, endPoint x: 419, endPoint y: 190, distance: 7.4
click at [418, 188] on icon at bounding box center [466, 132] width 486 height 321
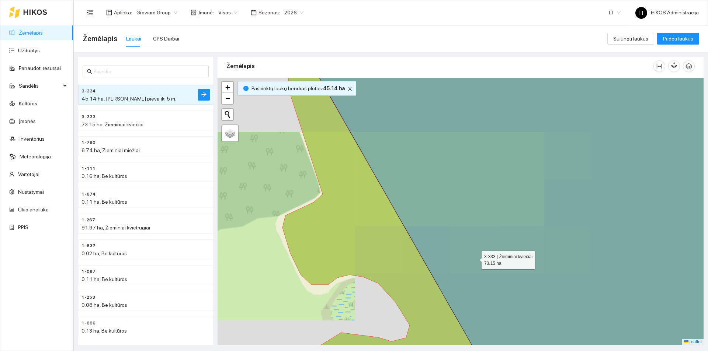
drag, startPoint x: 475, startPoint y: 258, endPoint x: 402, endPoint y: 109, distance: 166.2
click at [402, 109] on icon at bounding box center [528, 211] width 448 height 321
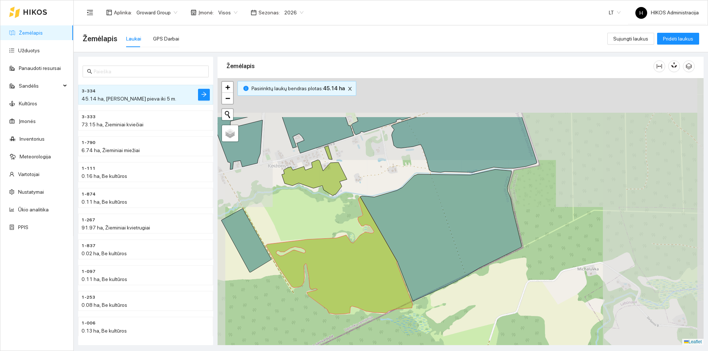
drag, startPoint x: 419, startPoint y: 185, endPoint x: 393, endPoint y: 220, distance: 43.5
click at [393, 220] on icon at bounding box center [440, 236] width 161 height 132
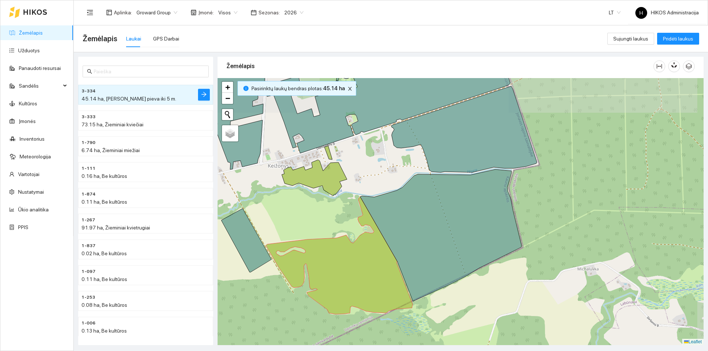
click at [414, 211] on icon at bounding box center [440, 236] width 161 height 132
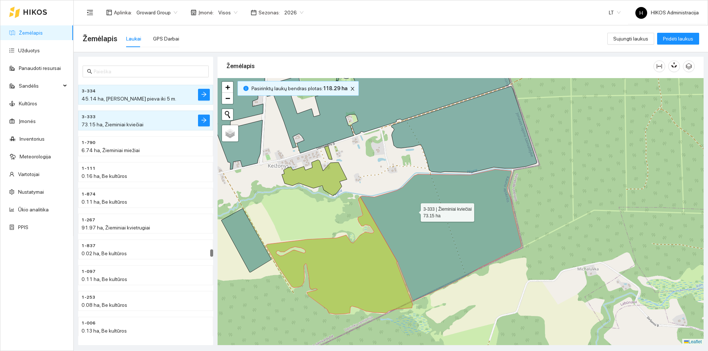
scroll to position [8930, 0]
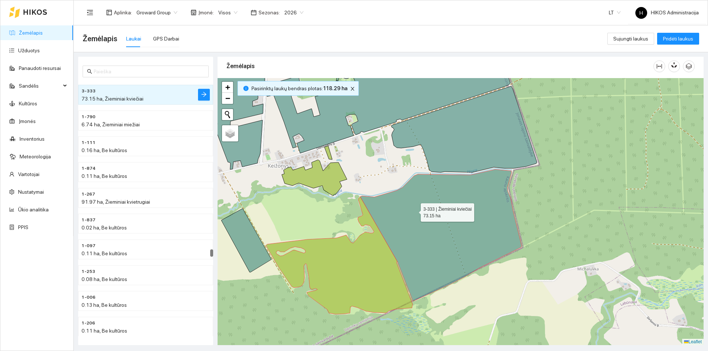
click at [414, 211] on icon at bounding box center [440, 236] width 161 height 132
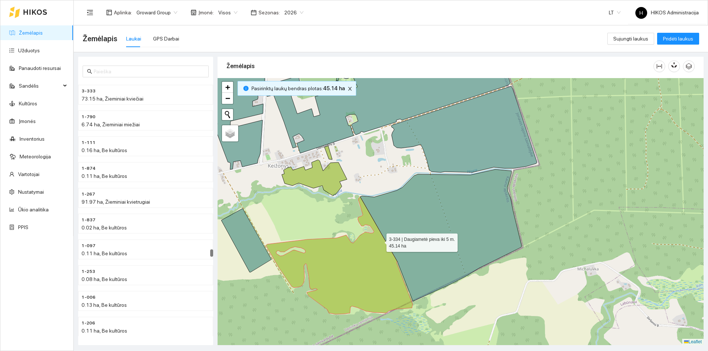
click at [380, 241] on icon at bounding box center [339, 256] width 147 height 118
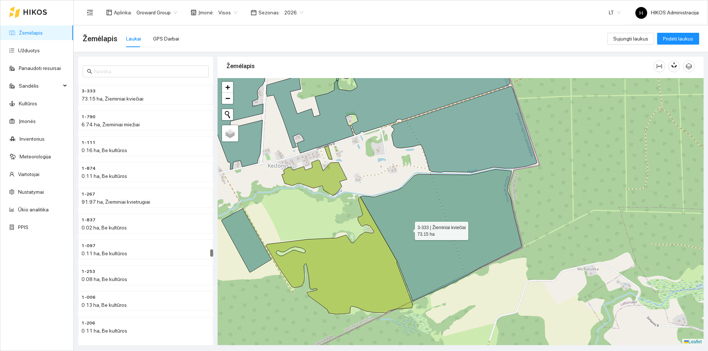
click at [408, 229] on icon at bounding box center [440, 236] width 161 height 132
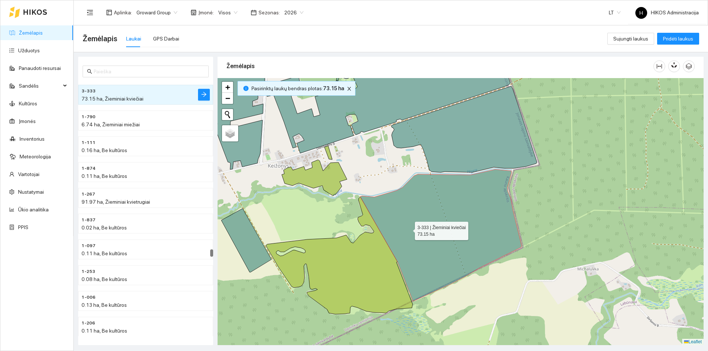
click at [408, 229] on icon at bounding box center [440, 236] width 161 height 132
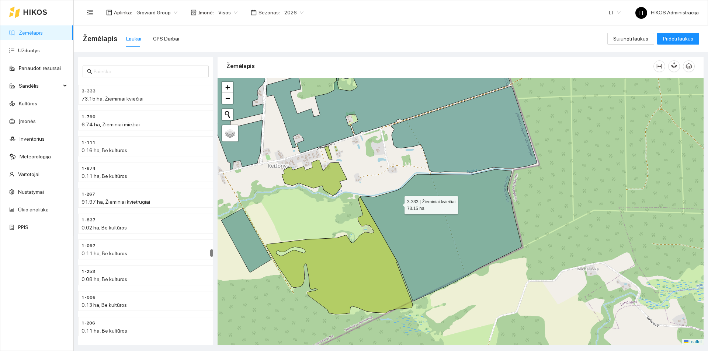
click at [412, 206] on icon at bounding box center [440, 236] width 161 height 132
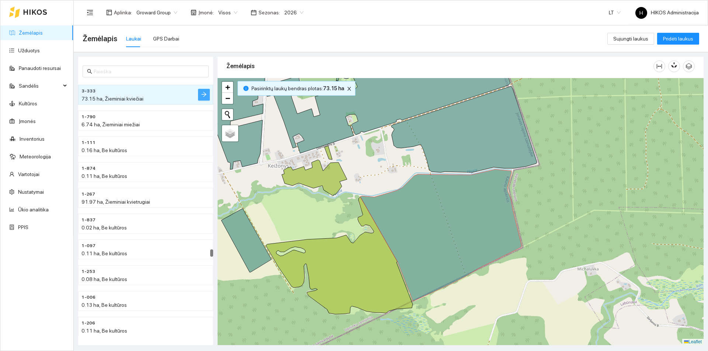
click at [199, 92] on button "button" at bounding box center [204, 95] width 12 height 12
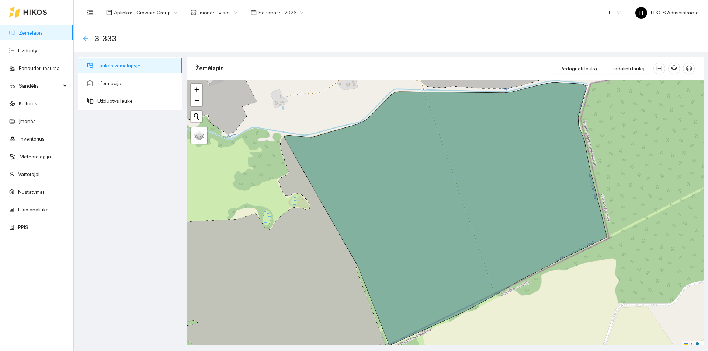
click at [87, 39] on icon "arrow-left" at bounding box center [85, 38] width 5 height 5
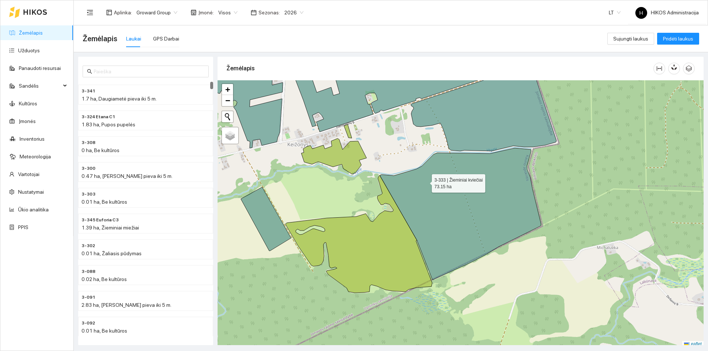
click at [425, 182] on icon at bounding box center [460, 214] width 161 height 132
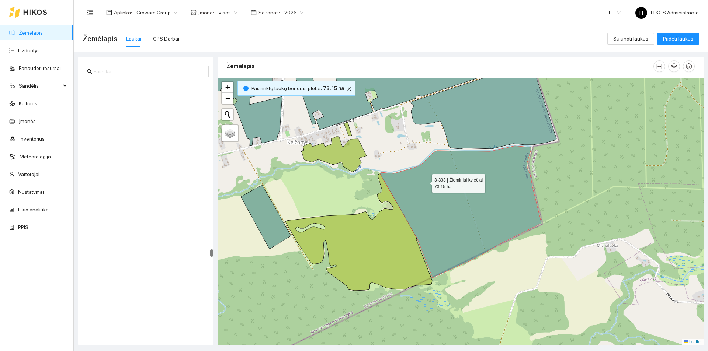
scroll to position [8930, 0]
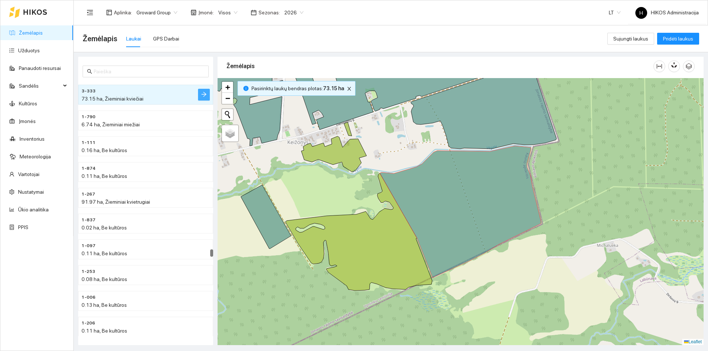
click at [204, 95] on icon "arrow-right" at bounding box center [204, 94] width 6 height 6
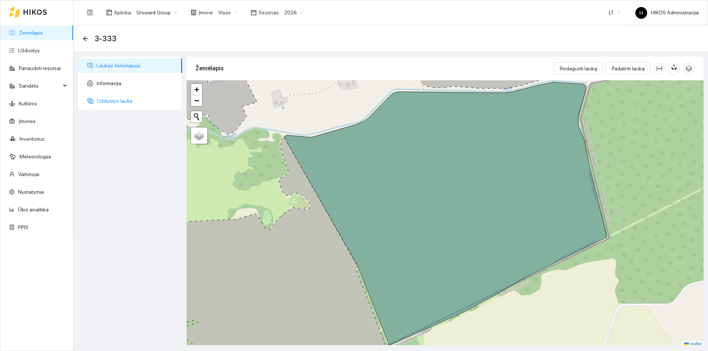
click at [131, 104] on span "Užduotys lauke" at bounding box center [136, 101] width 79 height 15
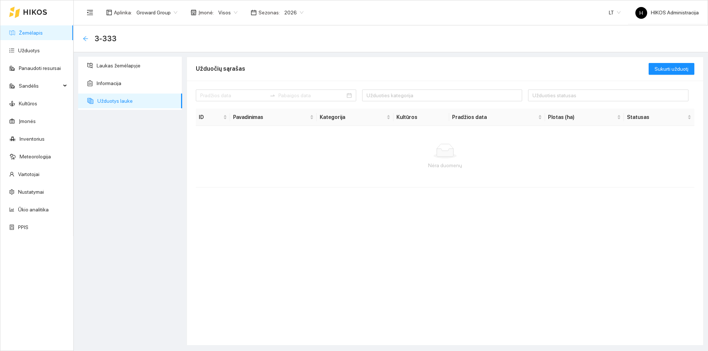
click at [87, 41] on icon "arrow-left" at bounding box center [86, 39] width 6 height 6
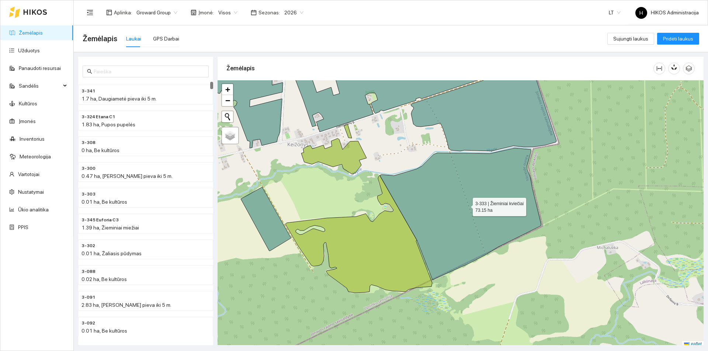
click at [430, 227] on icon at bounding box center [460, 214] width 161 height 132
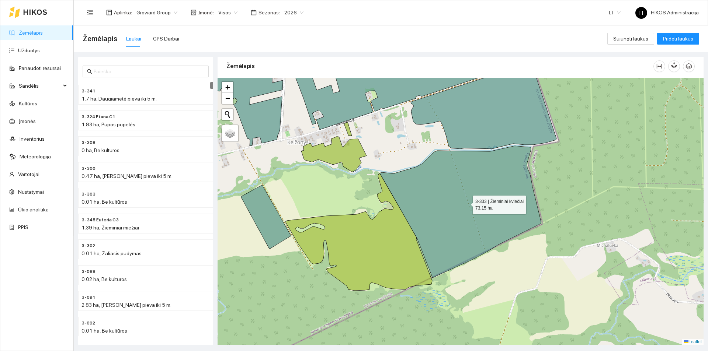
scroll to position [8930, 0]
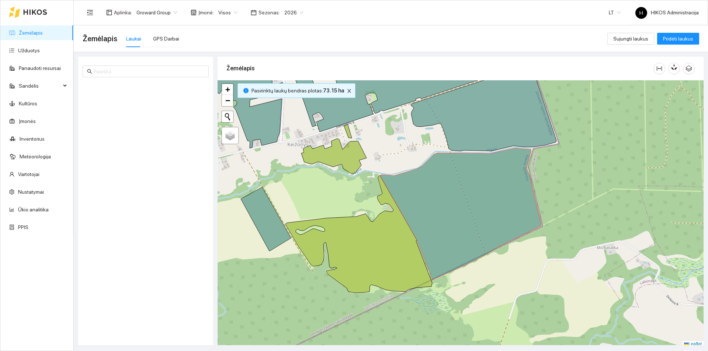
scroll to position [2, 0]
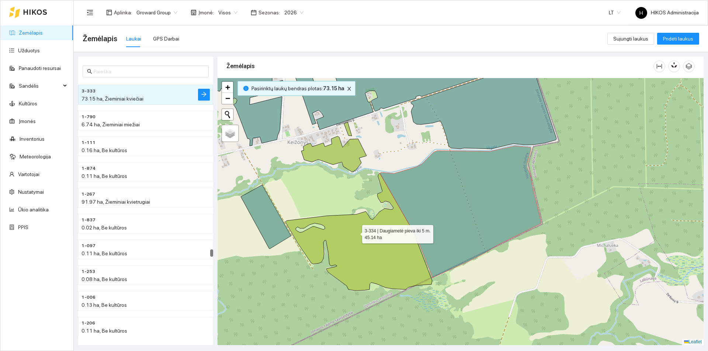
click at [380, 252] on icon at bounding box center [358, 232] width 147 height 118
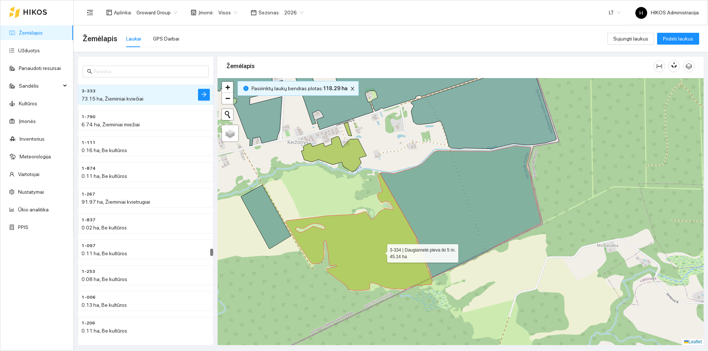
scroll to position [8905, 0]
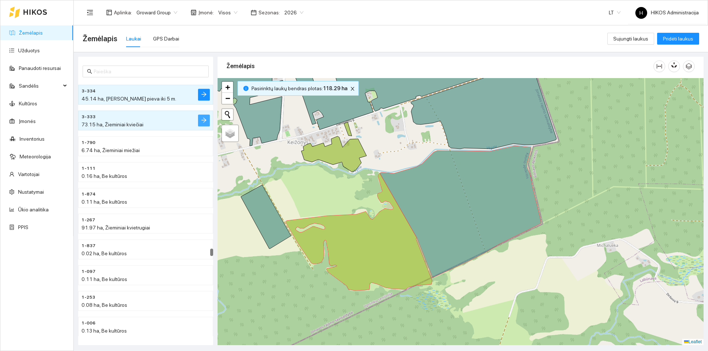
click at [205, 124] on span "arrow-right" at bounding box center [204, 120] width 6 height 7
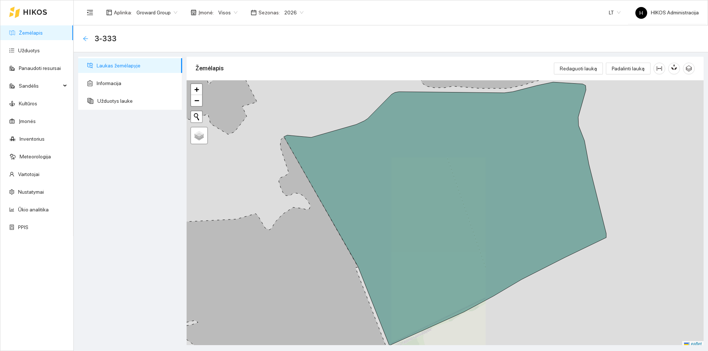
click at [86, 41] on icon "arrow-left" at bounding box center [86, 39] width 6 height 6
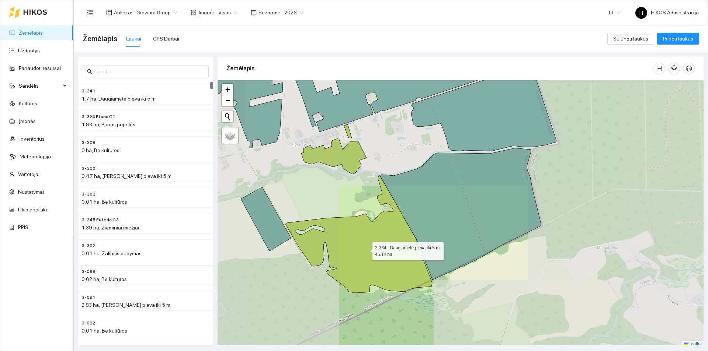
click at [358, 246] on icon at bounding box center [358, 234] width 147 height 118
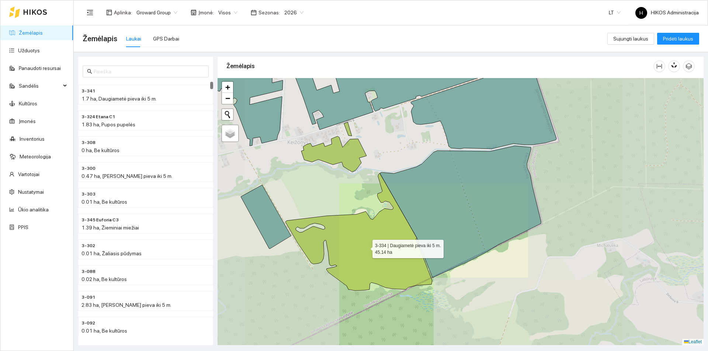
scroll to position [8905, 0]
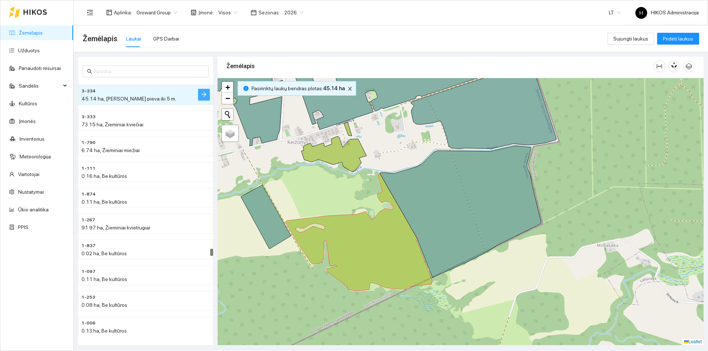
click at [201, 97] on icon "arrow-right" at bounding box center [204, 94] width 6 height 6
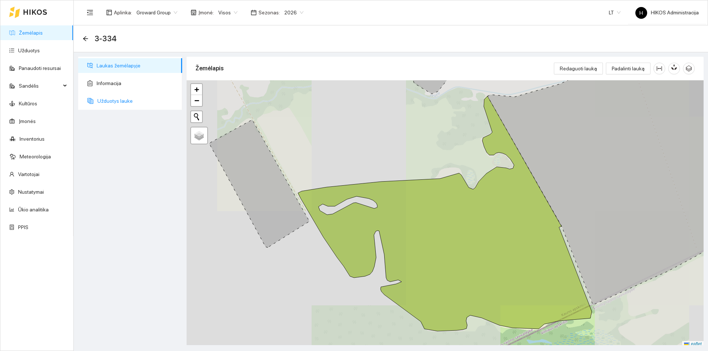
click at [123, 100] on span "Užduotys lauke" at bounding box center [136, 101] width 79 height 15
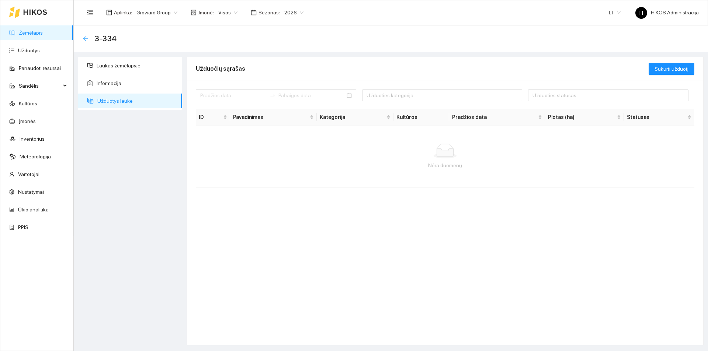
click at [86, 40] on icon "arrow-left" at bounding box center [86, 39] width 6 height 6
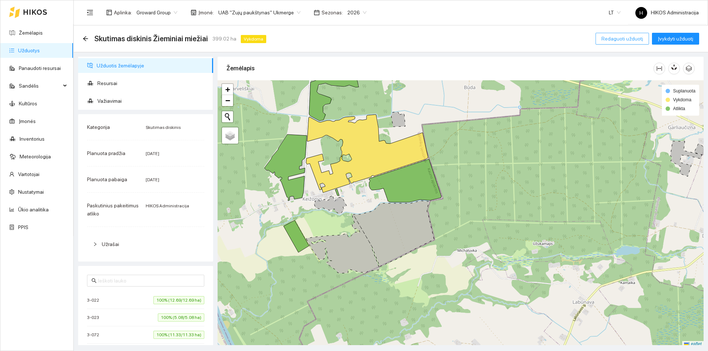
click at [619, 41] on span "Redaguoti užduotį" at bounding box center [622, 39] width 42 height 8
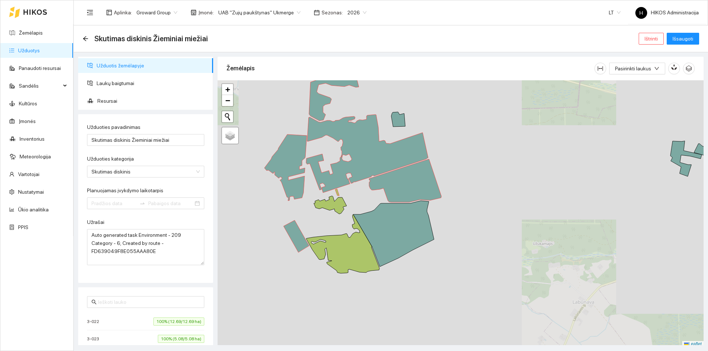
type input "[DATE]"
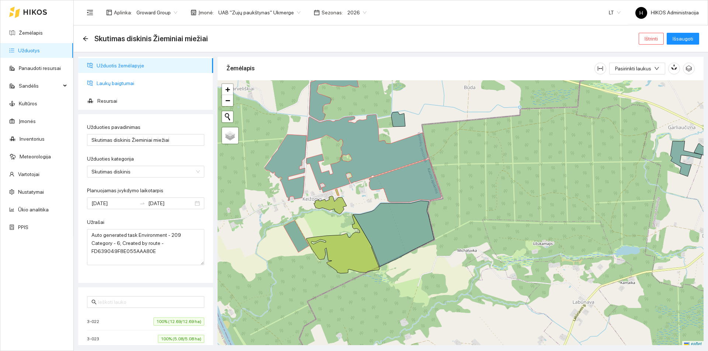
click at [127, 79] on span "Laukų baigtumai" at bounding box center [152, 83] width 111 height 15
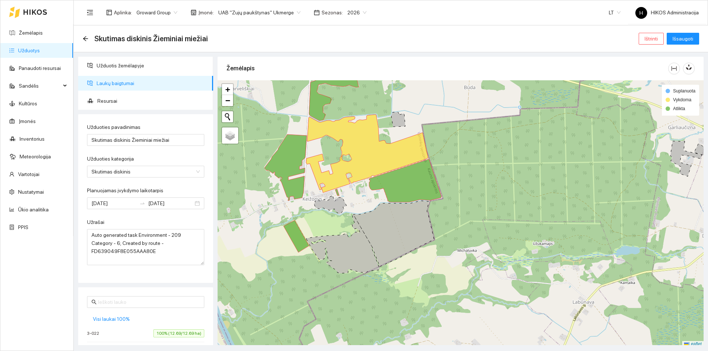
click at [38, 49] on link "Užduotys" at bounding box center [29, 51] width 22 height 6
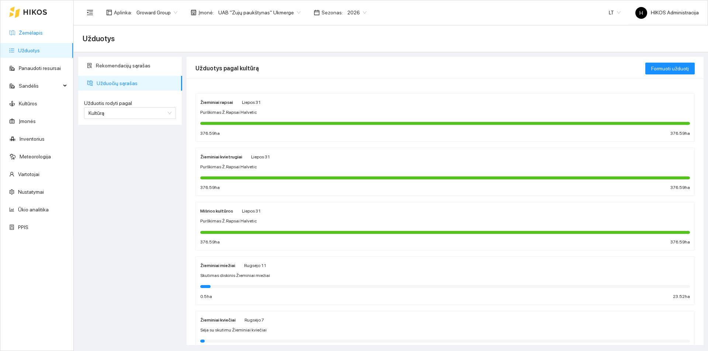
click at [19, 30] on link "Žemėlapis" at bounding box center [31, 33] width 24 height 6
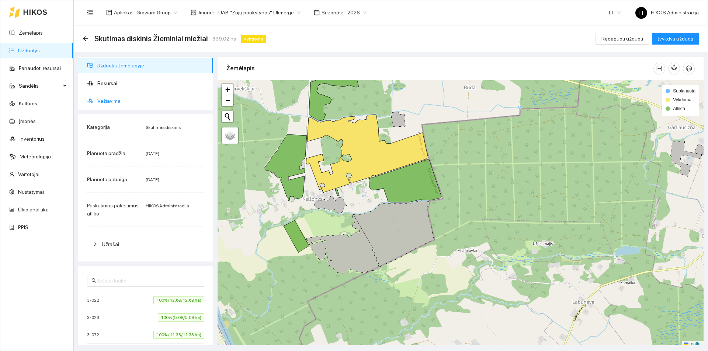
click at [115, 101] on span "Važiavimai" at bounding box center [152, 101] width 110 height 15
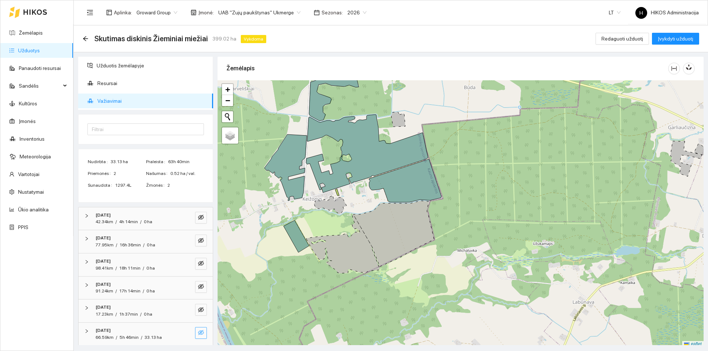
click at [198, 331] on icon "eye-invisible" at bounding box center [201, 333] width 6 height 6
click at [198, 310] on icon "eye-invisible" at bounding box center [201, 309] width 6 height 5
click at [197, 280] on div "[DATE] 91.24km / 17h 14min / 0 ha" at bounding box center [146, 288] width 134 height 23
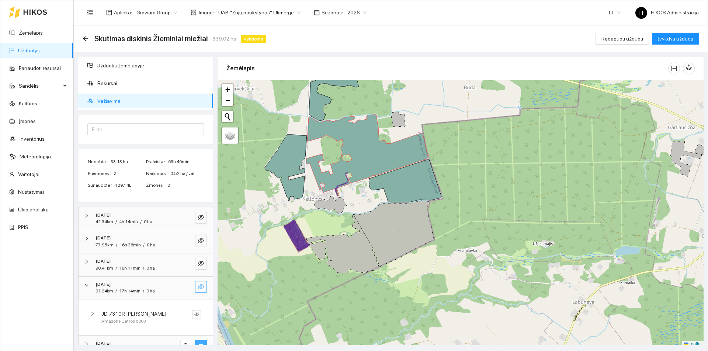
click at [198, 285] on icon "eye-invisible" at bounding box center [201, 287] width 6 height 6
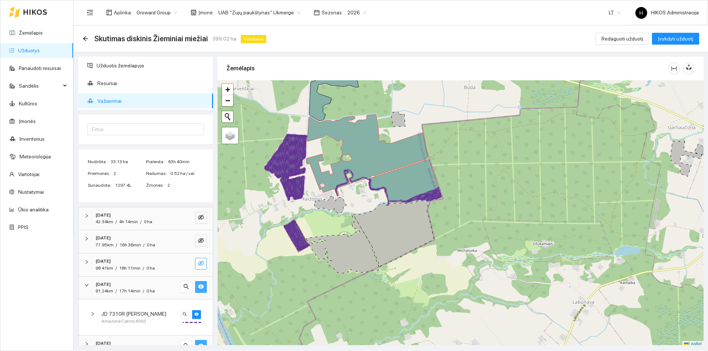
click at [195, 259] on button "button" at bounding box center [201, 264] width 12 height 12
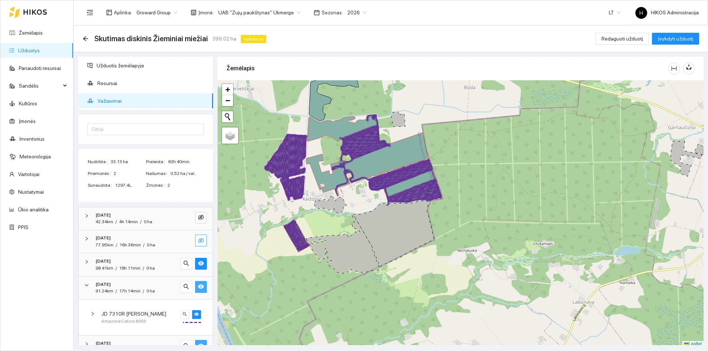
click at [195, 237] on button "button" at bounding box center [201, 241] width 12 height 12
click at [198, 214] on button "button" at bounding box center [201, 218] width 12 height 12
click at [142, 218] on div "[DATE]" at bounding box center [135, 215] width 80 height 7
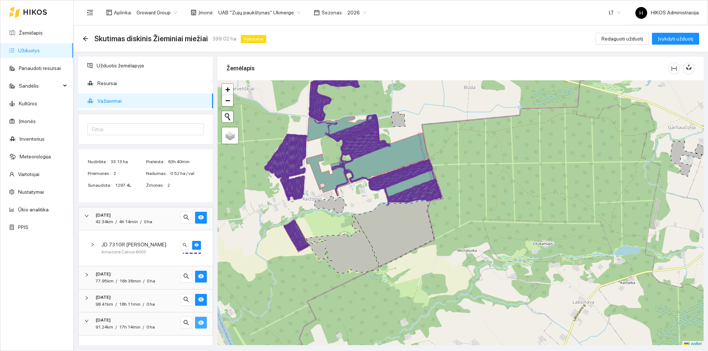
click at [142, 218] on div "[DATE]" at bounding box center [135, 215] width 80 height 7
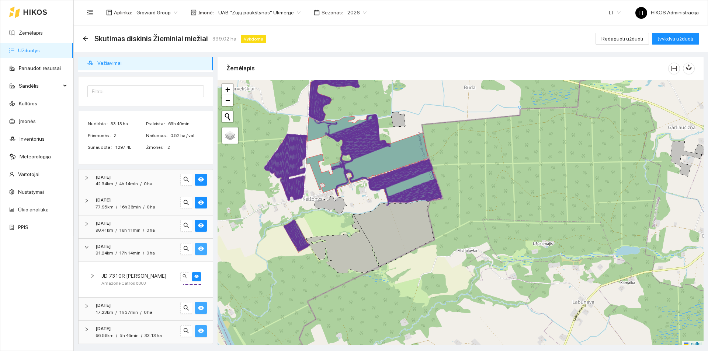
scroll to position [39, 0]
click at [145, 250] on div "91.24km / 17h 14min / 0 ha" at bounding box center [124, 252] width 59 height 7
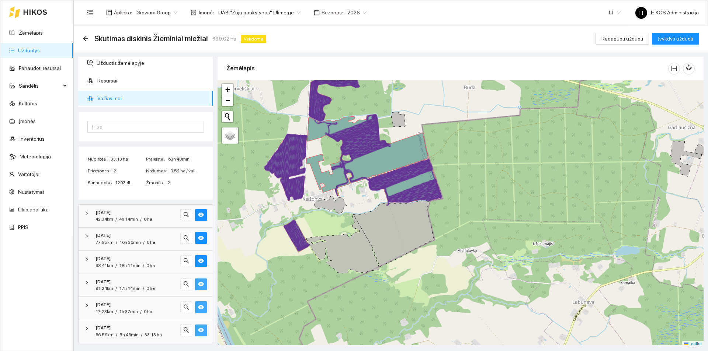
scroll to position [3, 0]
click at [271, 11] on span "UAB "Zujų paukštynas" Ukmerge" at bounding box center [259, 12] width 82 height 11
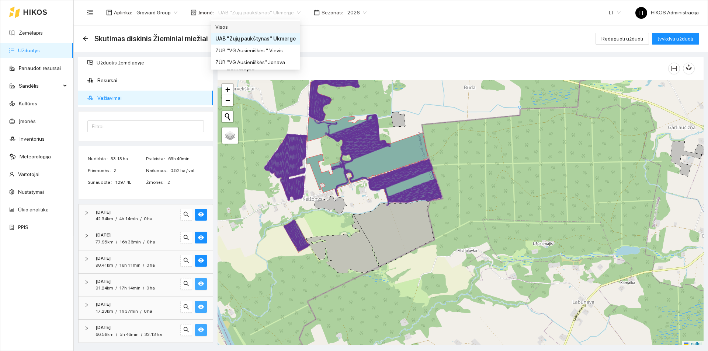
click at [246, 26] on div "Visos" at bounding box center [255, 27] width 80 height 8
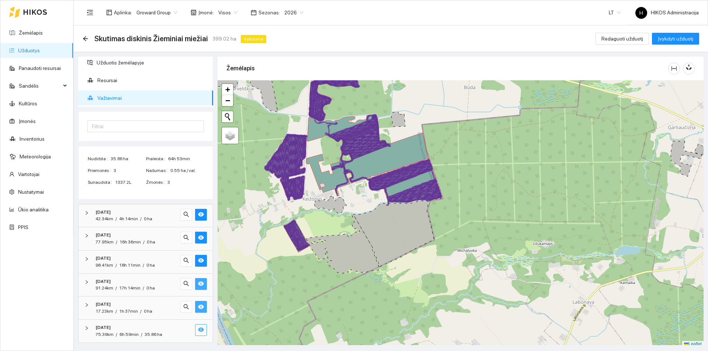
click at [198, 329] on icon "eye" at bounding box center [201, 330] width 6 height 6
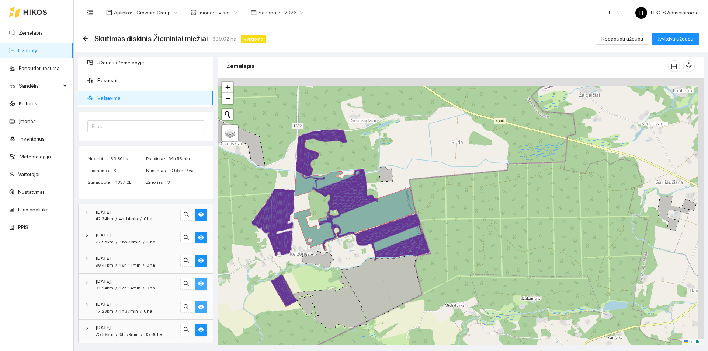
drag, startPoint x: 381, startPoint y: 252, endPoint x: 379, endPoint y: 264, distance: 12.1
click at [379, 264] on icon at bounding box center [381, 289] width 81 height 66
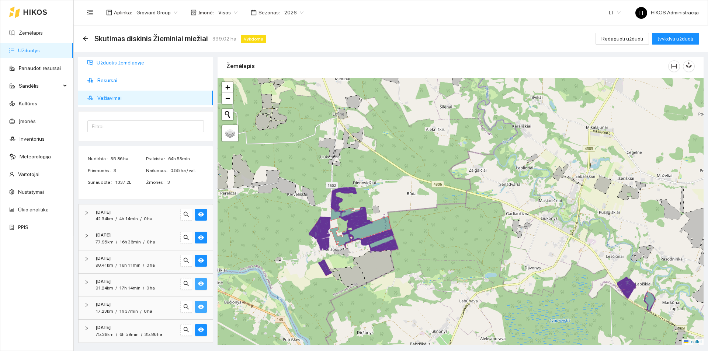
click at [147, 63] on span "Užduotis žemėlapyje" at bounding box center [152, 62] width 111 height 15
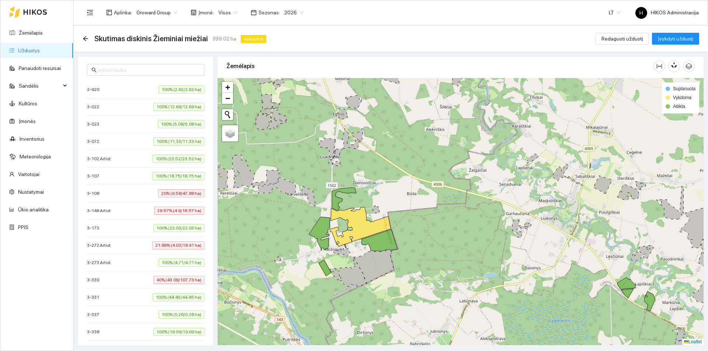
scroll to position [224, 0]
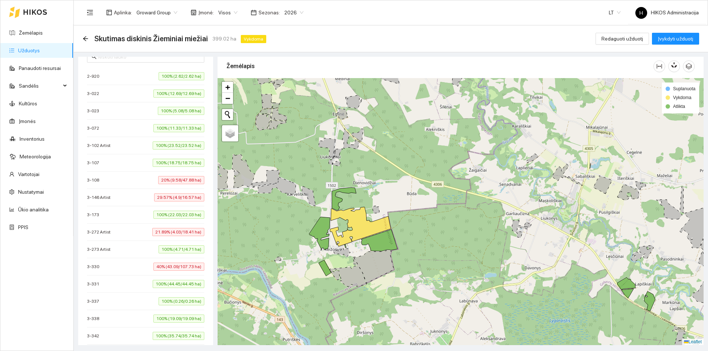
click at [160, 200] on span "29.57% (4.9/16.57 ha)" at bounding box center [179, 198] width 50 height 8
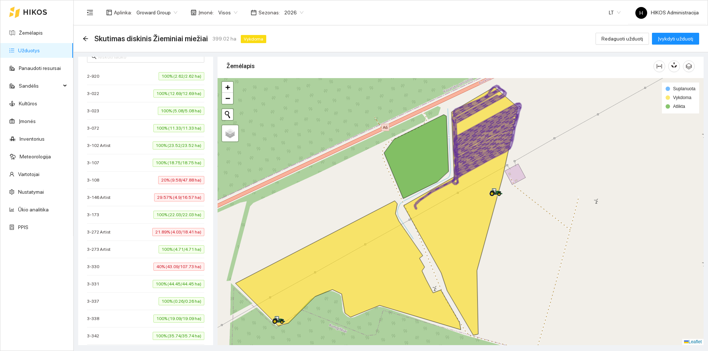
click at [160, 200] on span "29.57% (4.9/16.57 ha)" at bounding box center [179, 198] width 50 height 8
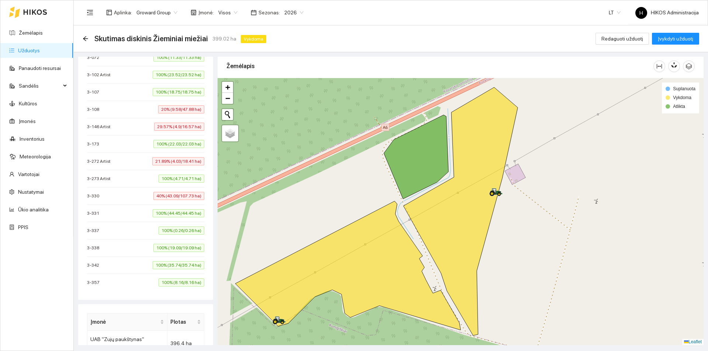
scroll to position [184, 0]
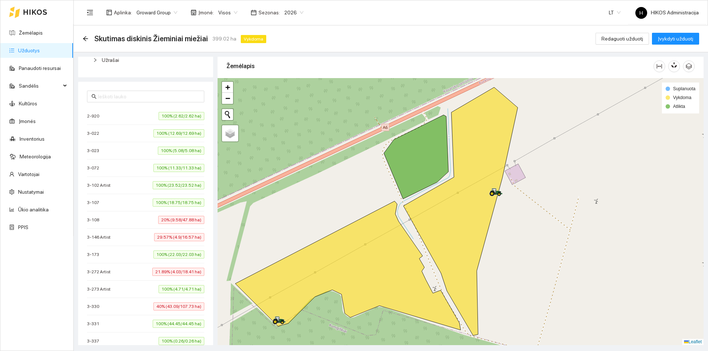
click at [113, 118] on div "[PHONE_NUMBER]% (2.62/2.62 ha)" at bounding box center [145, 116] width 117 height 8
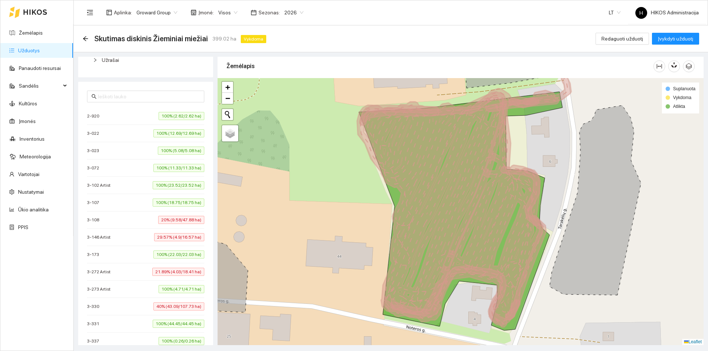
click at [113, 118] on div "[PHONE_NUMBER]% (2.62/2.62 ha)" at bounding box center [145, 116] width 117 height 8
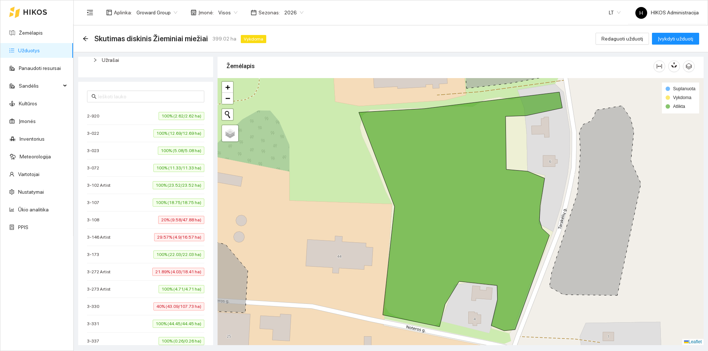
click at [113, 118] on div "[PHONE_NUMBER]% (2.62/2.62 ha)" at bounding box center [145, 116] width 117 height 8
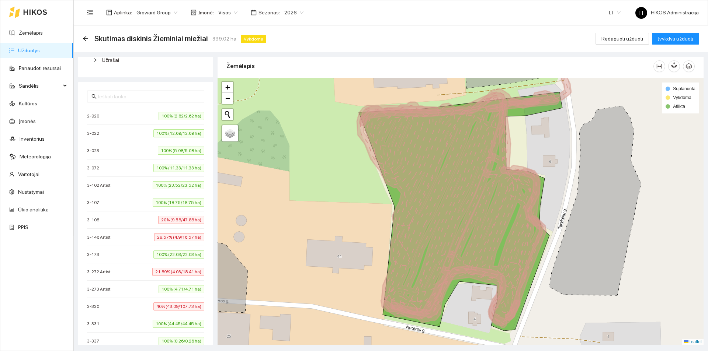
click at [113, 118] on div "[PHONE_NUMBER]% (2.62/2.62 ha)" at bounding box center [145, 116] width 117 height 8
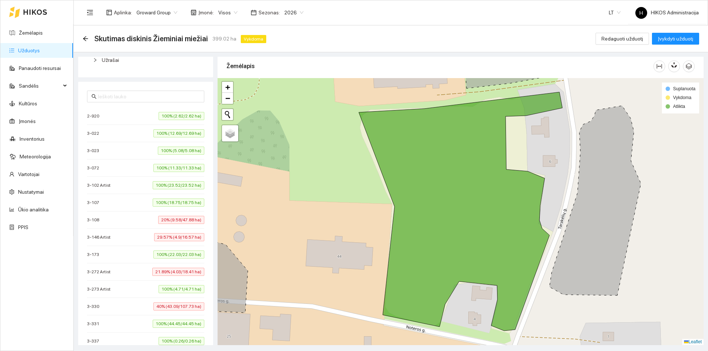
scroll to position [0, 0]
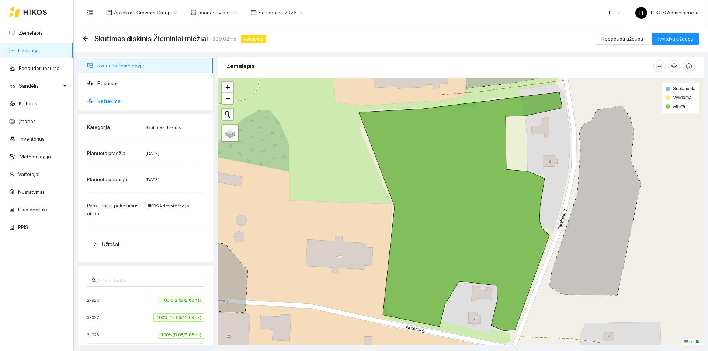
click at [118, 103] on span "Važiavimai" at bounding box center [152, 101] width 110 height 15
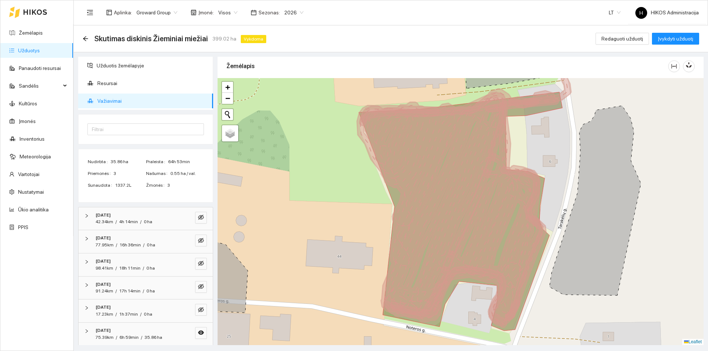
click at [445, 208] on icon at bounding box center [464, 201] width 214 height 250
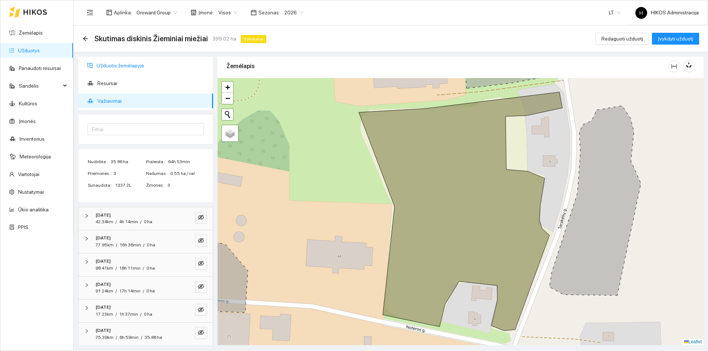
click at [127, 70] on span "Užduotis žemėlapyje" at bounding box center [152, 65] width 111 height 15
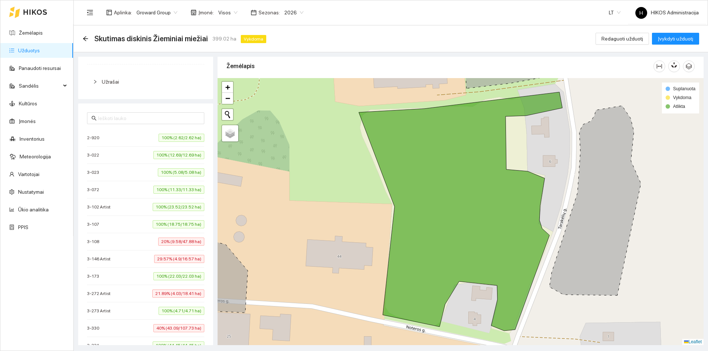
scroll to position [184, 0]
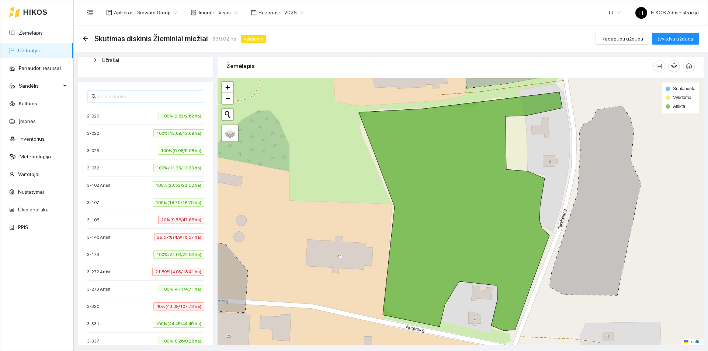
click at [138, 90] on div "[PHONE_NUMBER]% (2.62/2.62 ha) [PHONE_NUMBER]% (12.69/12.69 ha) [PHONE_NUMBER]%…" at bounding box center [145, 246] width 135 height 329
click at [137, 93] on input "text" at bounding box center [149, 97] width 102 height 8
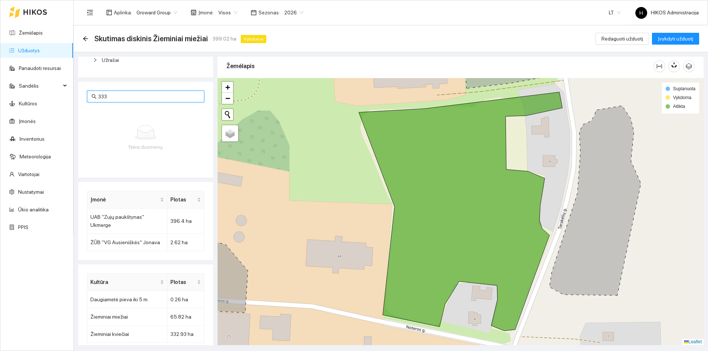
type input "333"
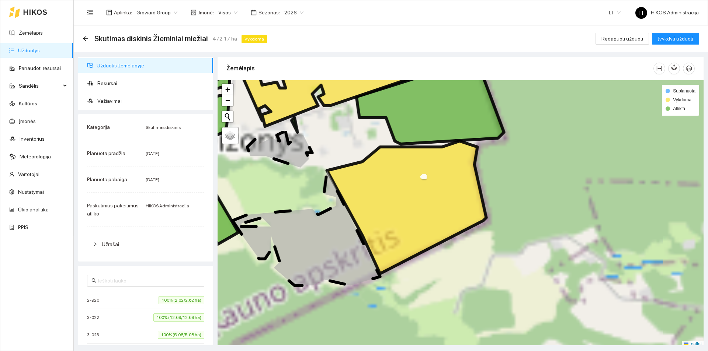
click at [415, 257] on icon at bounding box center [406, 207] width 159 height 133
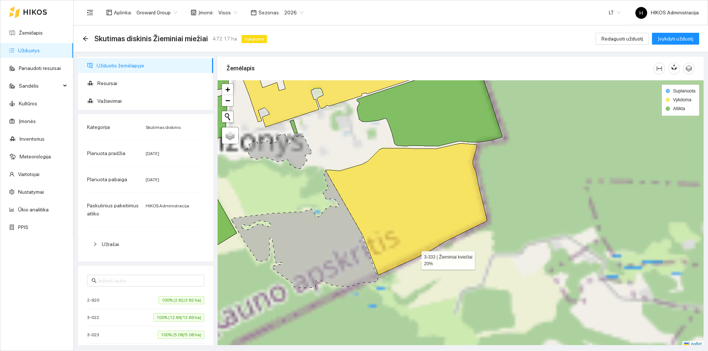
scroll to position [2, 0]
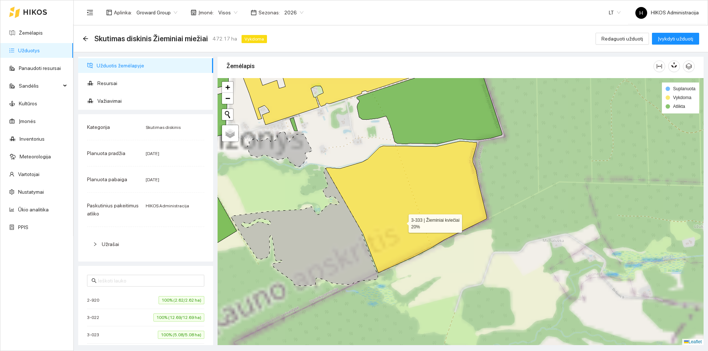
click at [402, 218] on icon at bounding box center [406, 207] width 161 height 132
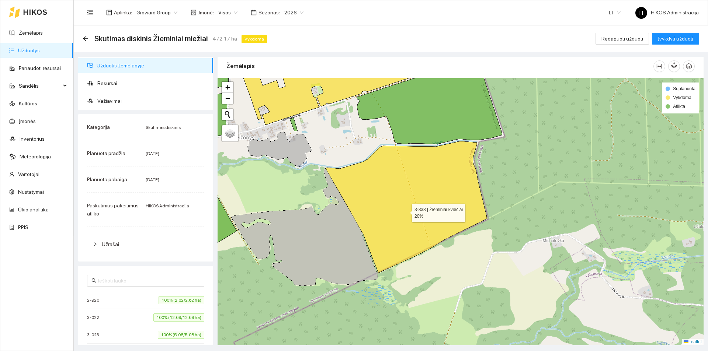
click at [405, 211] on icon at bounding box center [406, 207] width 161 height 132
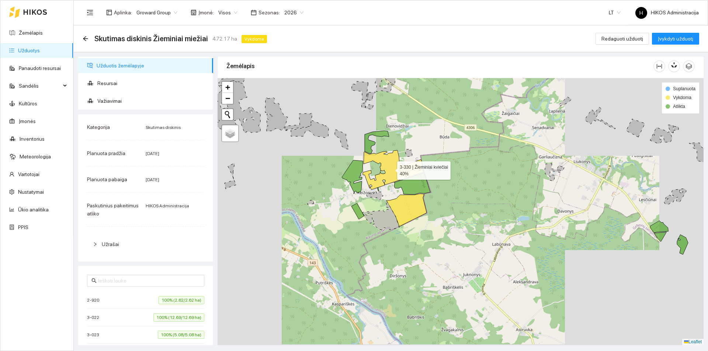
click at [392, 171] on icon at bounding box center [393, 169] width 61 height 39
click at [419, 182] on icon at bounding box center [412, 184] width 36 height 22
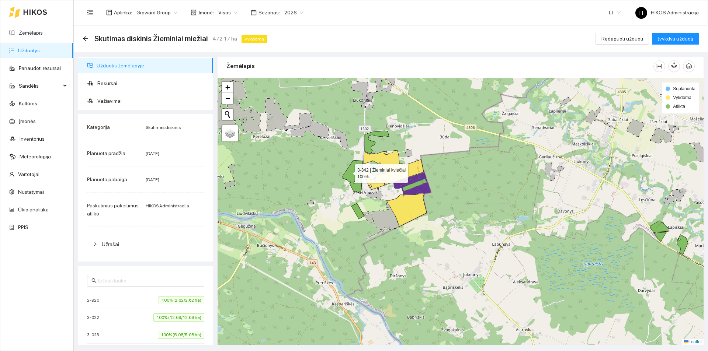
click at [348, 172] on icon at bounding box center [352, 177] width 21 height 34
click at [348, 171] on icon at bounding box center [352, 176] width 21 height 33
click at [361, 210] on div at bounding box center [461, 211] width 486 height 267
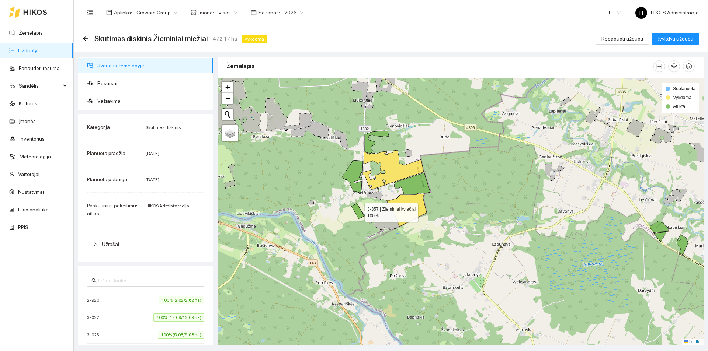
click at [358, 211] on icon at bounding box center [357, 212] width 13 height 16
click at [371, 144] on icon at bounding box center [377, 142] width 24 height 23
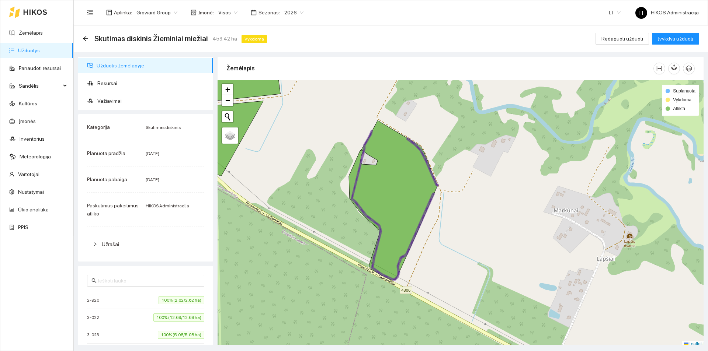
scroll to position [2, 0]
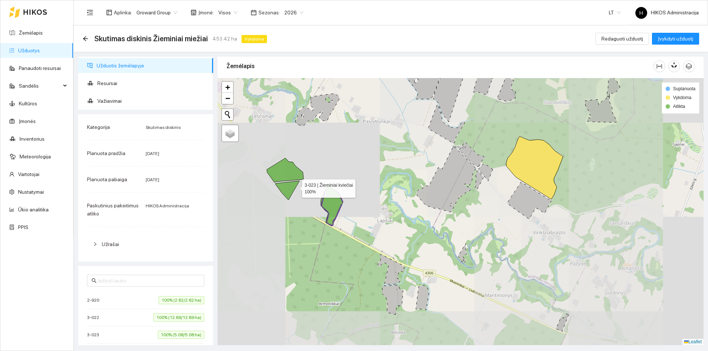
click at [288, 188] on icon at bounding box center [287, 190] width 24 height 19
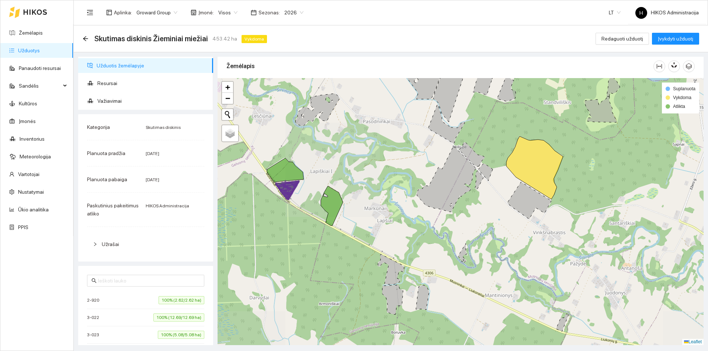
click at [286, 177] on icon at bounding box center [285, 170] width 36 height 24
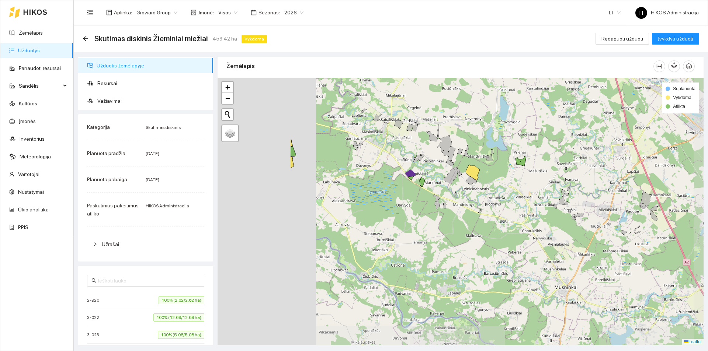
drag, startPoint x: 297, startPoint y: 190, endPoint x: 418, endPoint y: 185, distance: 121.8
click at [418, 185] on div at bounding box center [461, 211] width 486 height 267
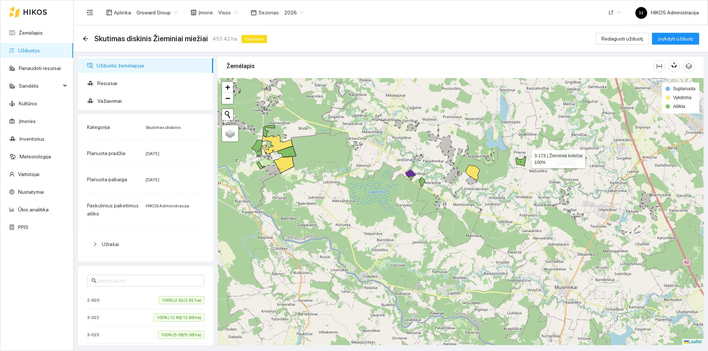
click at [524, 160] on icon at bounding box center [520, 161] width 11 height 10
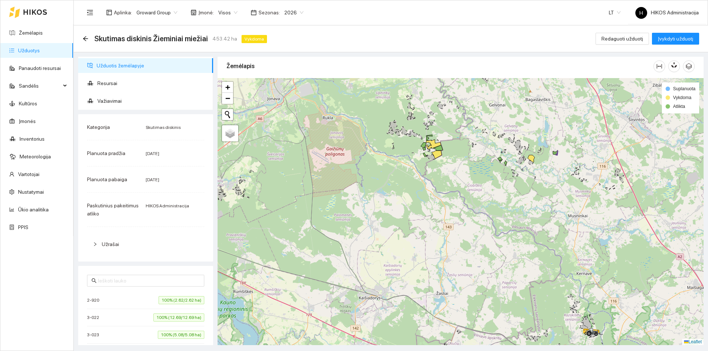
drag, startPoint x: 573, startPoint y: 209, endPoint x: 622, endPoint y: 236, distance: 55.9
click at [622, 237] on div at bounding box center [461, 211] width 486 height 267
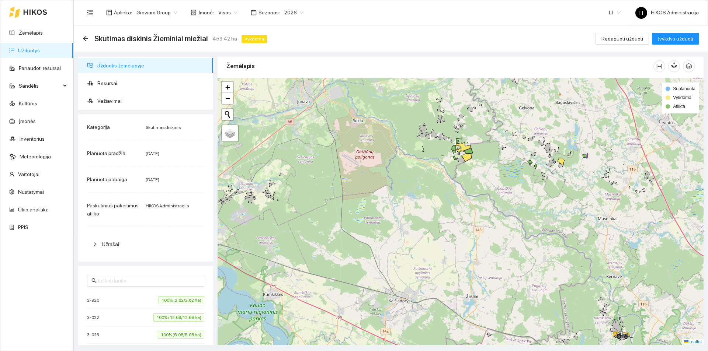
drag, startPoint x: 512, startPoint y: 174, endPoint x: 537, endPoint y: 197, distance: 33.4
click at [537, 197] on div at bounding box center [461, 211] width 486 height 267
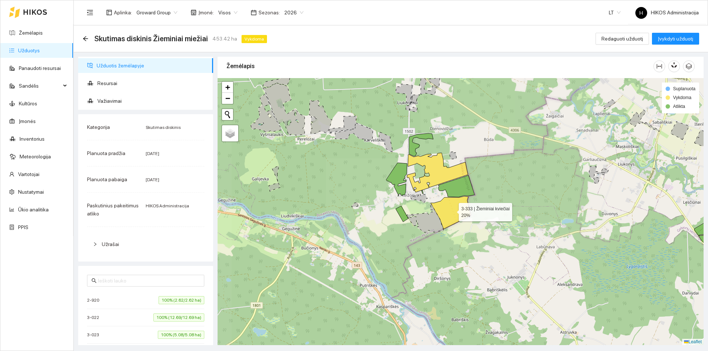
click at [463, 214] on icon at bounding box center [451, 213] width 40 height 33
click at [459, 190] on icon at bounding box center [456, 186] width 36 height 22
click at [459, 199] on icon at bounding box center [451, 213] width 40 height 33
click at [457, 207] on icon at bounding box center [451, 213] width 40 height 33
click at [405, 210] on div at bounding box center [461, 211] width 486 height 267
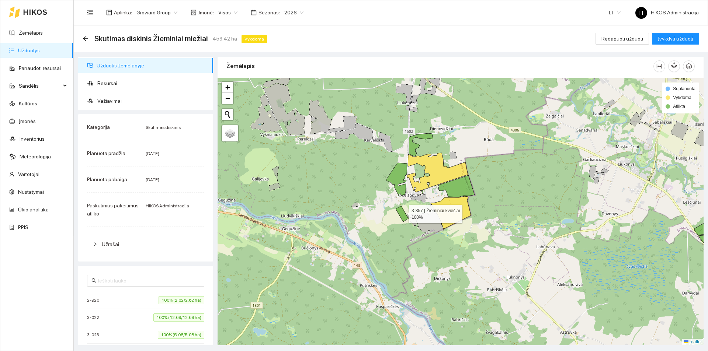
click at [402, 212] on icon at bounding box center [402, 214] width 13 height 16
click at [400, 181] on icon at bounding box center [396, 180] width 21 height 34
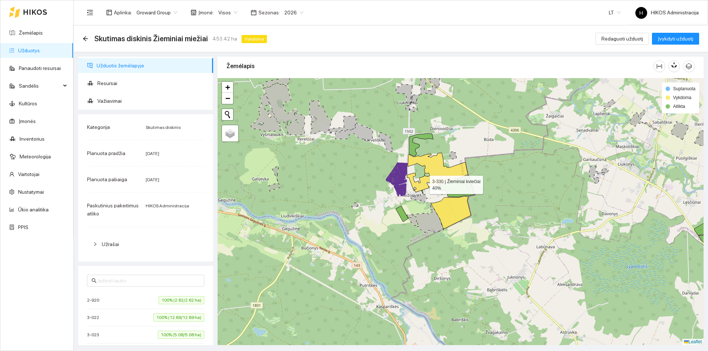
click at [432, 178] on icon at bounding box center [437, 172] width 61 height 39
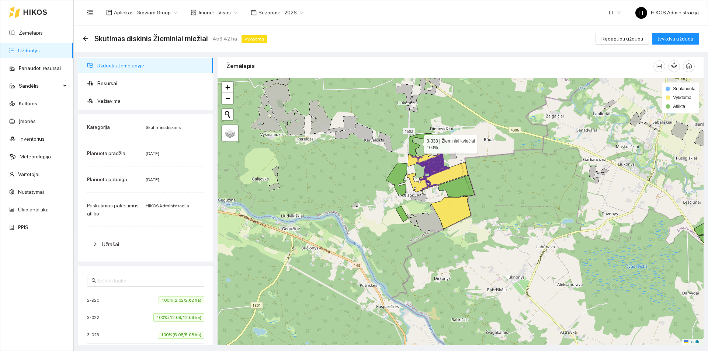
click at [415, 145] on icon at bounding box center [421, 144] width 24 height 23
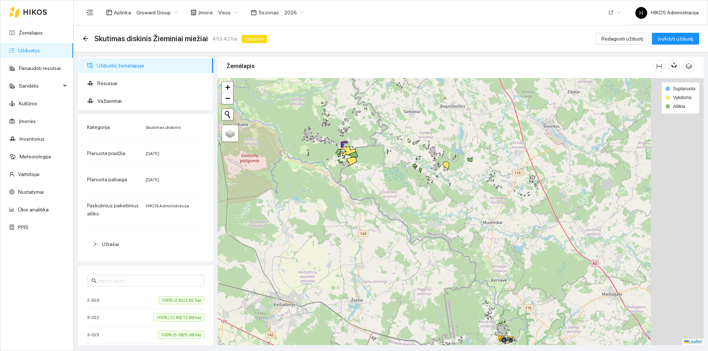
drag, startPoint x: 543, startPoint y: 167, endPoint x: 467, endPoint y: 160, distance: 76.6
click at [467, 160] on div at bounding box center [461, 211] width 486 height 267
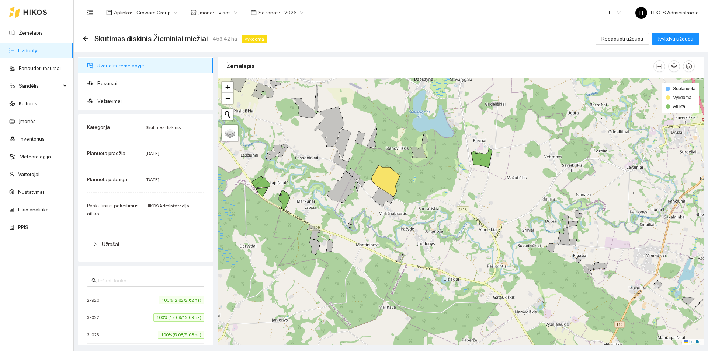
click at [263, 188] on div at bounding box center [461, 211] width 486 height 267
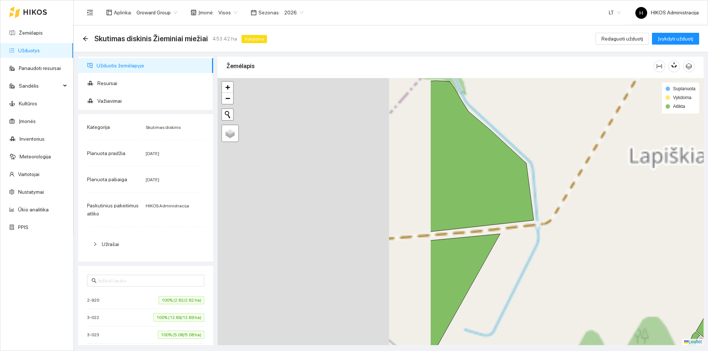
drag, startPoint x: 282, startPoint y: 205, endPoint x: 573, endPoint y: 206, distance: 290.9
click at [573, 206] on div at bounding box center [461, 211] width 486 height 267
